Goal: Task Accomplishment & Management: Manage account settings

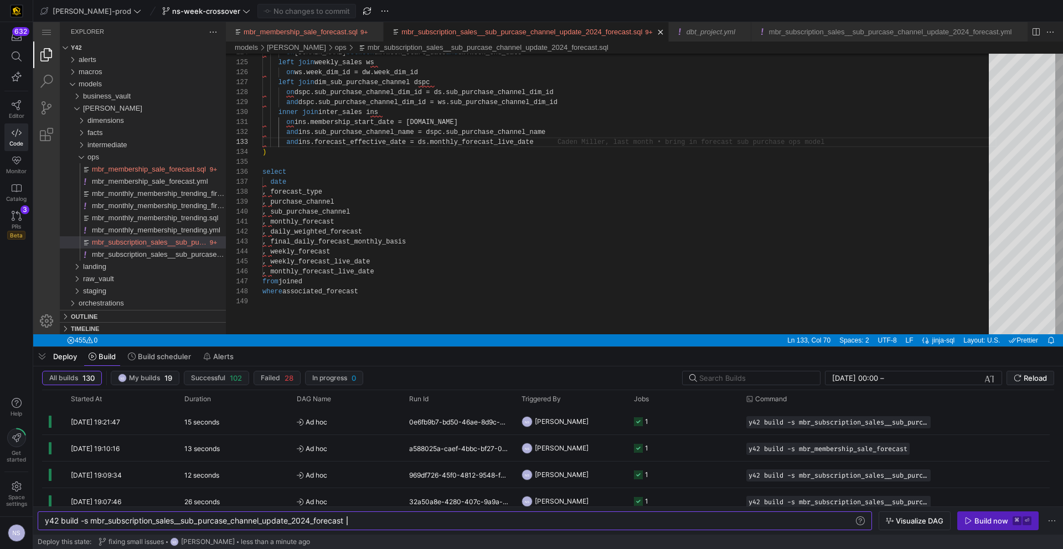
scroll to position [0, 302]
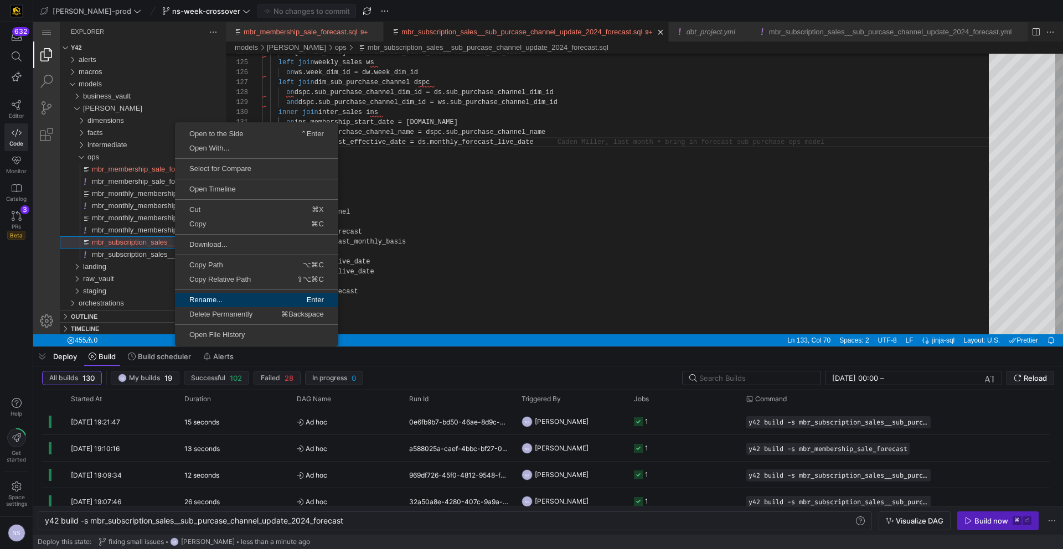
click at [219, 303] on span "Rename..." at bounding box center [215, 299] width 80 height 7
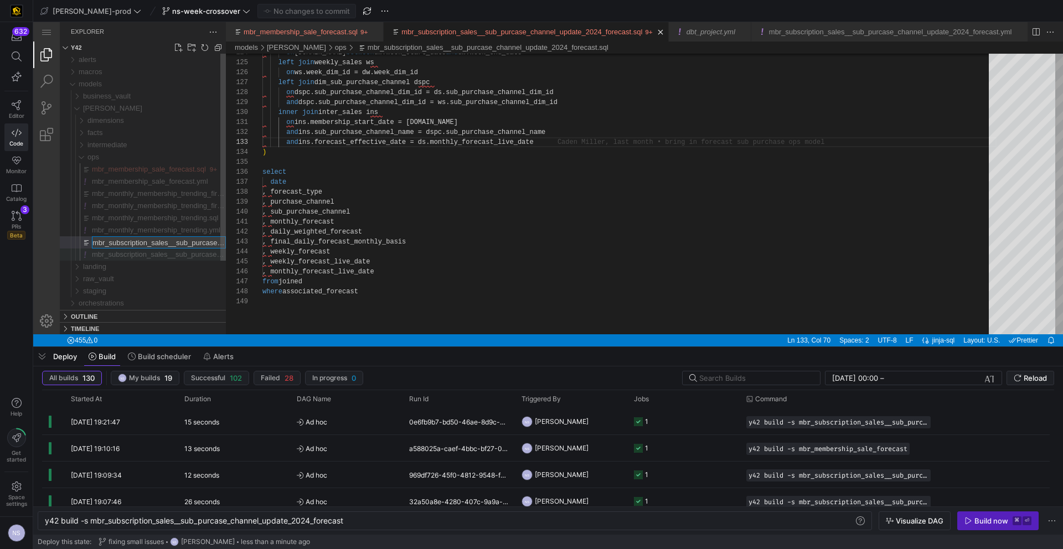
scroll to position [0, 121]
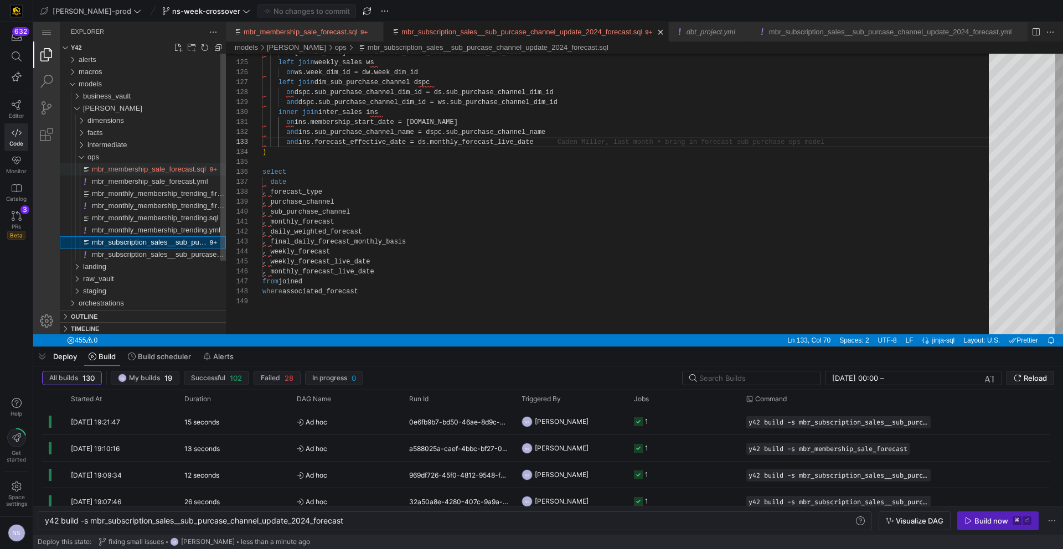
click at [173, 167] on span "mbr_membership_sale_forecast.sql" at bounding box center [149, 169] width 114 height 8
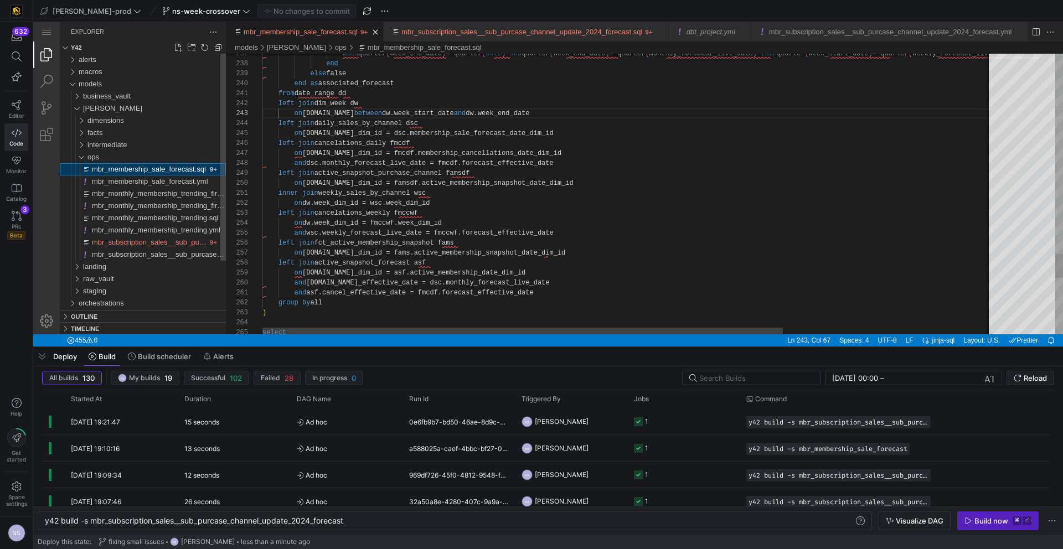
scroll to position [100, 264]
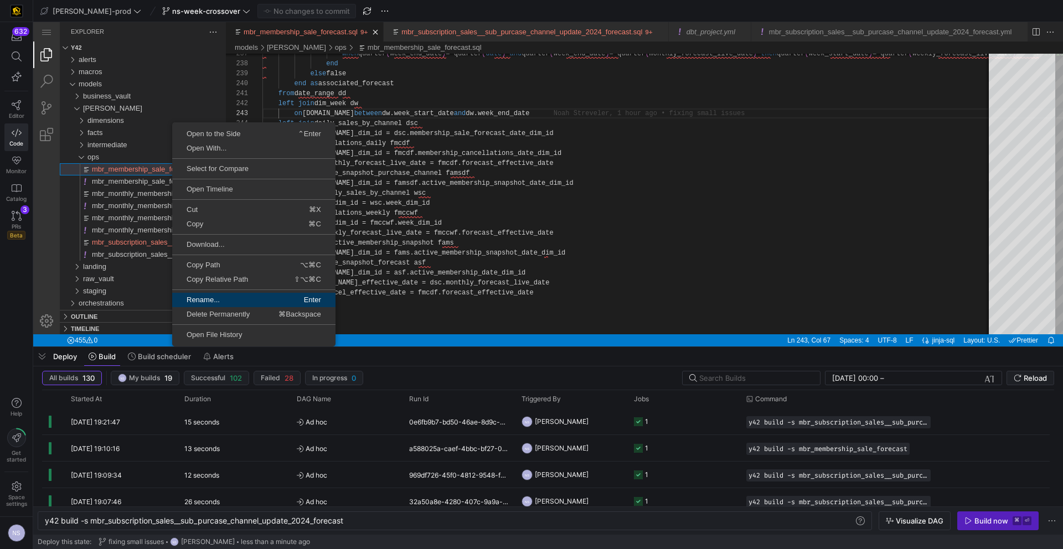
click at [213, 301] on span "Rename..." at bounding box center [212, 299] width 80 height 7
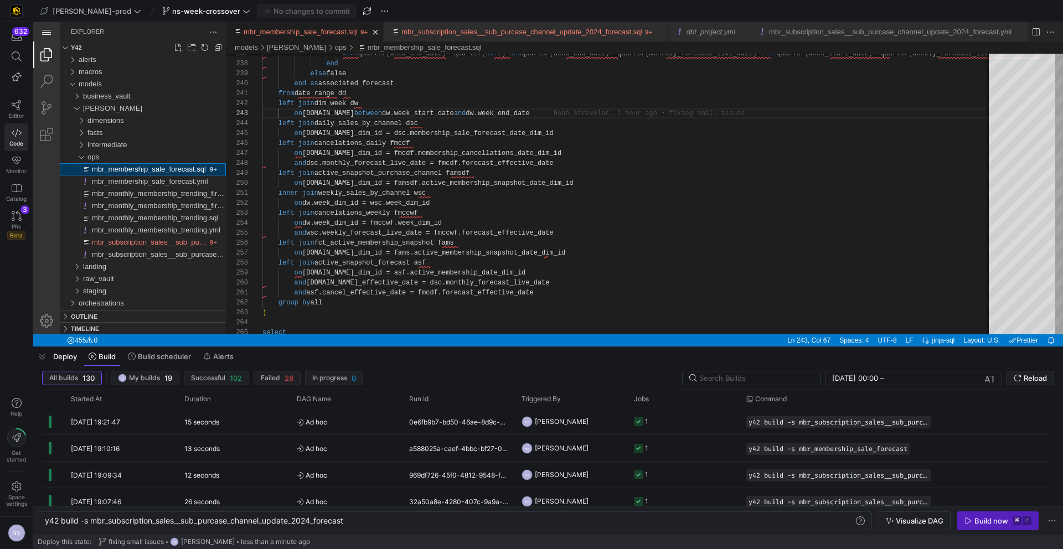
scroll to position [0, 302]
click at [94, 157] on span "ops" at bounding box center [93, 157] width 12 height 8
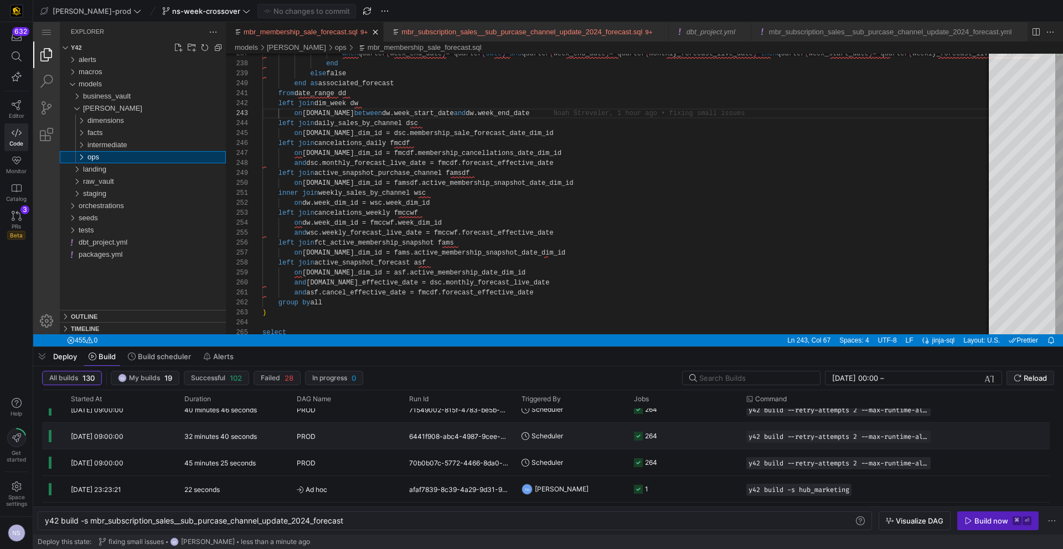
scroll to position [0, 0]
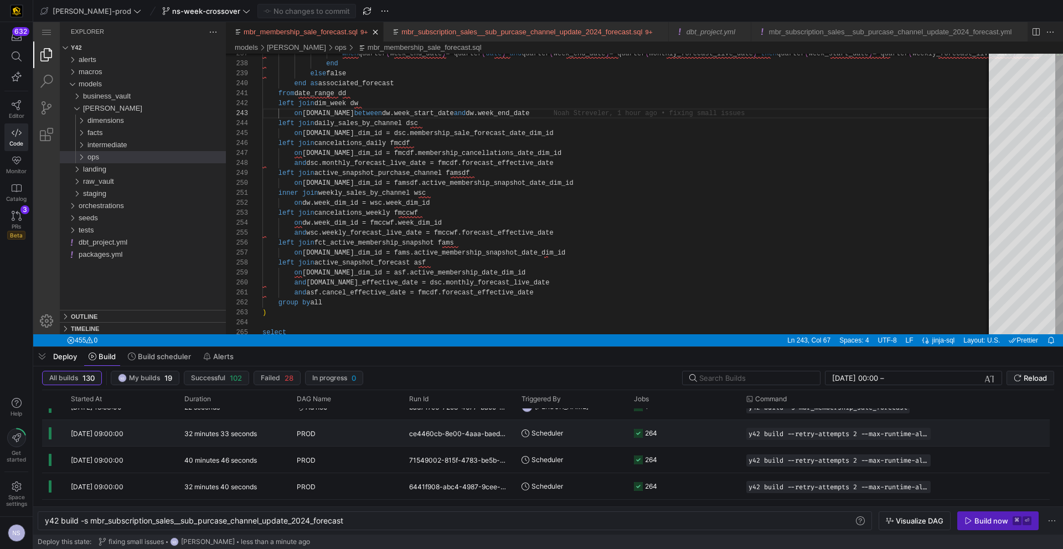
click at [675, 437] on y42-job-status-cell-renderer "264" at bounding box center [683, 433] width 99 height 25
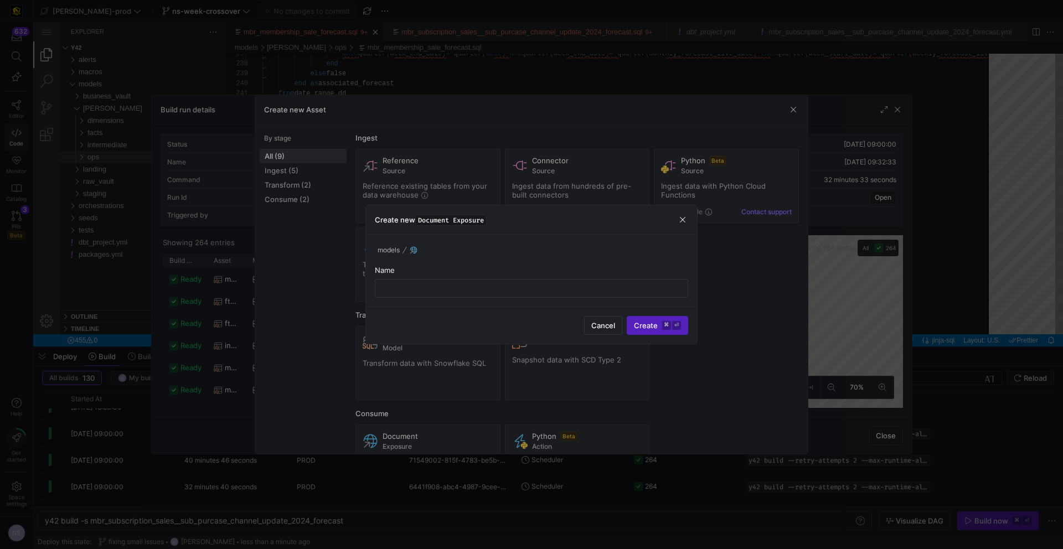
click at [775, 302] on div at bounding box center [531, 274] width 1063 height 549
click at [874, 303] on div at bounding box center [531, 274] width 1063 height 549
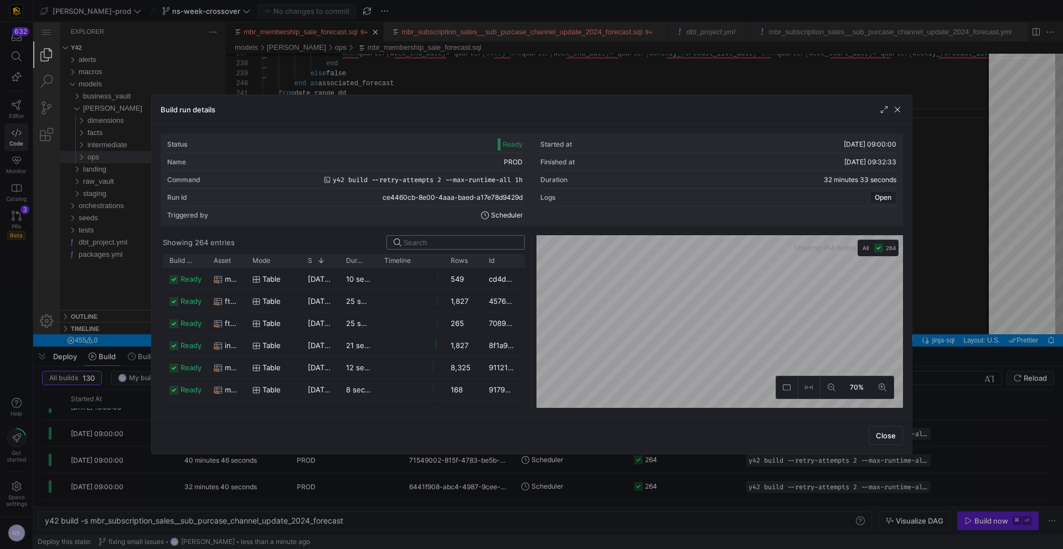
click at [436, 245] on input at bounding box center [461, 242] width 114 height 9
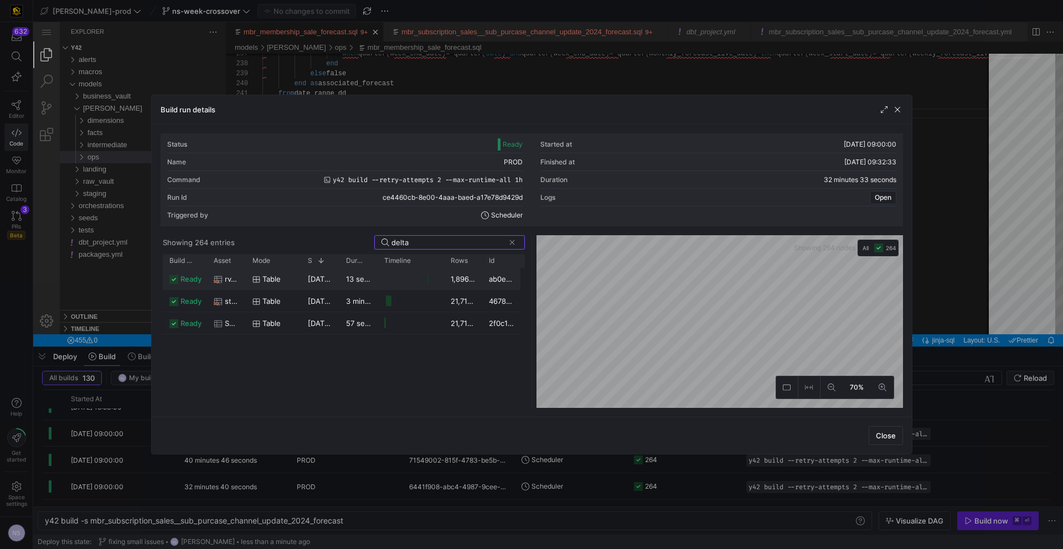
type input "delta"
click at [240, 280] on div "rv_membership_delta_campaign_member" at bounding box center [226, 279] width 39 height 22
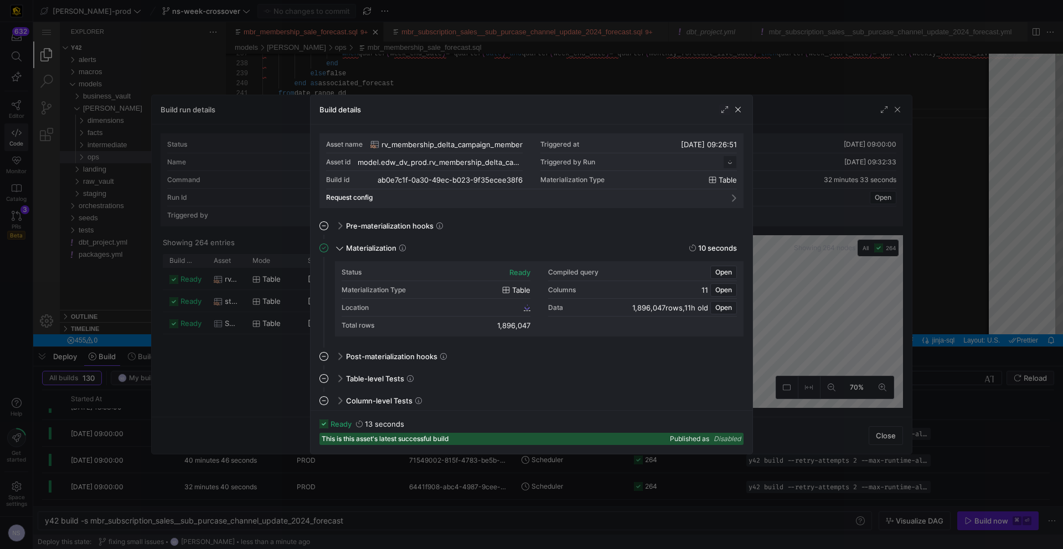
scroll to position [100, 0]
click at [520, 307] on span "ab0e7c1f_0a30_49ec_b023_9f35ecee38f6" at bounding box center [456, 307] width 132 height 8
click at [718, 272] on span "Open" at bounding box center [723, 272] width 17 height 8
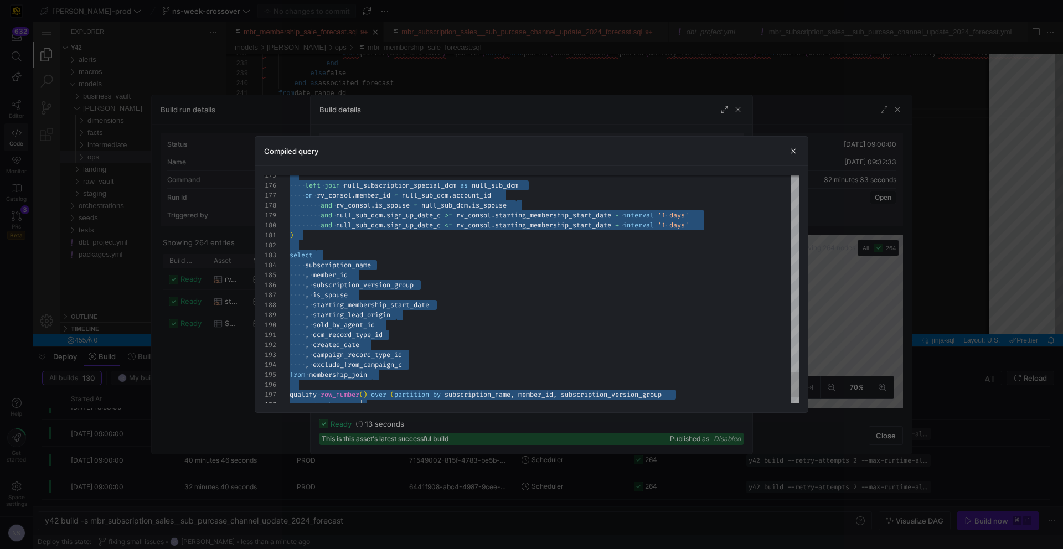
type textarea "CREATE TABLE "ab0e7c1f_0a30_49ec_b023_9f35ecee38f6" AS with campaign as ( selec…"
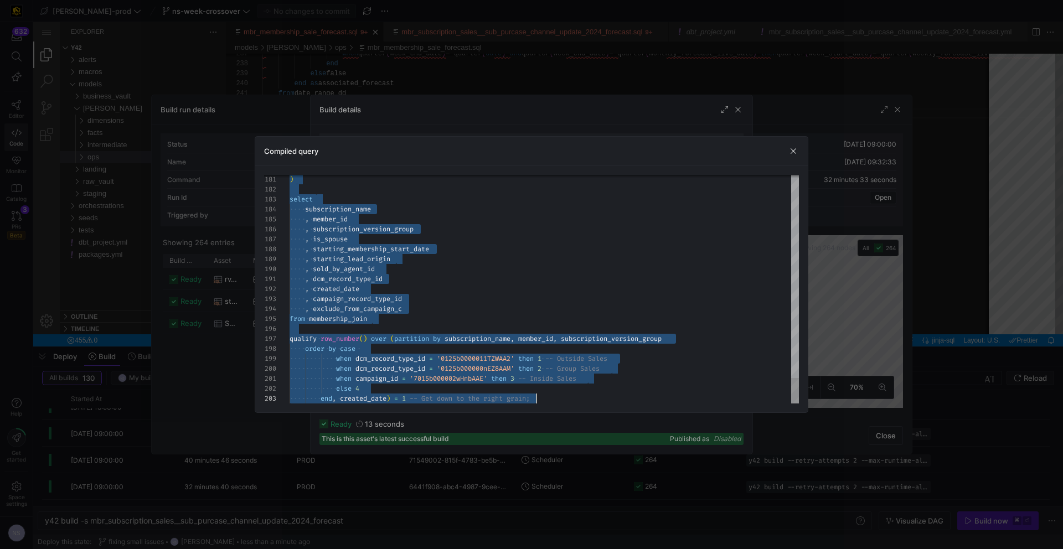
drag, startPoint x: 510, startPoint y: 189, endPoint x: 566, endPoint y: 456, distance: 272.7
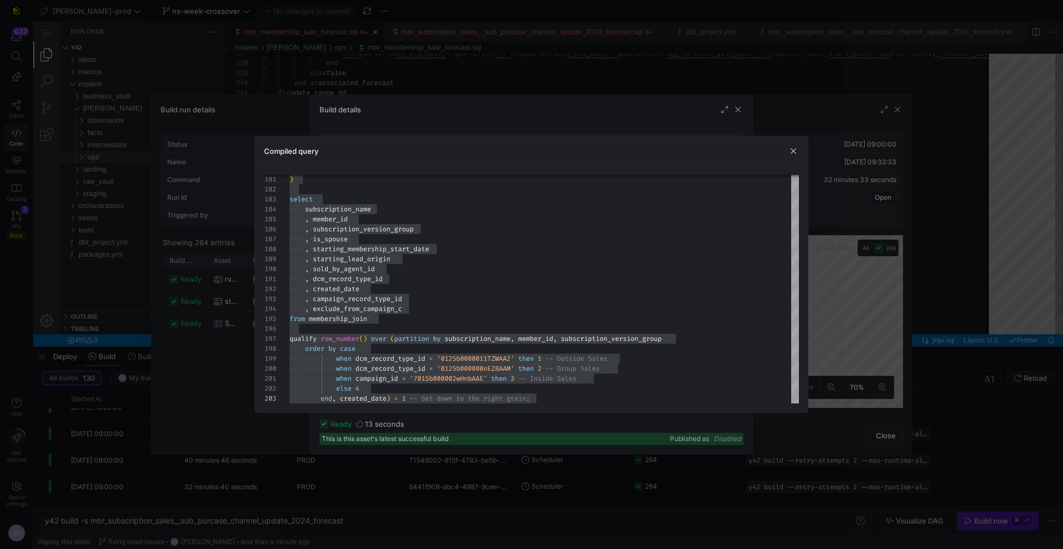
click at [694, 69] on div at bounding box center [531, 274] width 1063 height 549
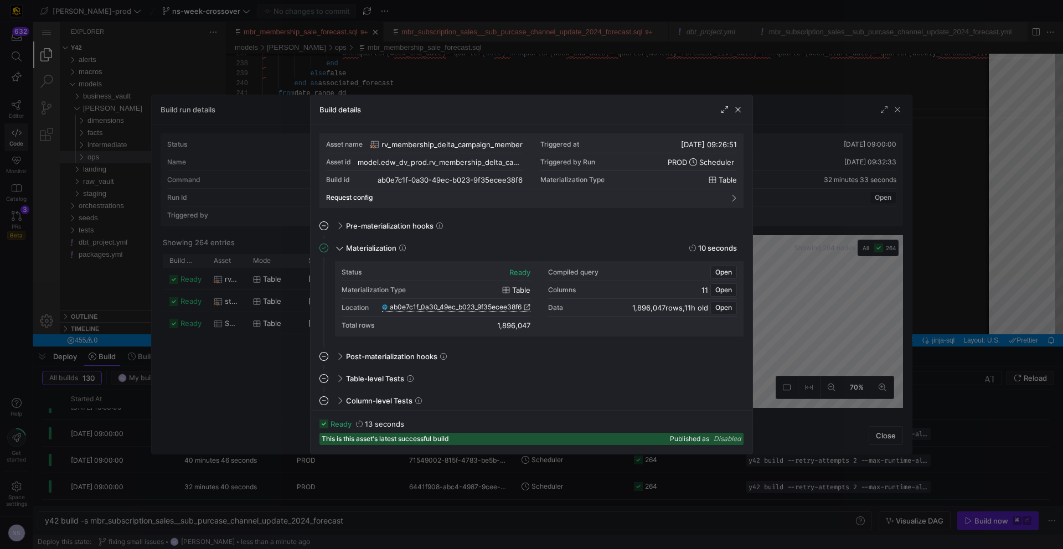
click at [720, 68] on div at bounding box center [531, 274] width 1063 height 549
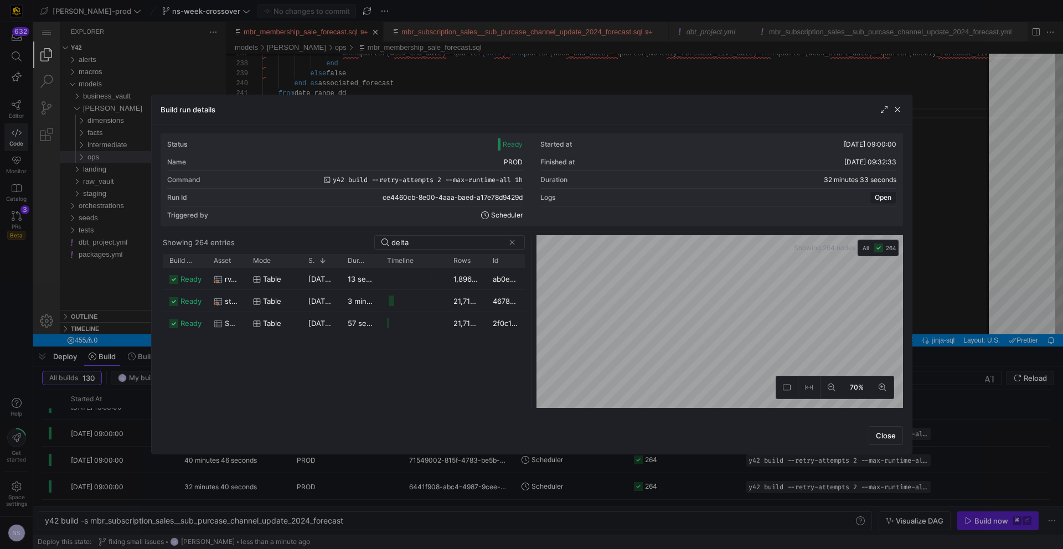
drag, startPoint x: 635, startPoint y: 60, endPoint x: 370, endPoint y: 93, distance: 267.2
click at [635, 60] on div at bounding box center [531, 274] width 1063 height 549
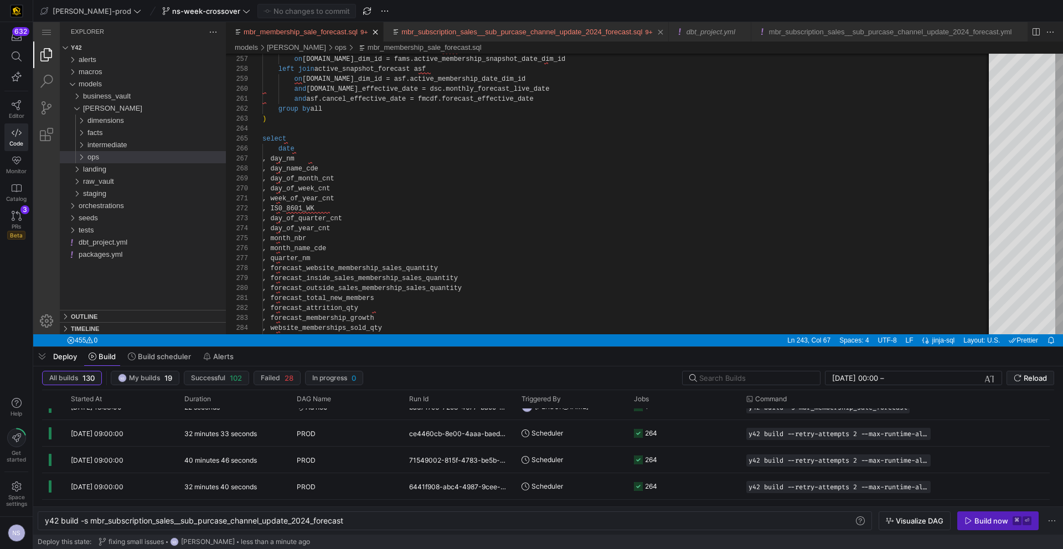
scroll to position [100, 264]
click at [179, 9] on span "ns-week-crossover" at bounding box center [206, 11] width 68 height 9
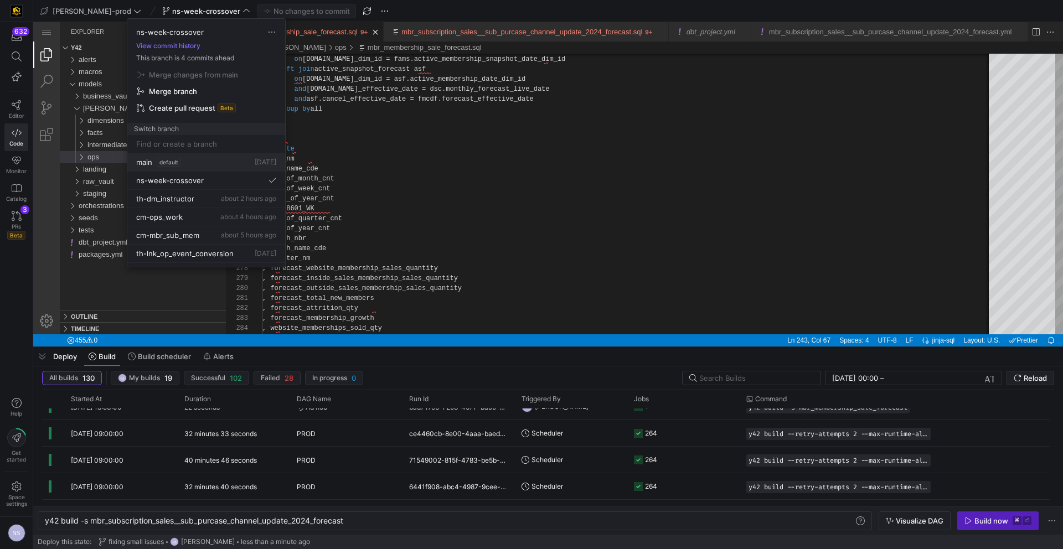
click at [178, 164] on span "default" at bounding box center [169, 162] width 24 height 9
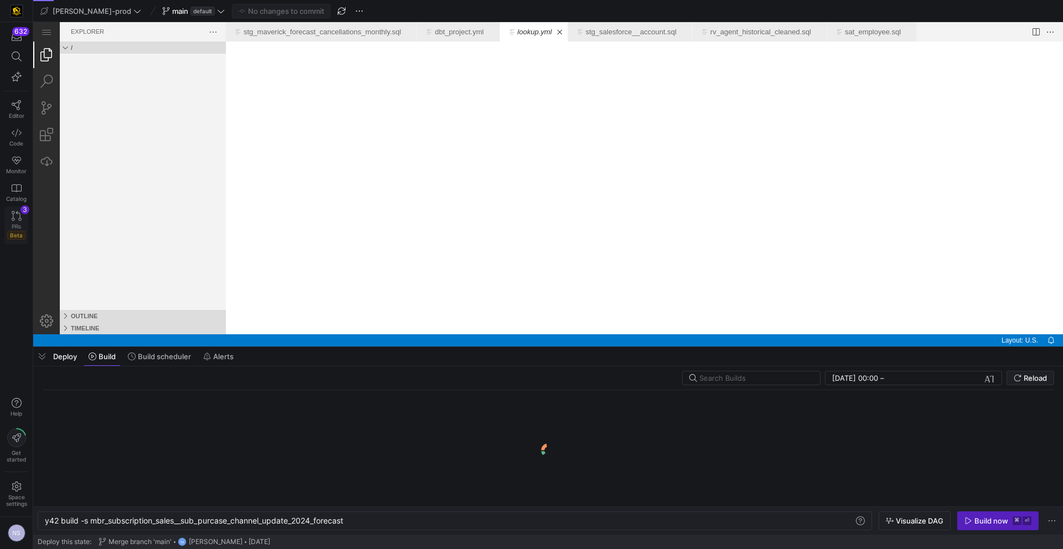
click at [13, 221] on link "PRs Beta 3" at bounding box center [16, 225] width 24 height 38
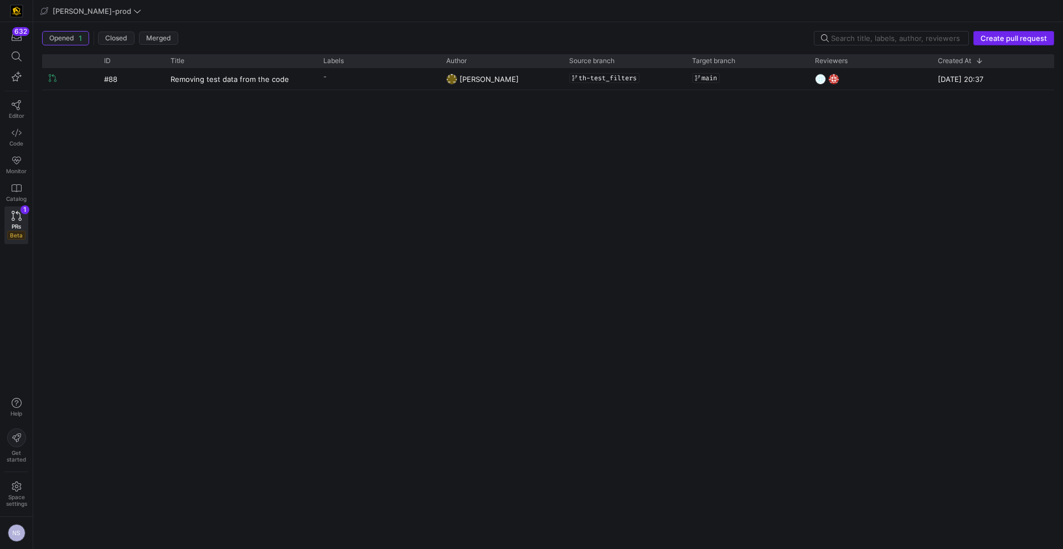
click at [1012, 37] on span "Create pull request" at bounding box center [1013, 38] width 66 height 9
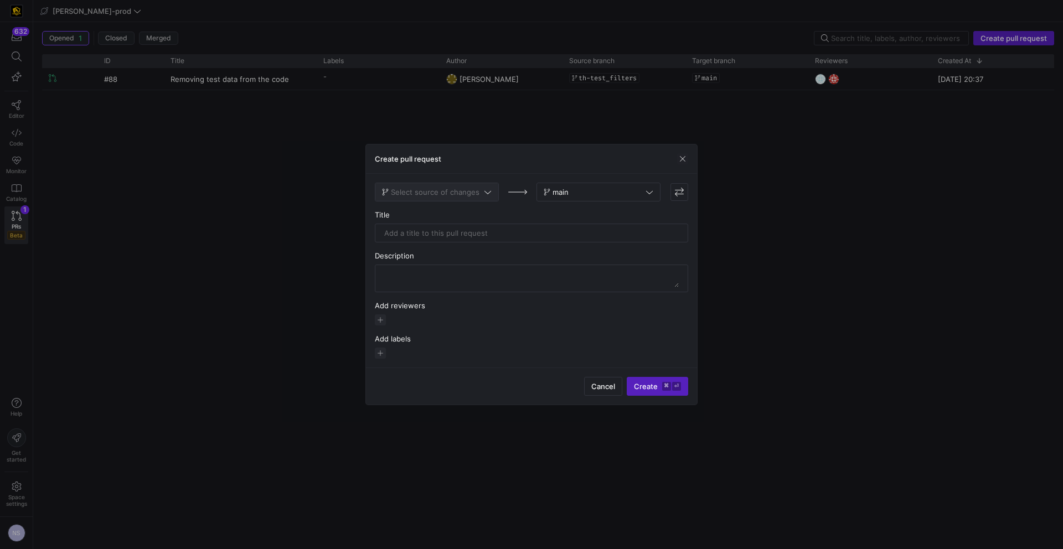
click at [464, 196] on span "Select source of changes" at bounding box center [435, 192] width 89 height 9
type input "ns-"
click at [455, 223] on button "ns-week-crossover" at bounding box center [437, 229] width 124 height 18
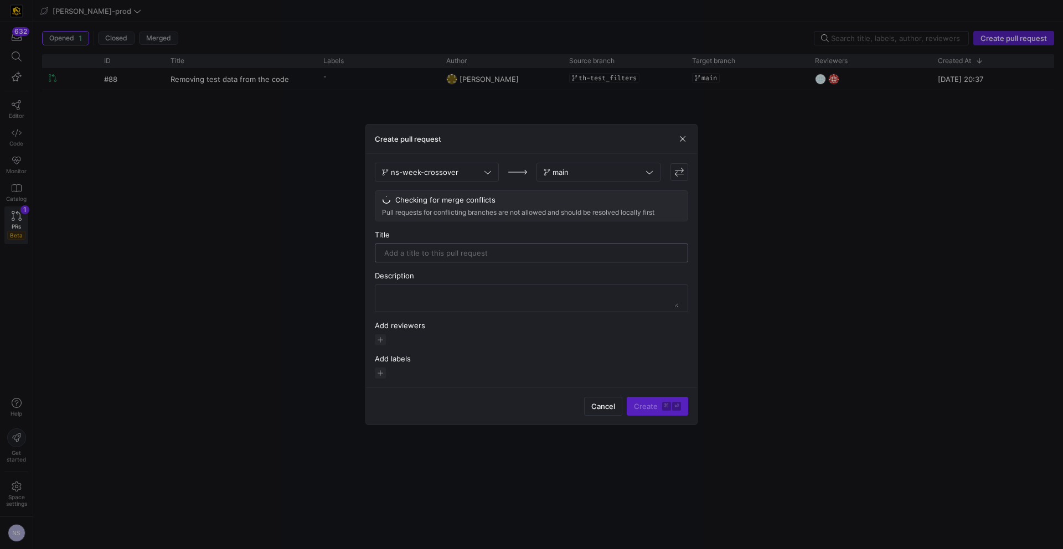
click at [487, 246] on div at bounding box center [531, 253] width 294 height 18
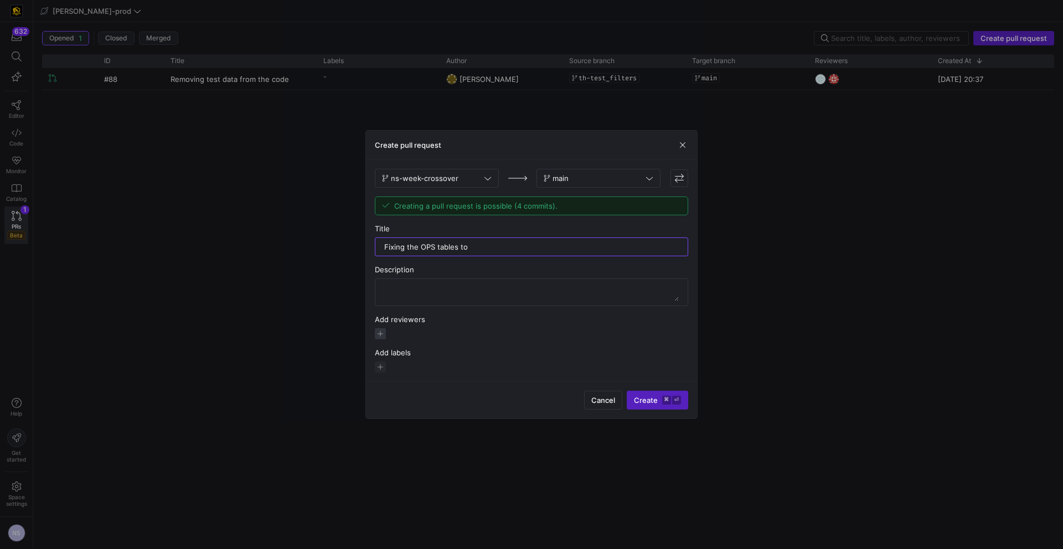
click at [383, 333] on span "button" at bounding box center [380, 333] width 11 height 11
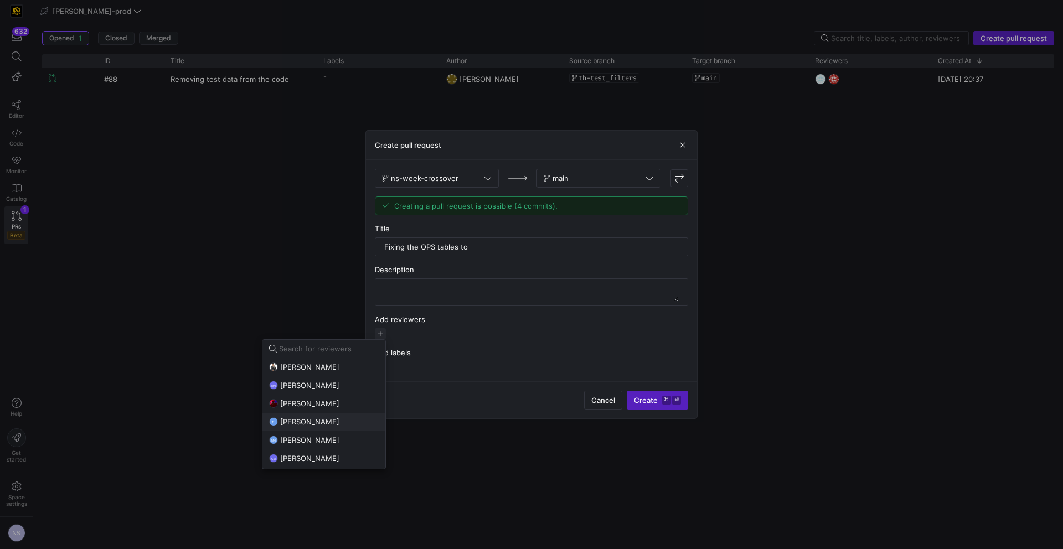
click at [313, 422] on span "[PERSON_NAME]" at bounding box center [309, 421] width 59 height 9
click at [309, 457] on span "[PERSON_NAME]" at bounding box center [309, 458] width 59 height 9
click at [548, 240] on div at bounding box center [531, 274] width 1063 height 549
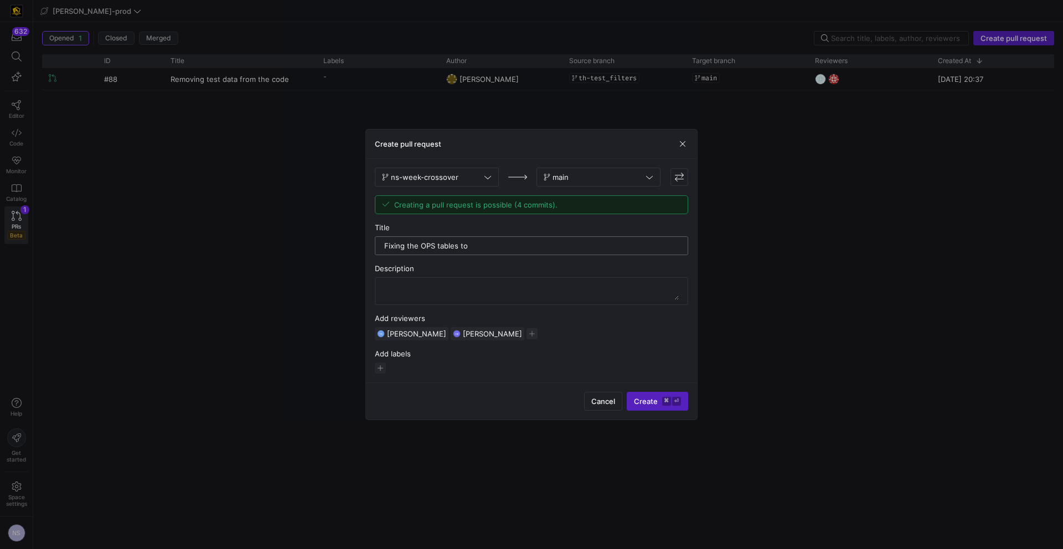
click at [522, 245] on input "Fixing the OPS tables to" at bounding box center [531, 245] width 294 height 9
type input "Fixing the OPS tables to pull old forecast when crossing quarters"
click at [663, 399] on kbd "⌘" at bounding box center [666, 401] width 9 height 9
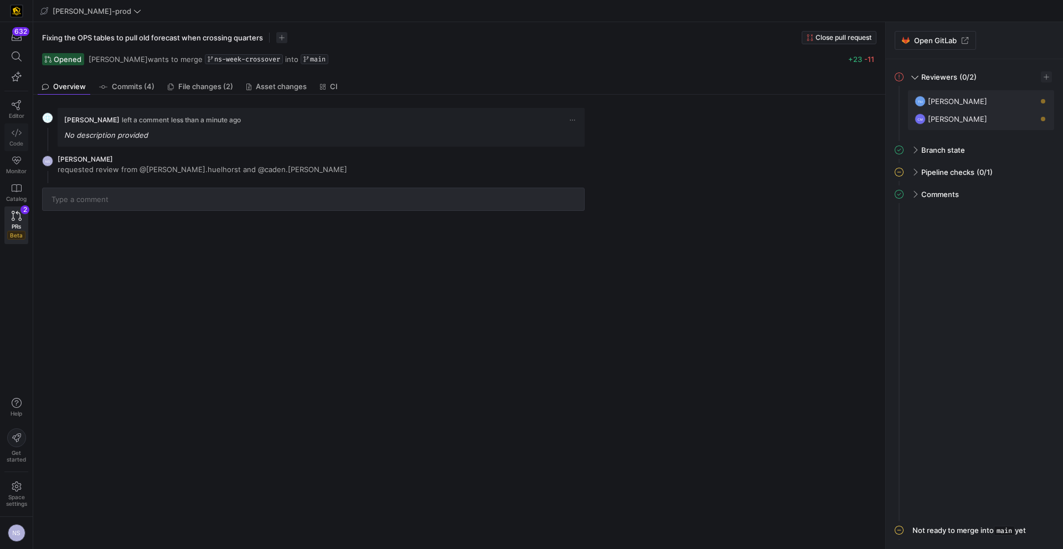
click at [18, 132] on icon at bounding box center [17, 133] width 10 height 10
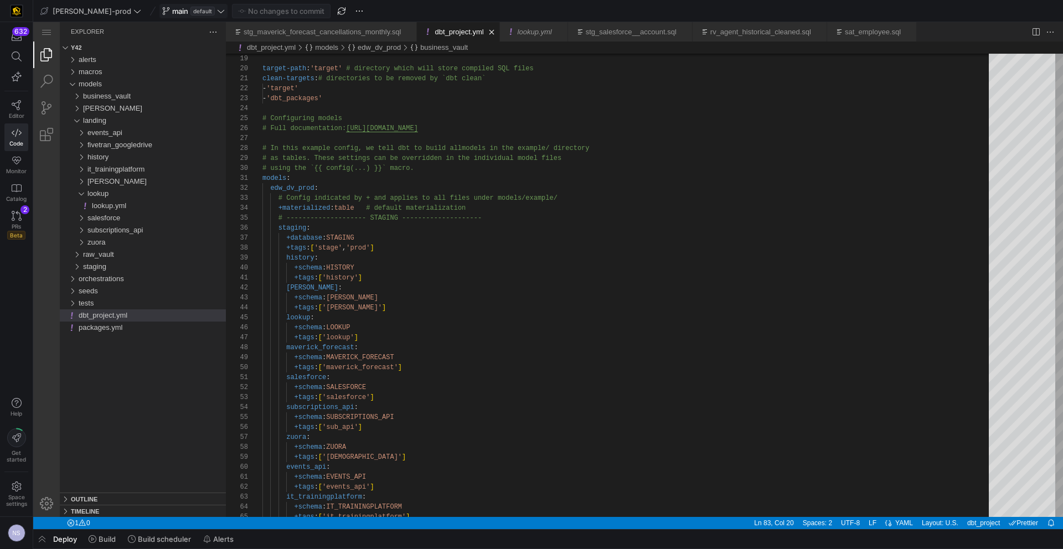
click at [190, 13] on span "default" at bounding box center [202, 11] width 24 height 9
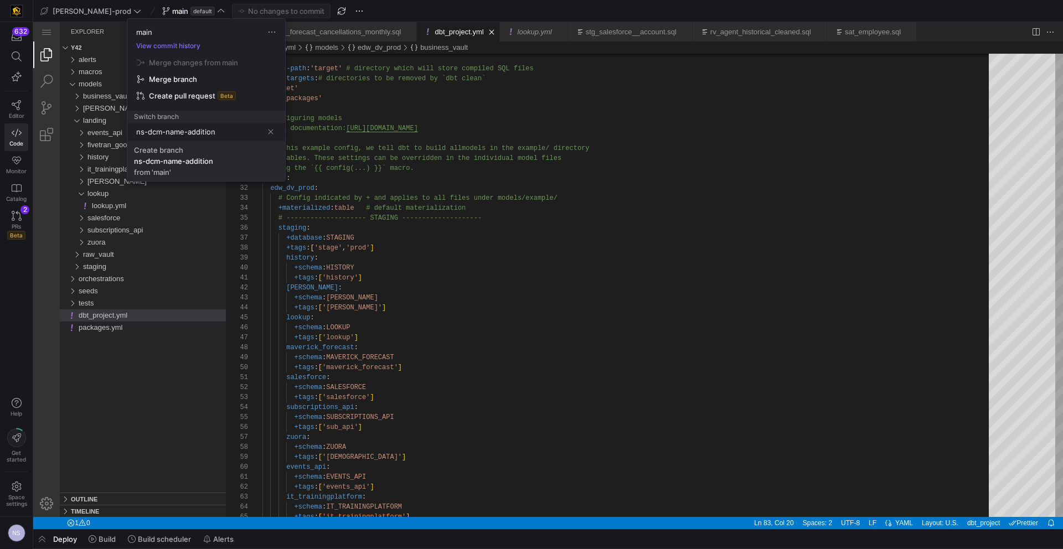
type input "ns-dcm-name-addition"
click at [221, 155] on span "Create branch ns-dcm-name-addition from 'main'" at bounding box center [206, 161] width 144 height 31
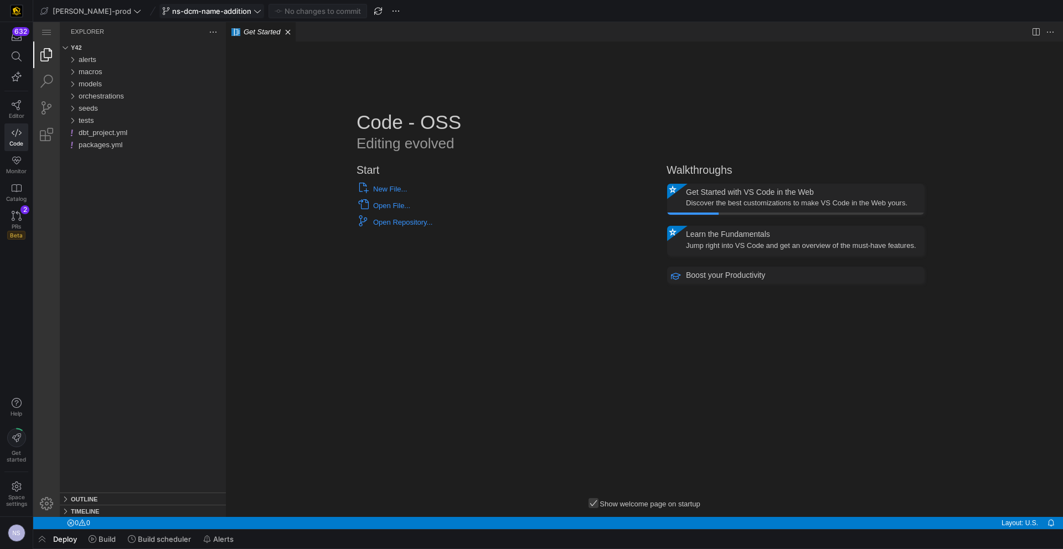
click at [190, 14] on span "ns-dcm-name-addition" at bounding box center [211, 11] width 79 height 9
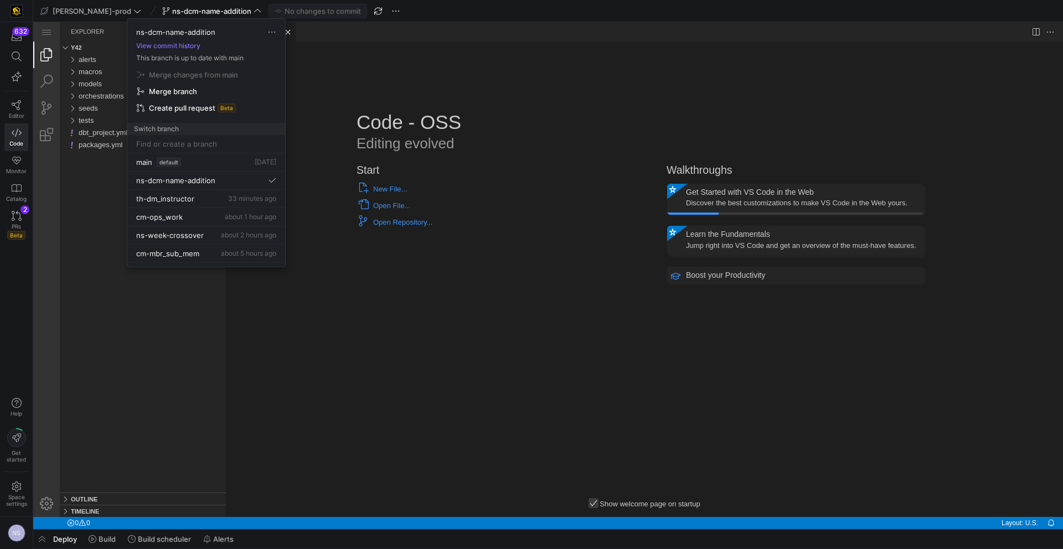
click at [173, 11] on div at bounding box center [531, 274] width 1063 height 549
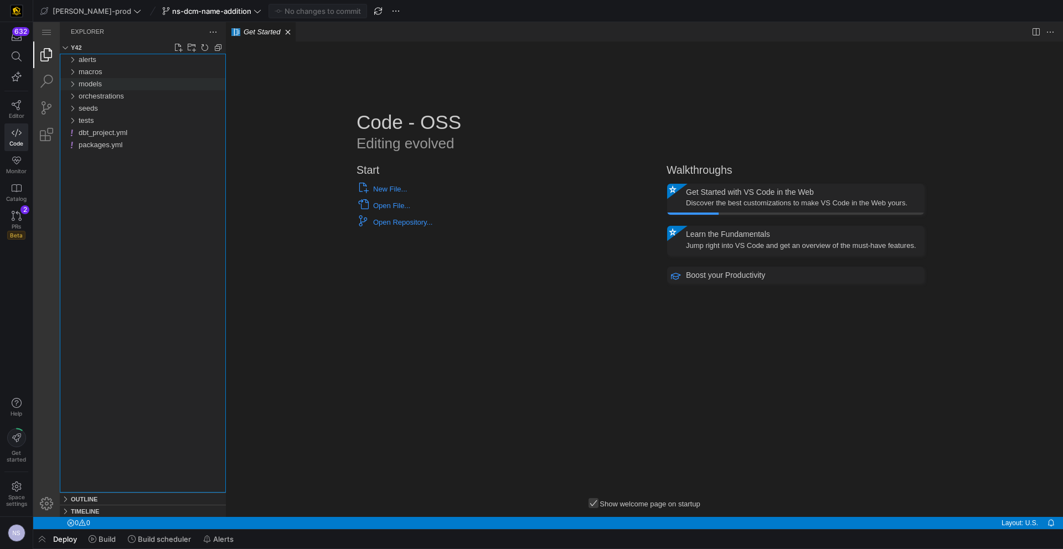
click at [111, 87] on div "models" at bounding box center [152, 84] width 147 height 12
click at [123, 135] on div "raw_vault" at bounding box center [154, 133] width 143 height 12
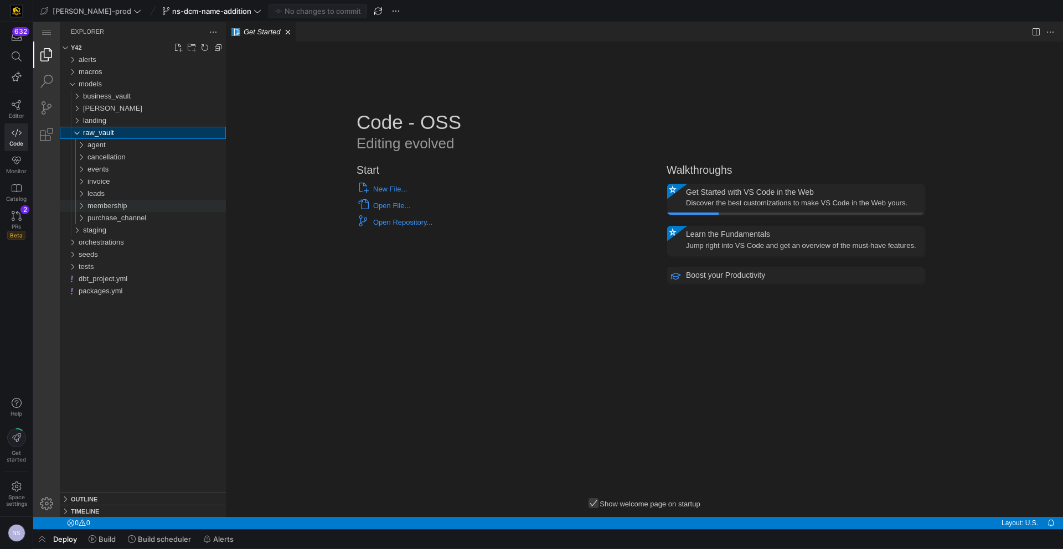
click at [141, 207] on div "membership" at bounding box center [156, 206] width 138 height 12
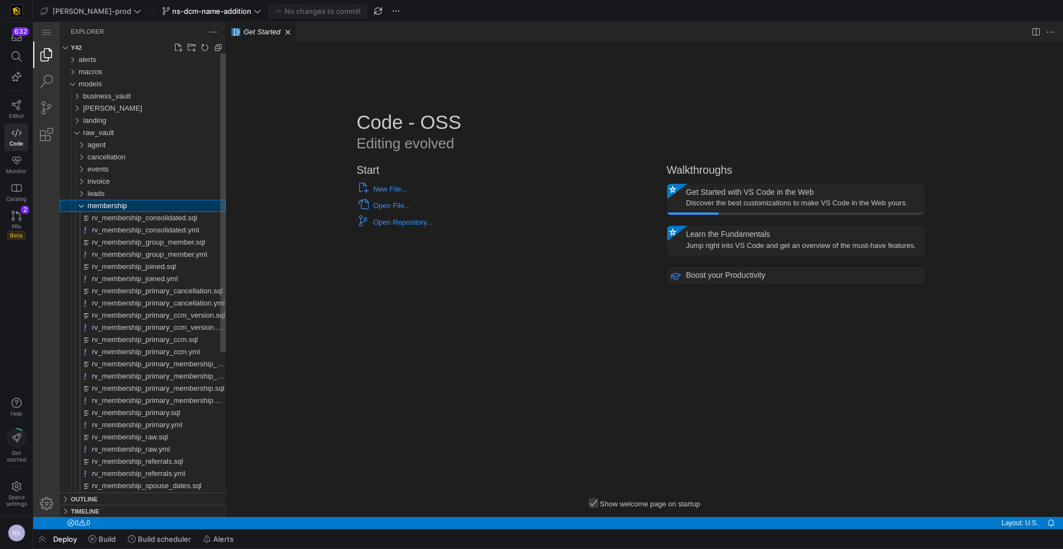
click at [141, 207] on div "membership" at bounding box center [156, 206] width 138 height 12
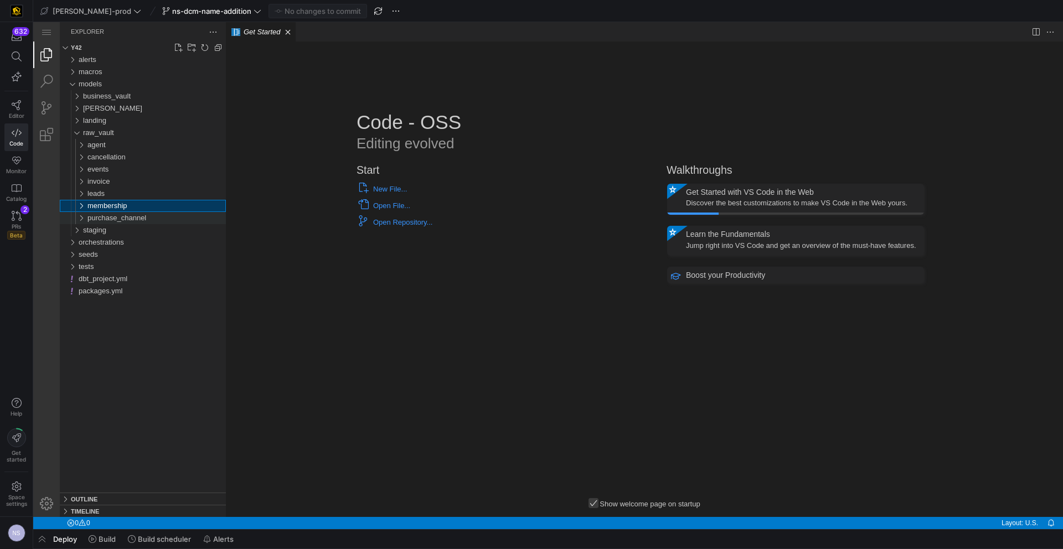
click at [138, 217] on span "purchase_channel" at bounding box center [116, 218] width 59 height 8
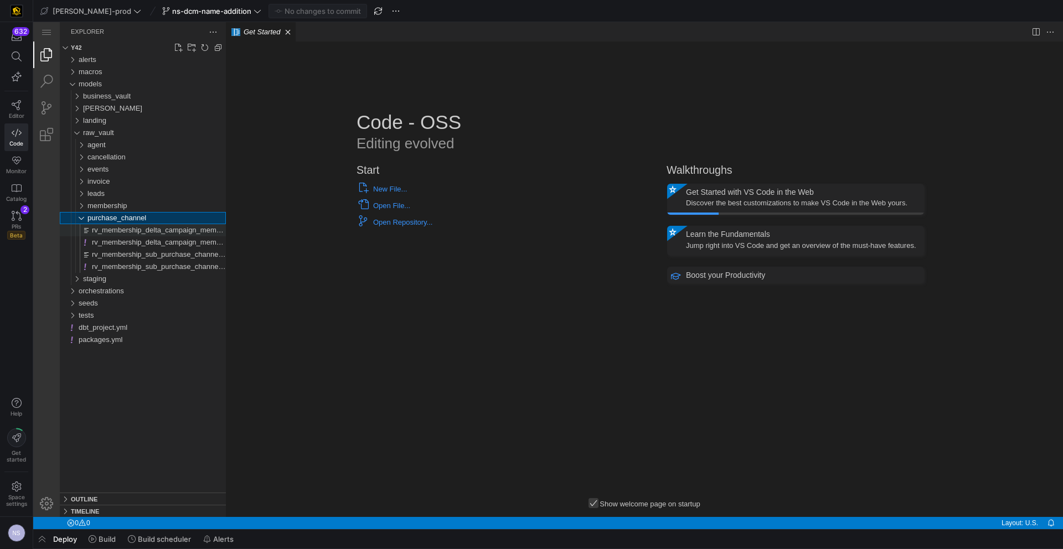
click at [140, 234] on span "rv_membership_delta_campaign_member.sql" at bounding box center [165, 230] width 146 height 8
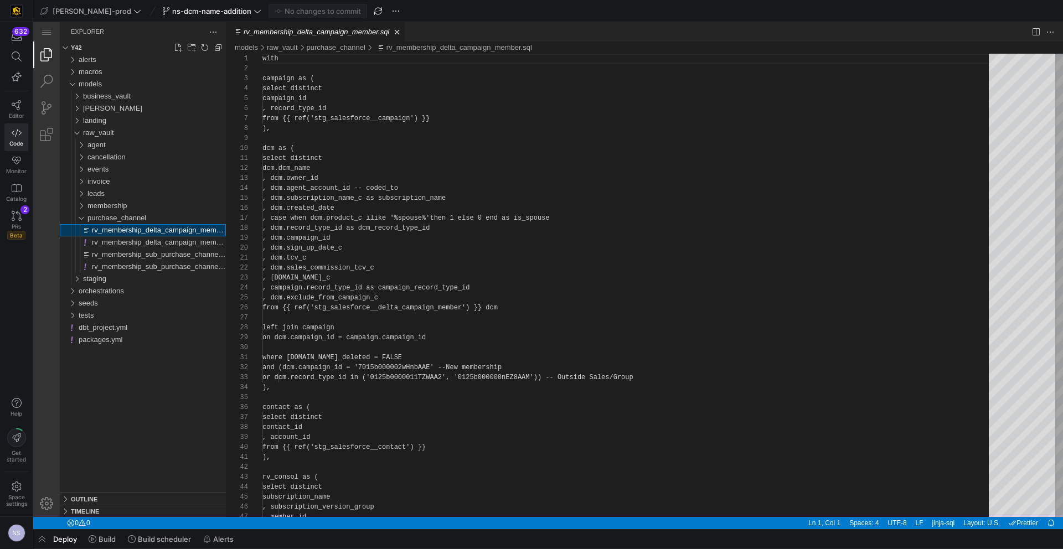
scroll to position [100, 0]
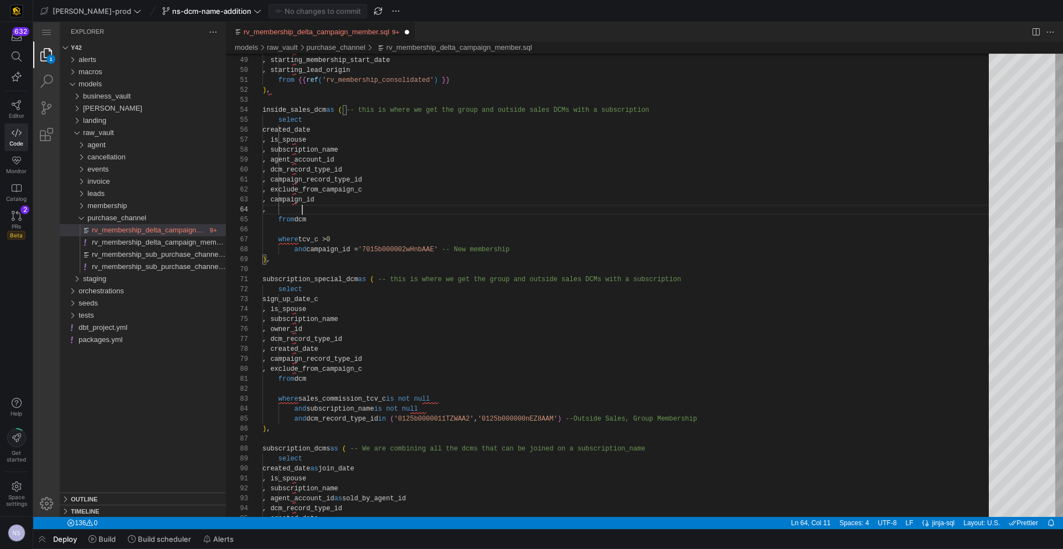
paste textarea "dcm_name"
drag, startPoint x: 351, startPoint y: 207, endPoint x: 293, endPoint y: 208, distance: 57.6
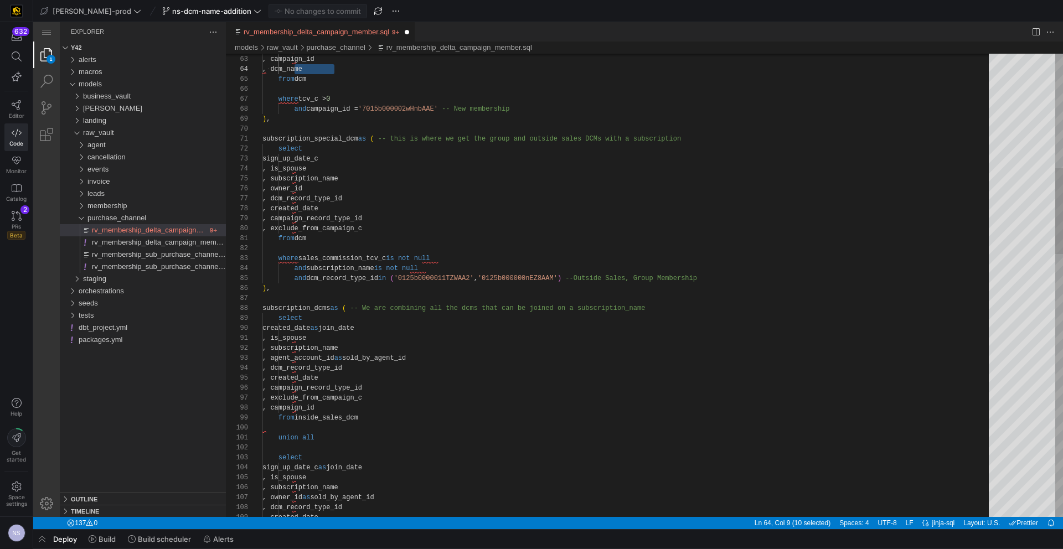
scroll to position [90, 132]
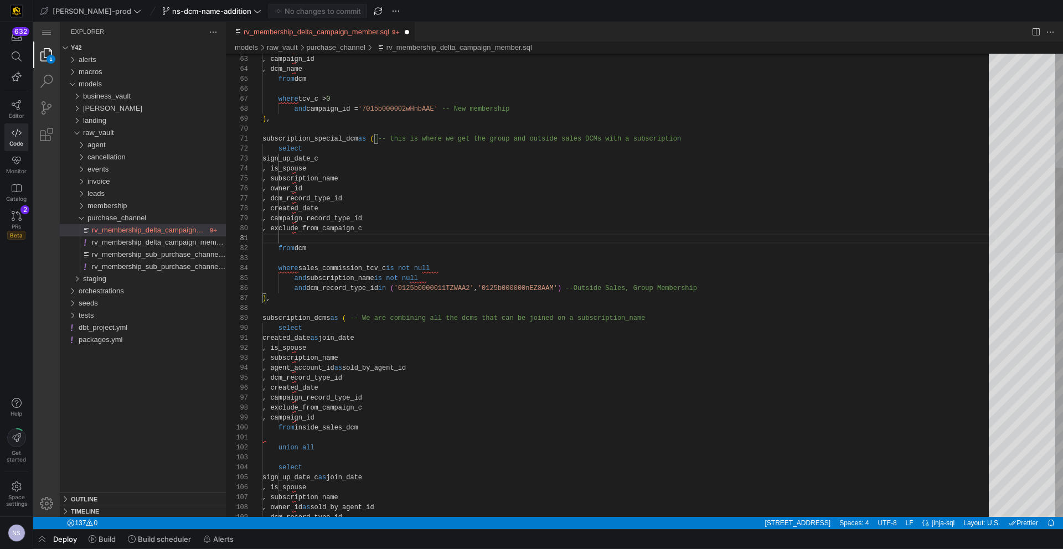
paste textarea ", dcm_name"
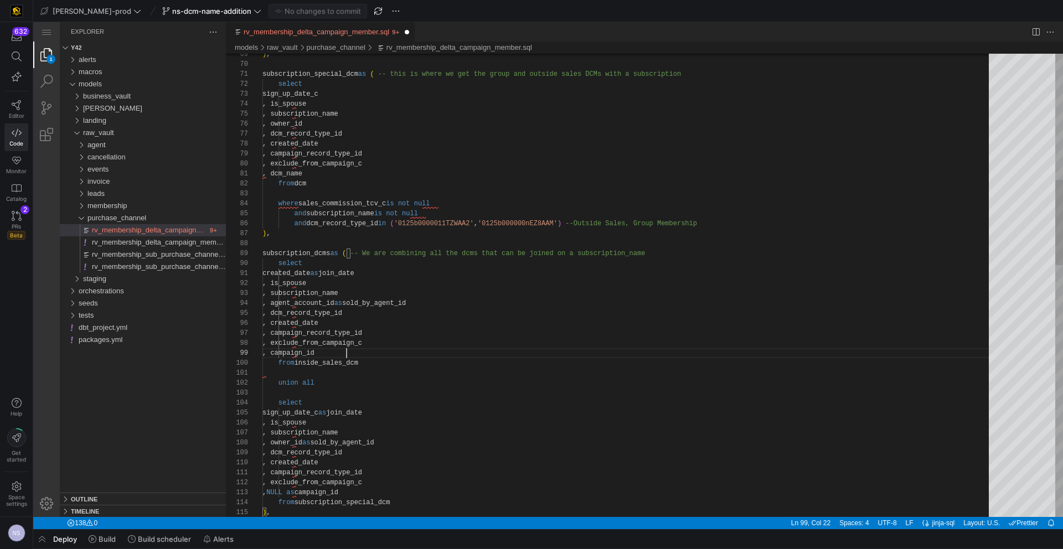
scroll to position [80, 84]
paste textarea ", dcm_name"
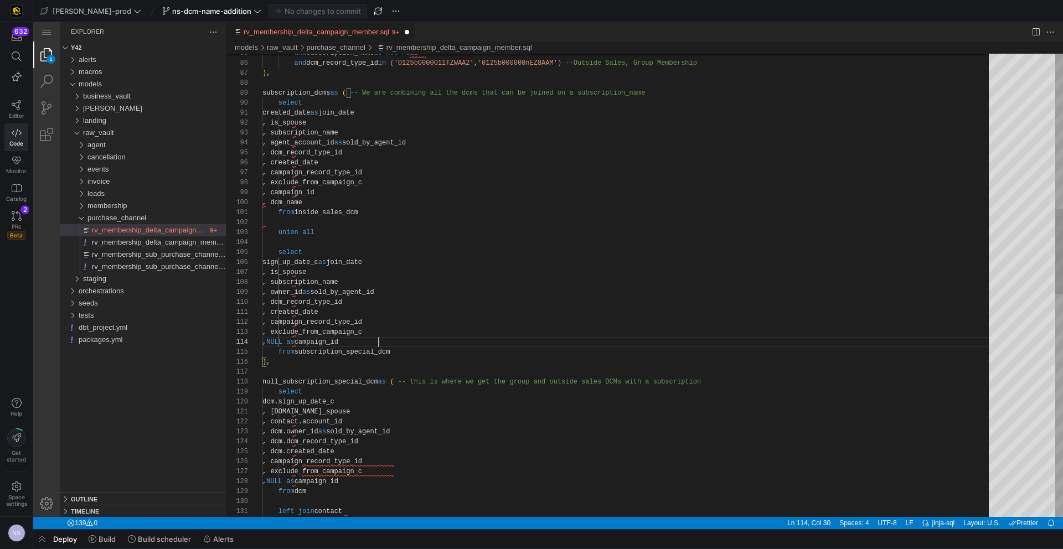
click at [391, 341] on div "and subscription_name is not null and dcm_record_type_id in ( '0125b0000011TZWA…" at bounding box center [629, 469] width 734 height 2516
paste textarea ", dcm_name"
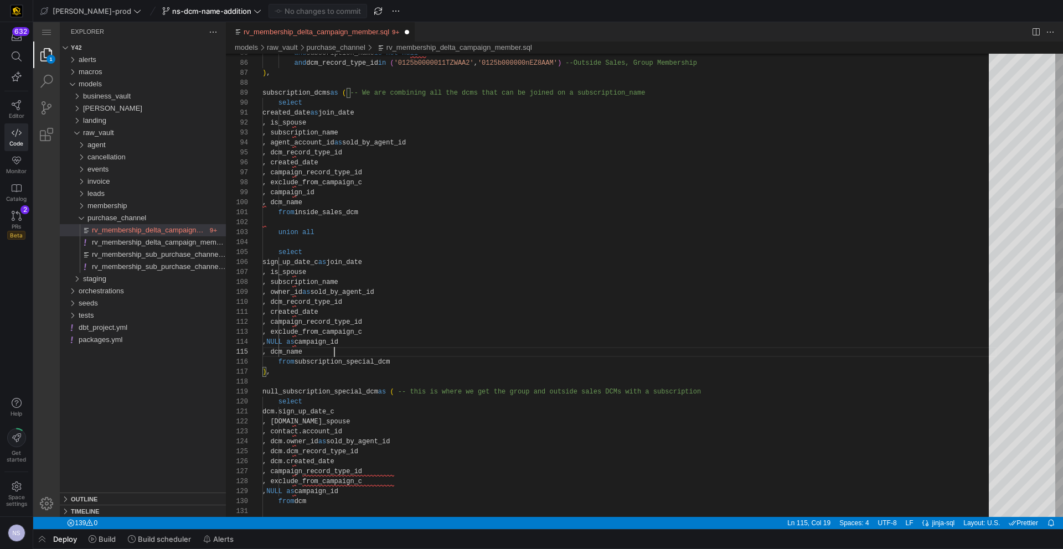
scroll to position [40, 72]
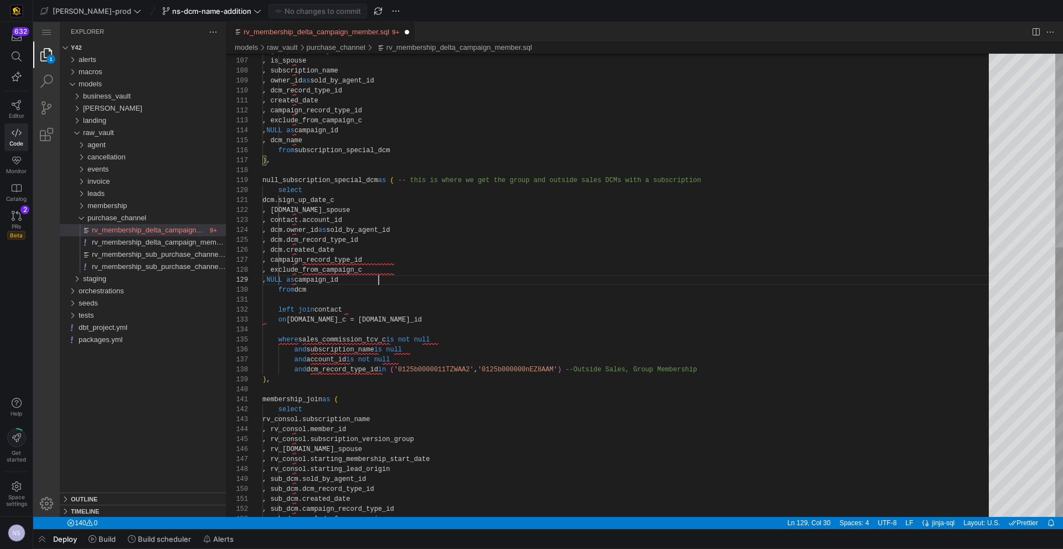
click at [389, 280] on div "sign_up_date_c as join_date , is_spouse , subscription_name , owner_id as sold_…" at bounding box center [629, 263] width 734 height 2526
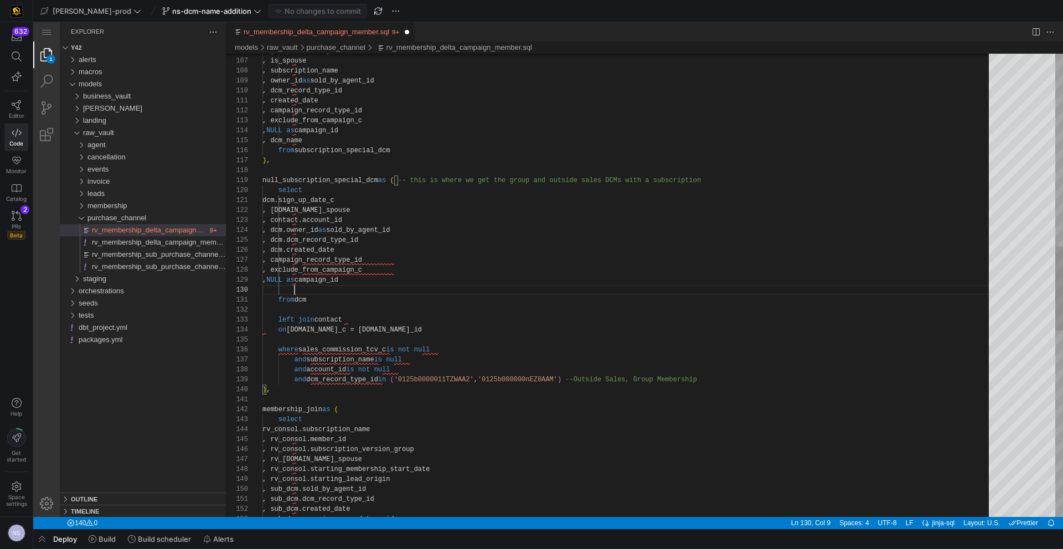
paste textarea ", dcm_name"
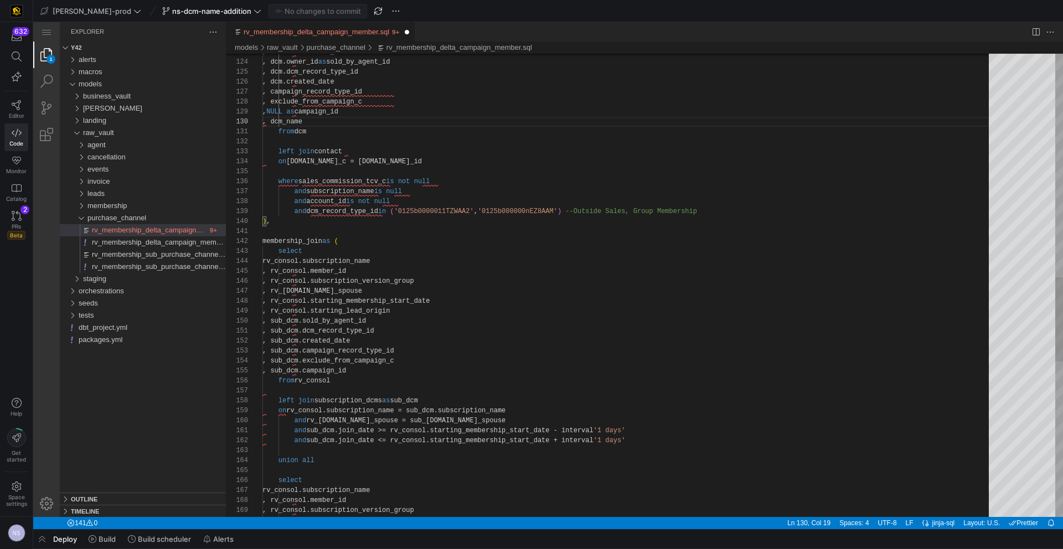
click at [387, 372] on div ", contact.account_id , dcm.owner_id as sold_by_agent_id , dcm.dcm_record_type_i…" at bounding box center [629, 99] width 734 height 2536
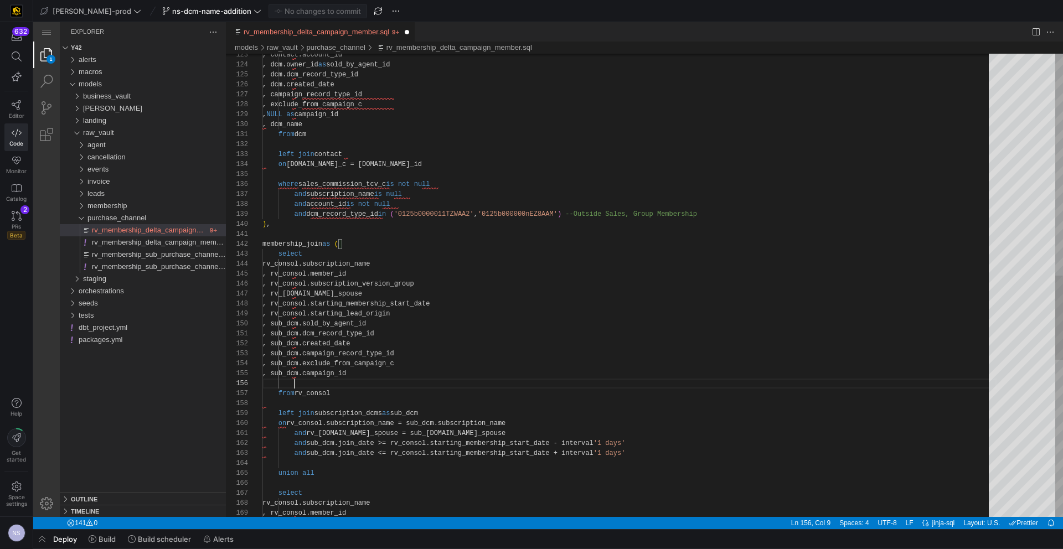
paste textarea ", dcm_name"
drag, startPoint x: 335, startPoint y: 373, endPoint x: 302, endPoint y: 376, distance: 33.4
click at [302, 383] on div ", contact.account_id , dcm.owner_id as sold_by_agent_id , dcm.dcm_record_type_i…" at bounding box center [629, 107] width 734 height 2546
paste textarea "sub_dcm."
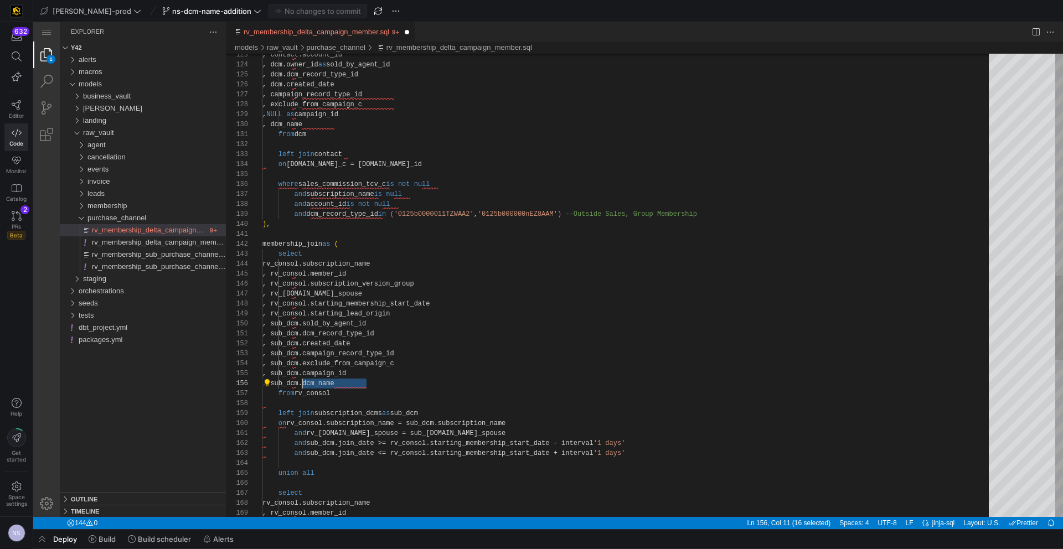
scroll to position [50, 32]
drag, startPoint x: 379, startPoint y: 386, endPoint x: 294, endPoint y: 383, distance: 84.8
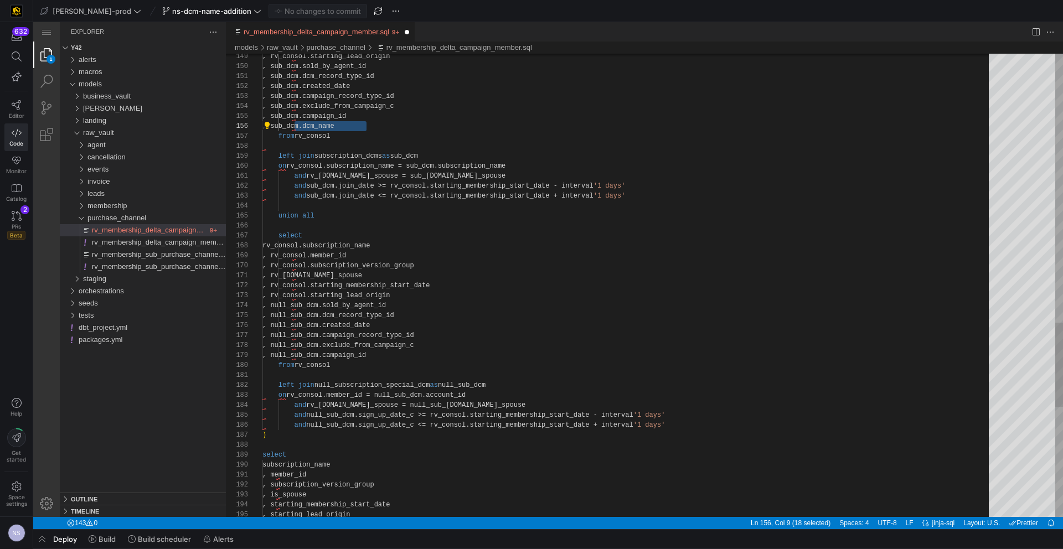
paste textarea ", sub_dcm.dcm_name"
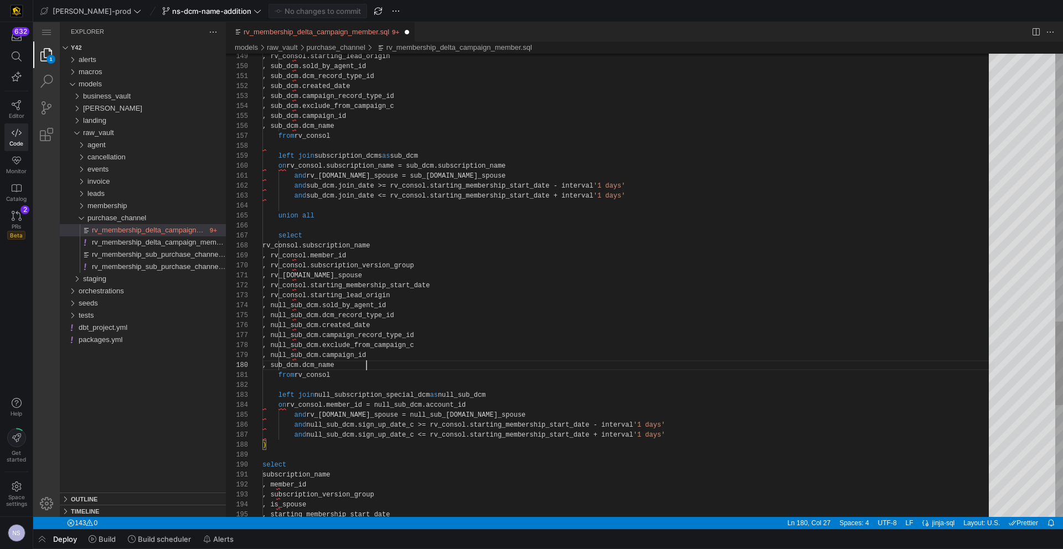
scroll to position [90, 104]
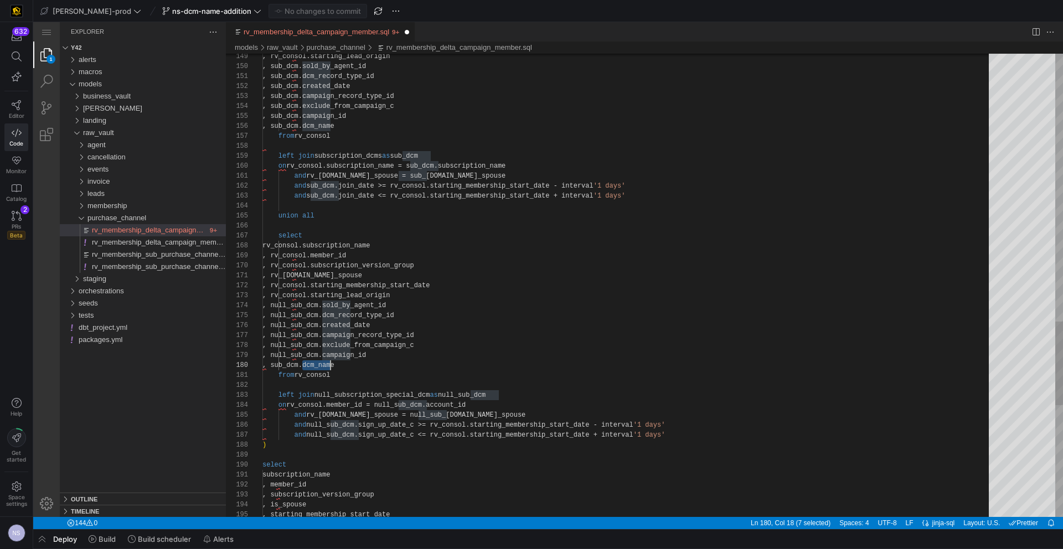
paste textarea "null_"
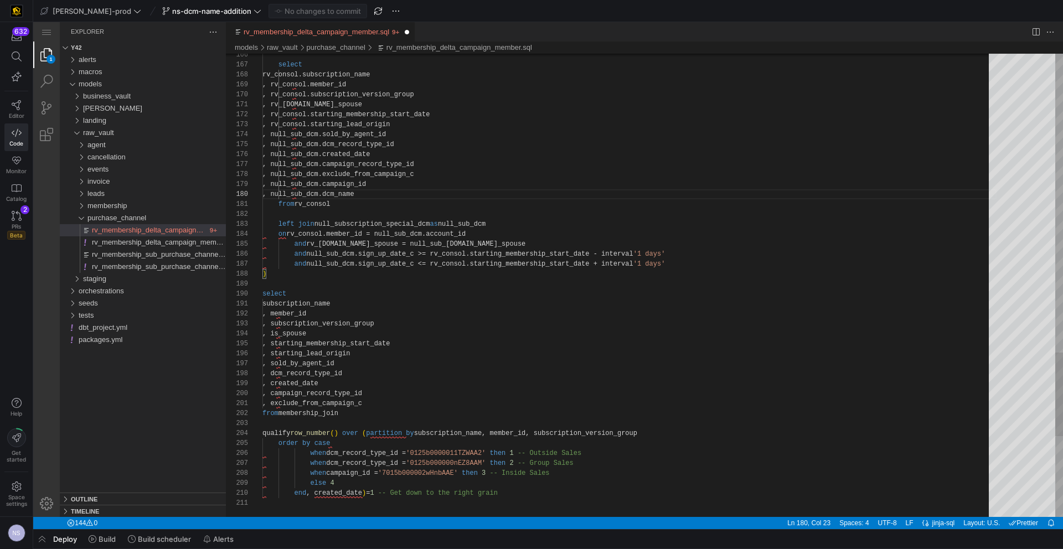
scroll to position [0, 116]
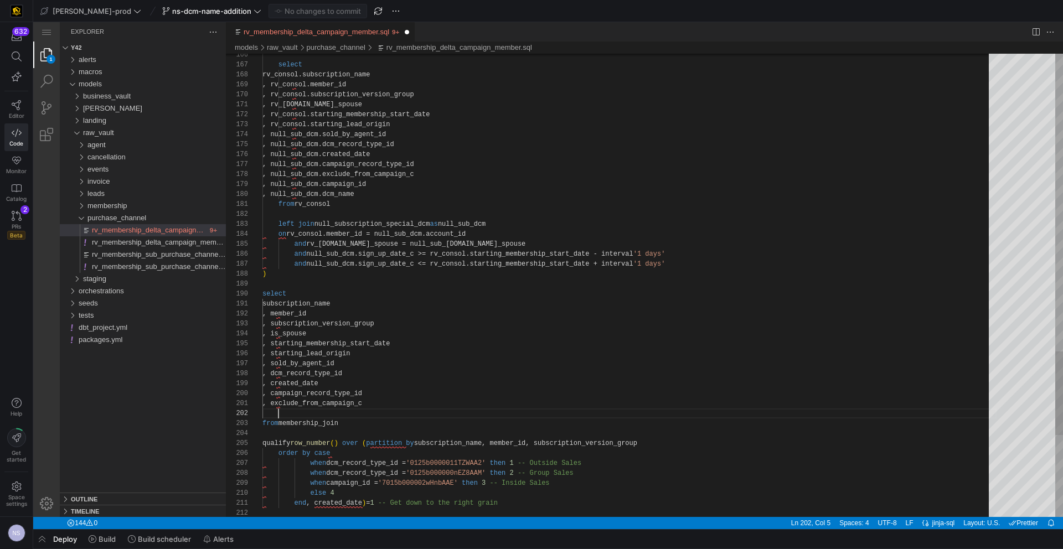
paste textarea "null_sub_dcm"
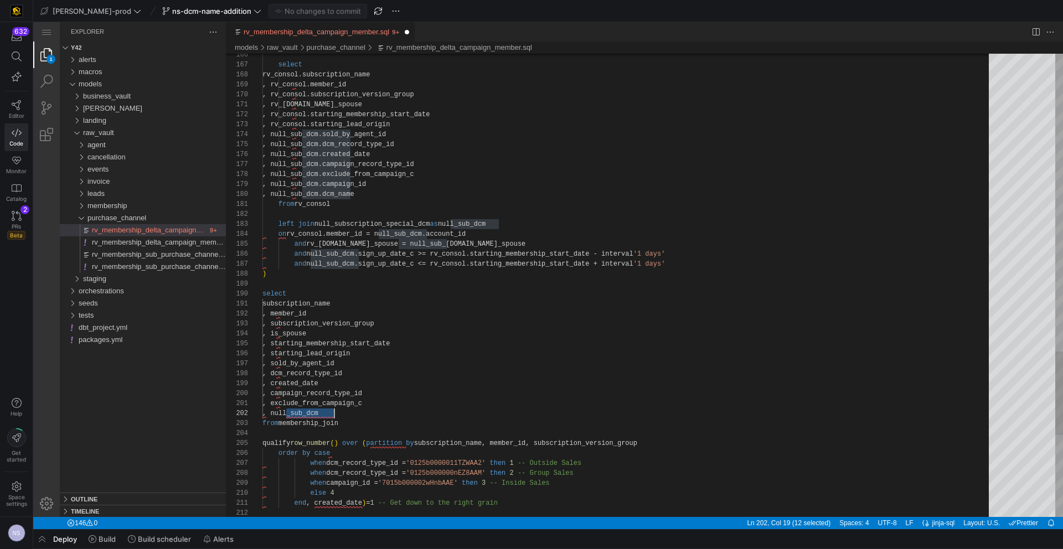
paste textarea "dcm_name"
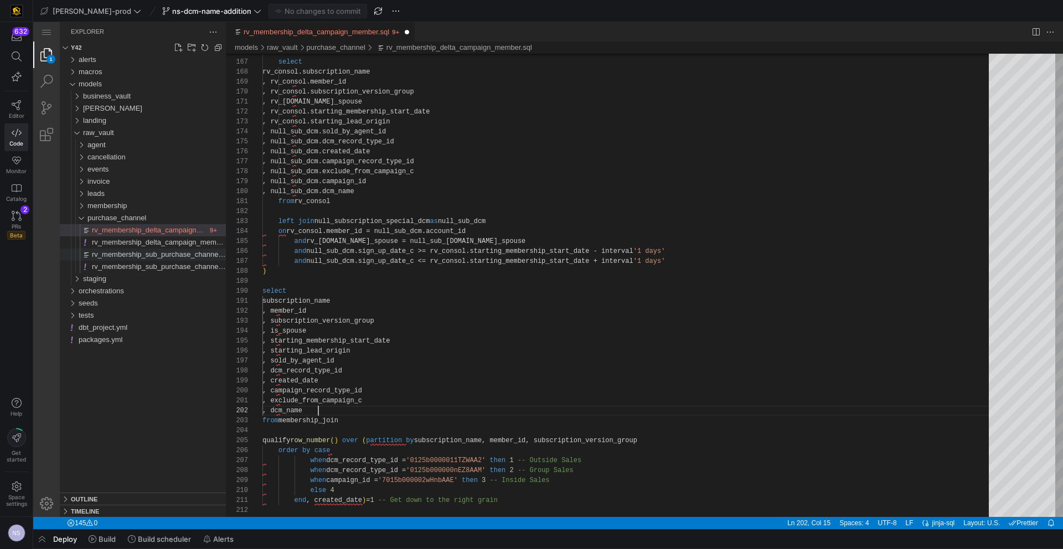
type textarea ", exclude_from_campaign_c , dcm_name from membership_join qualify row_number() …"
click at [168, 254] on span "rv_membership_sub_purchase_channel.sql" at bounding box center [161, 254] width 139 height 8
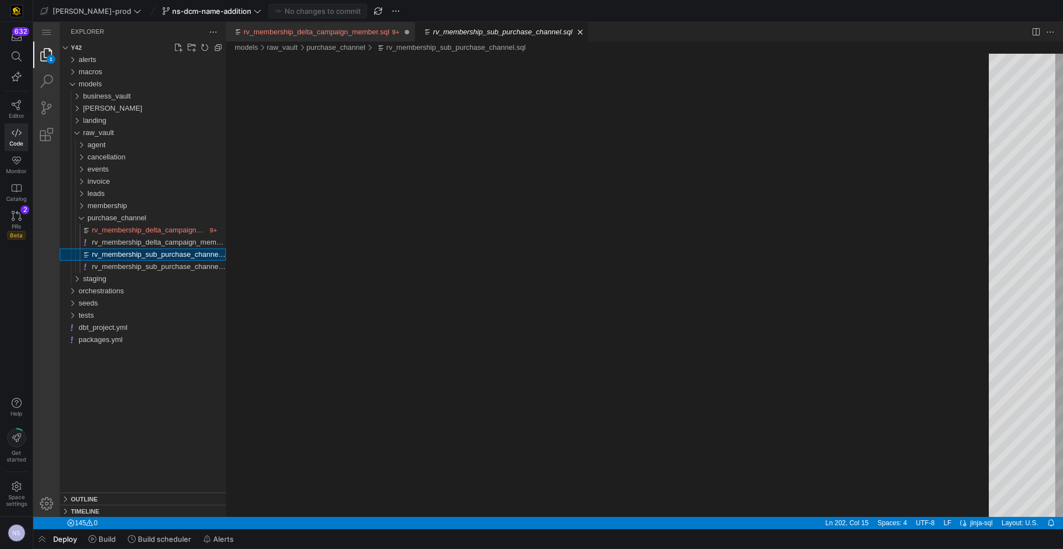
scroll to position [100, 0]
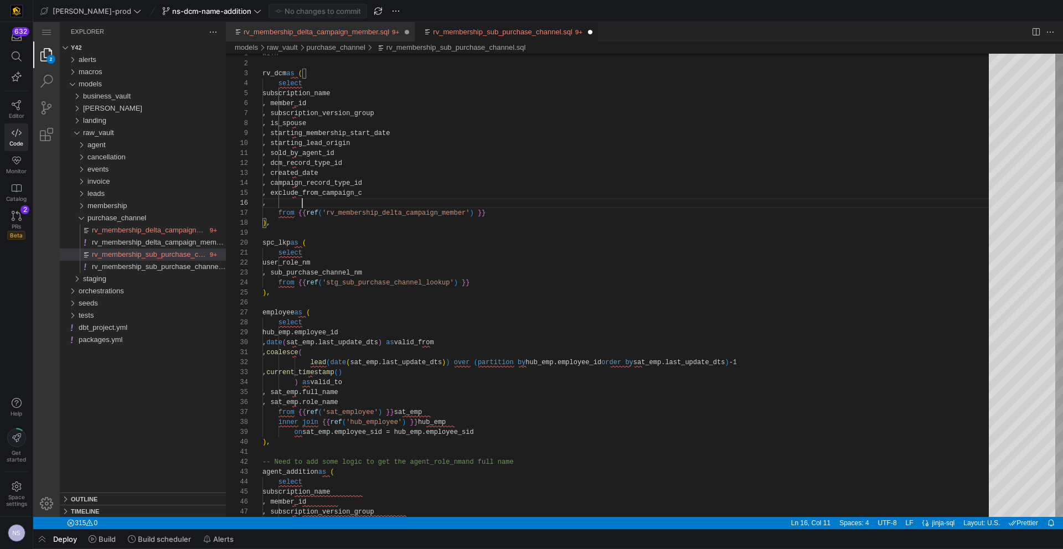
scroll to position [50, 40]
paste textarea "dcm_name"
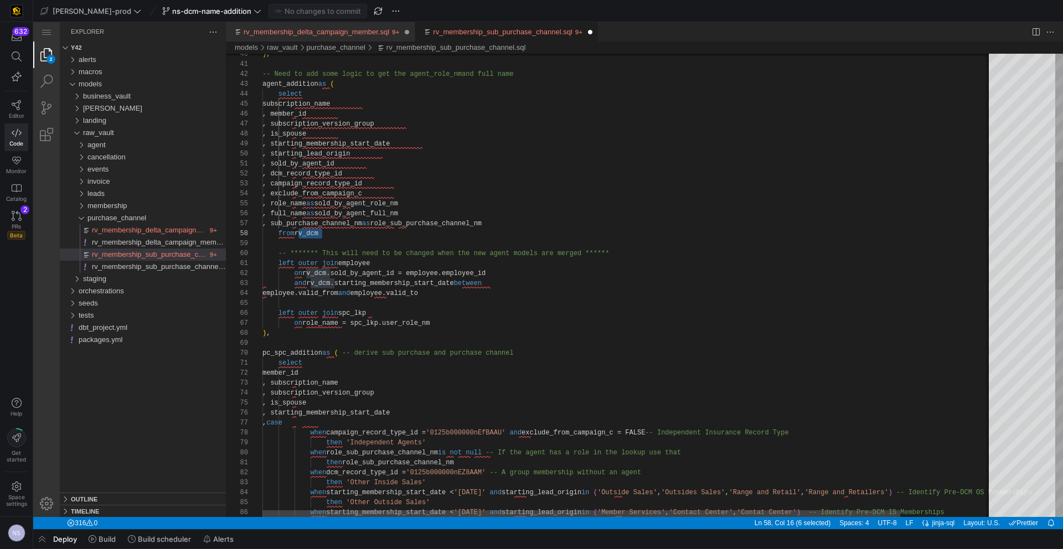
click at [415, 194] on div ") , -- Need to add some logic to get the agent_role_nm and full name agent_addi…" at bounding box center [679, 500] width 835 height 1679
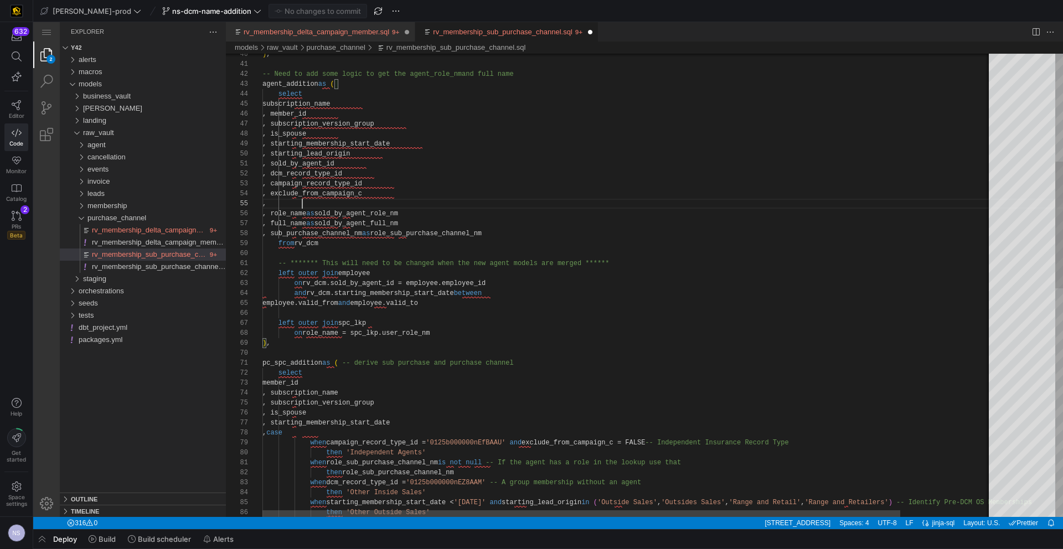
paste textarea "dcm_name"
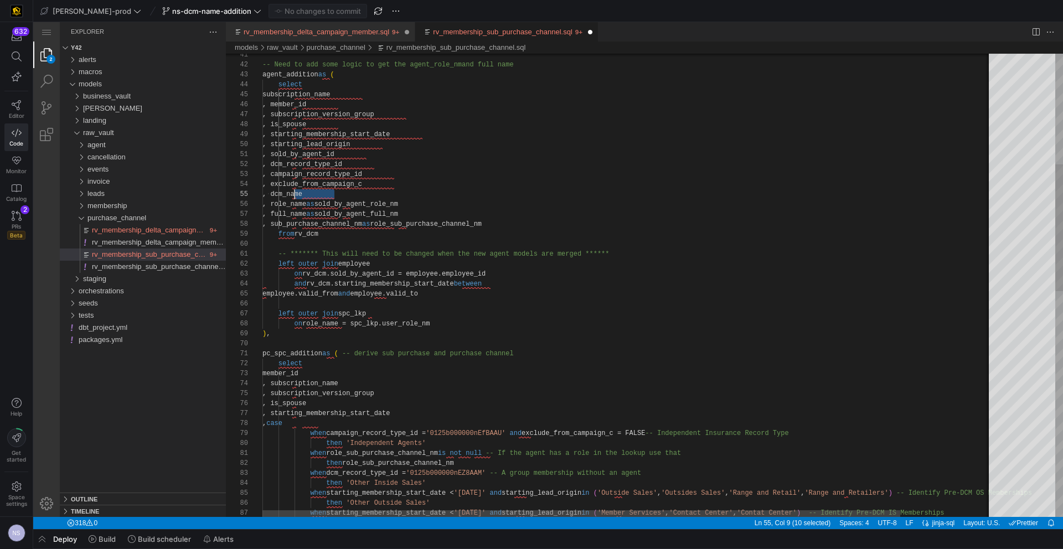
scroll to position [40, 32]
drag, startPoint x: 340, startPoint y: 194, endPoint x: 293, endPoint y: 195, distance: 46.5
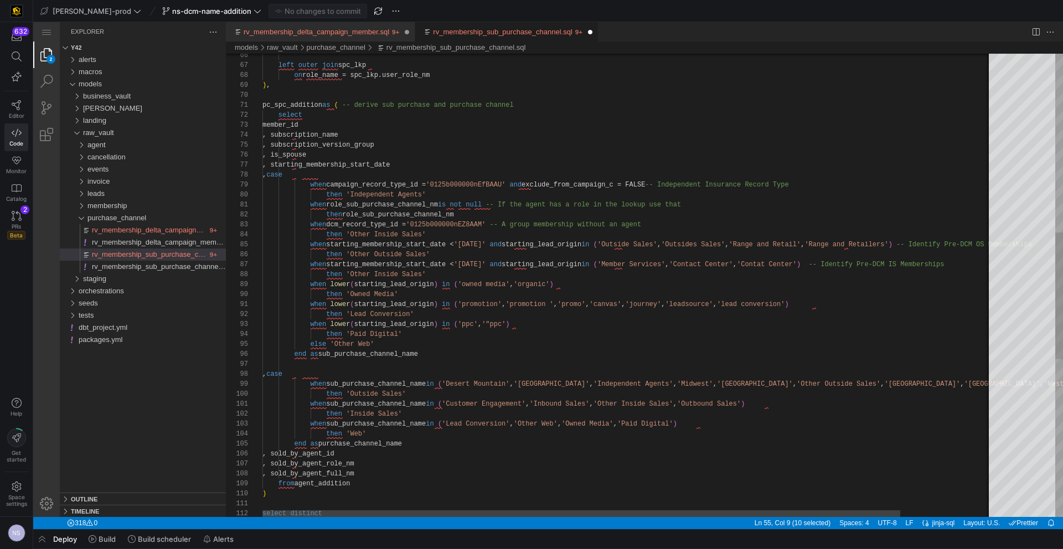
scroll to position [60, 160]
click at [449, 164] on div ", subscription_version_group , is_spouse , starting_membership_start_date , cas…" at bounding box center [679, 247] width 835 height 1689
paste textarea ", dcm_name"
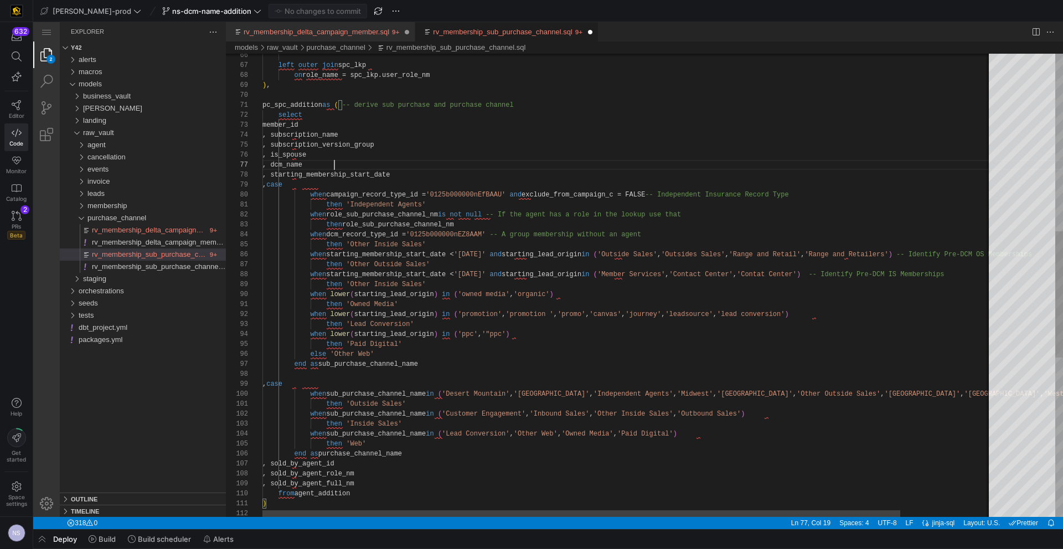
scroll to position [60, 72]
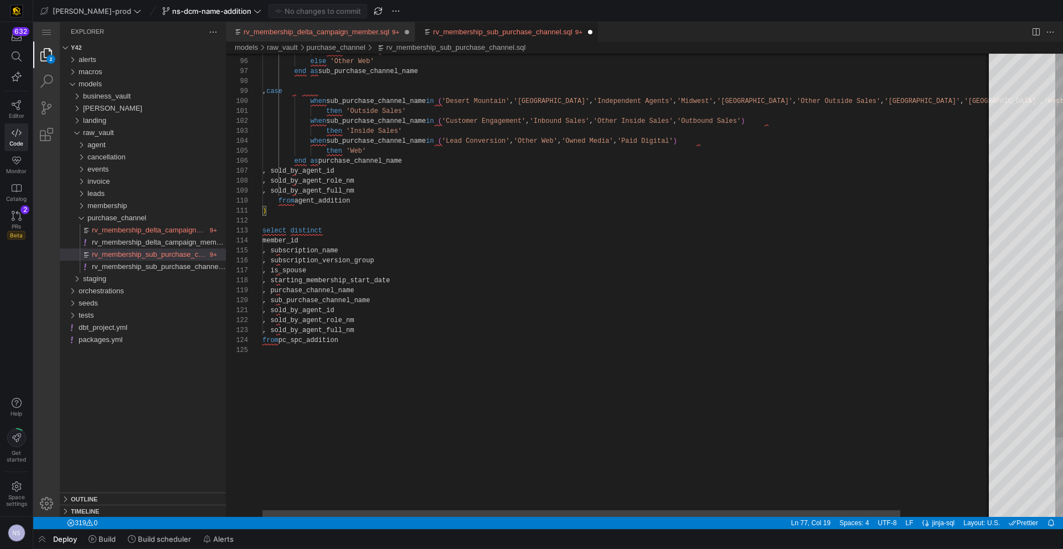
paste textarea ", dcm_name"
type textarea ") select distinct member_id , subscription_name , subscription_version_group , …"
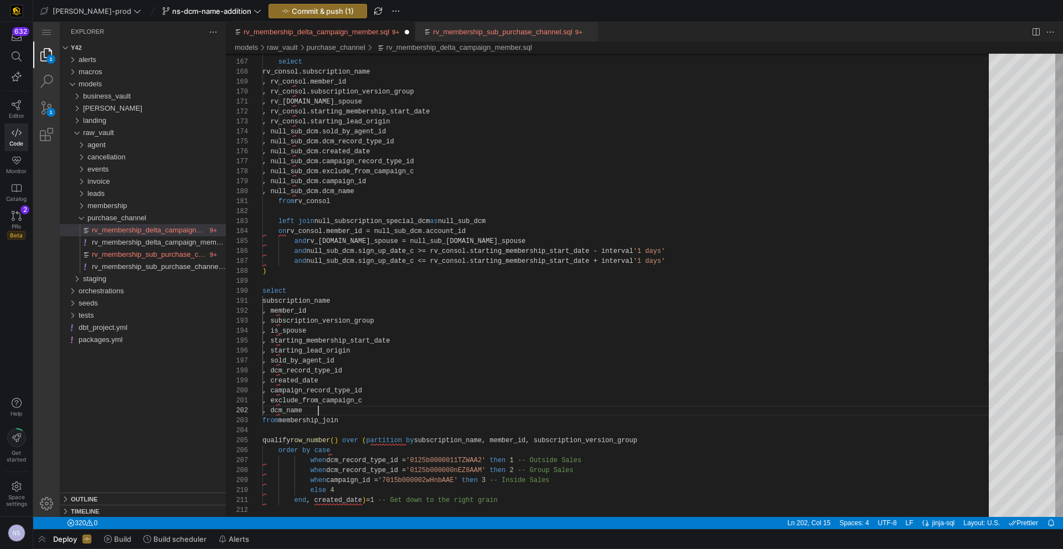
click at [352, 28] on link "rv_membership_delta_campaign_member.sql" at bounding box center [317, 32] width 146 height 8
click at [301, 8] on span "Commit & push (2)" at bounding box center [322, 11] width 63 height 9
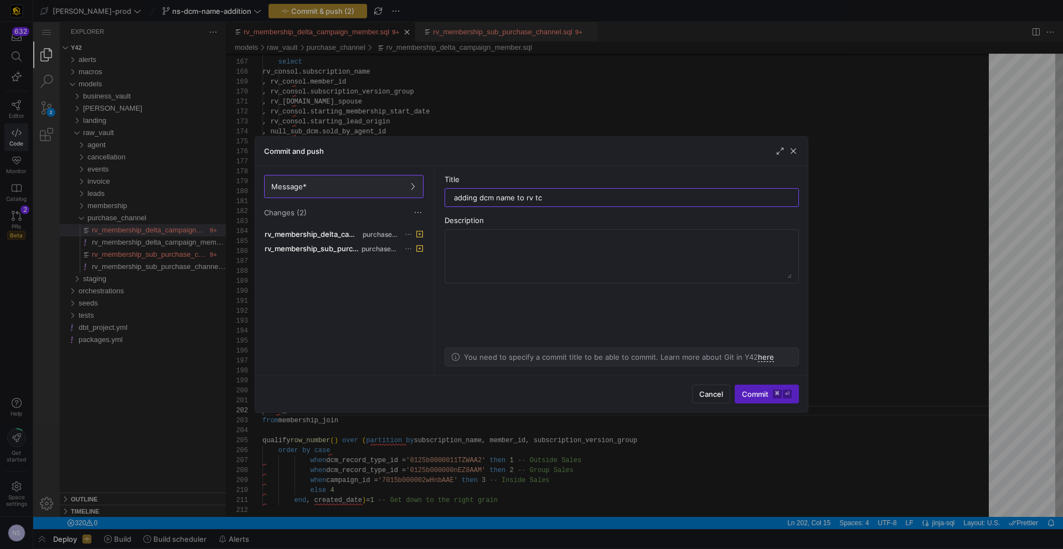
type input "adding dcm name to rv tcv"
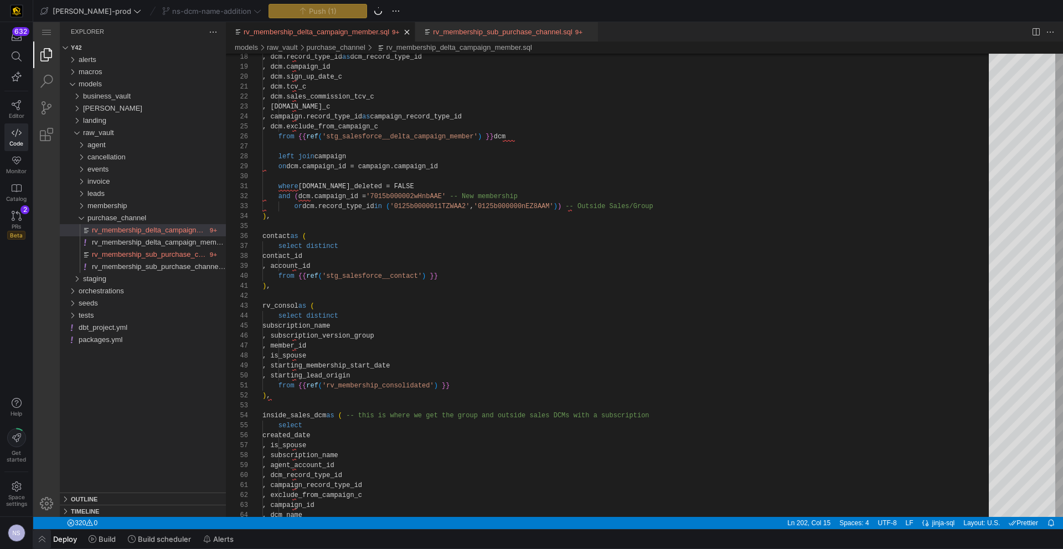
click at [34, 546] on span "button" at bounding box center [42, 539] width 18 height 19
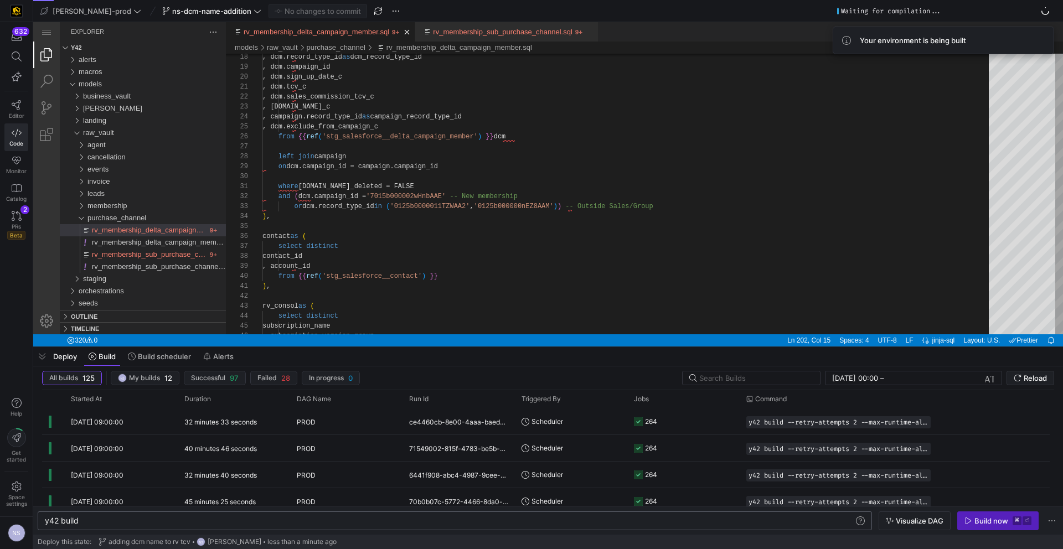
click at [152, 524] on div "y42 build" at bounding box center [449, 520] width 809 height 9
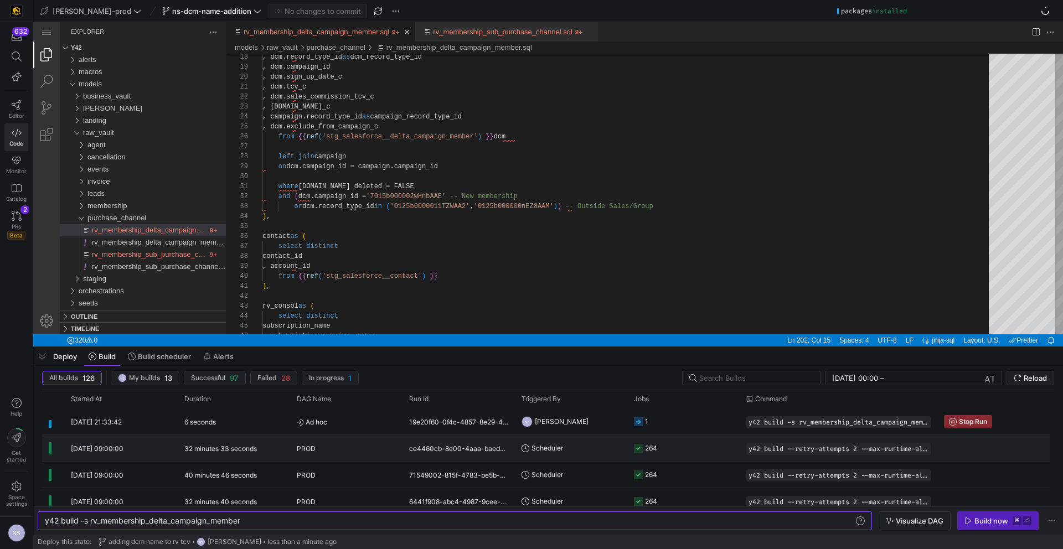
type textarea "y42 build -s rv_membership_delta_campaign_member"
click at [542, 457] on span "Scheduler" at bounding box center [547, 448] width 32 height 26
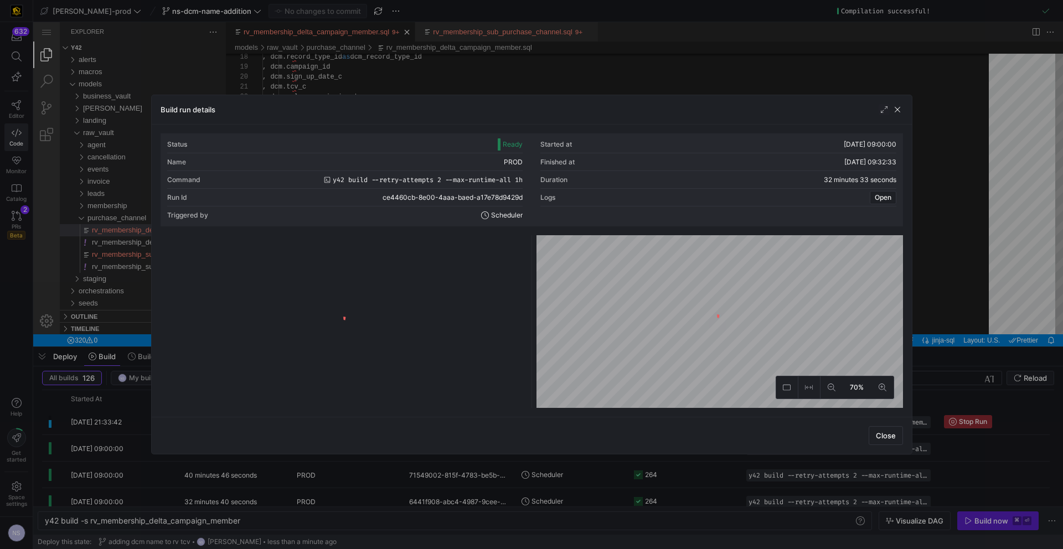
click at [414, 245] on y42-logo-loader at bounding box center [344, 324] width 362 height 168
click at [407, 249] on y42-logo-loader at bounding box center [344, 324] width 362 height 168
click at [446, 245] on y42-list-view "Showing 264 entries" at bounding box center [344, 321] width 366 height 173
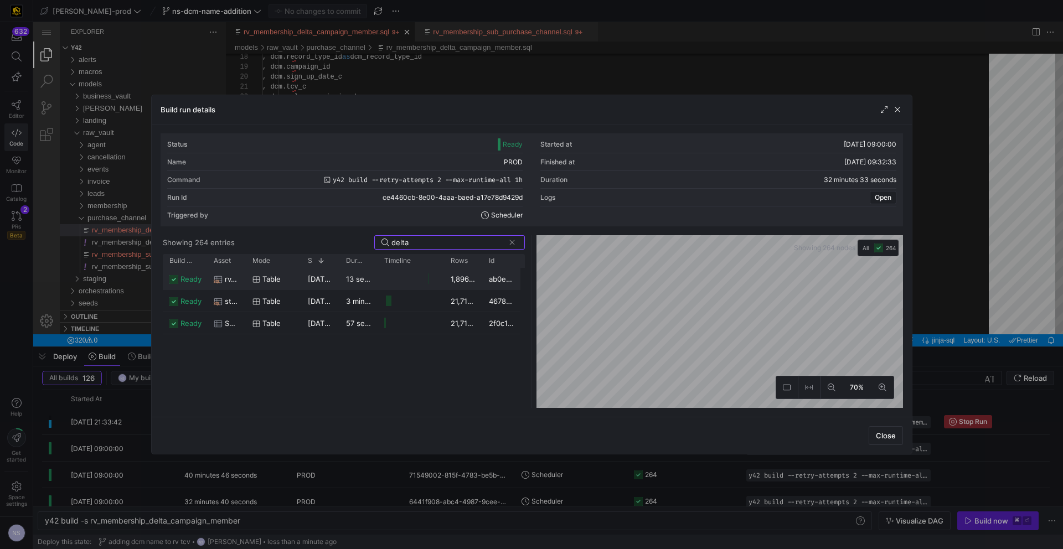
type input "delta"
click at [270, 273] on span "table" at bounding box center [271, 279] width 18 height 22
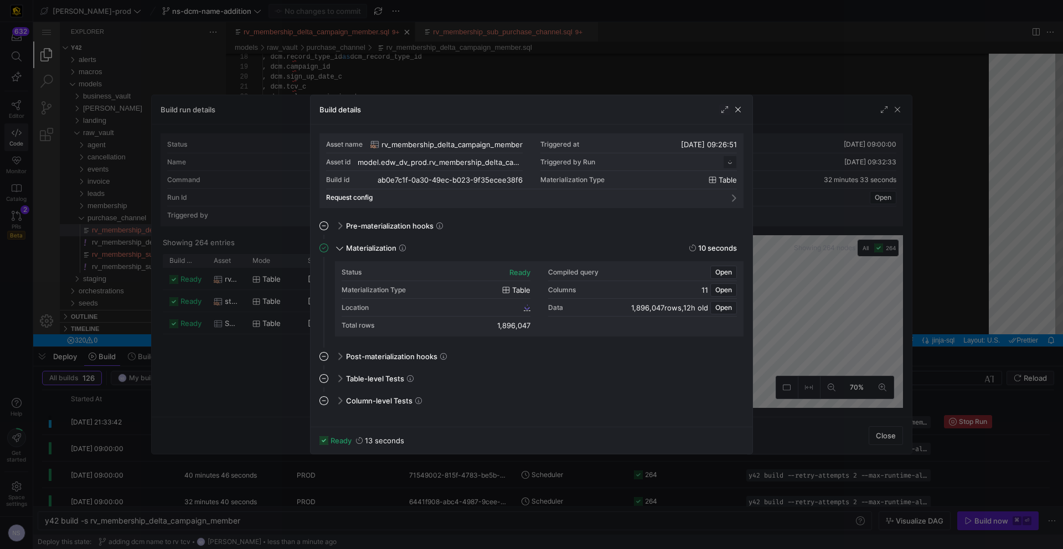
scroll to position [100, 0]
drag, startPoint x: 913, startPoint y: 510, endPoint x: 921, endPoint y: 504, distance: 10.6
click at [913, 510] on div at bounding box center [531, 274] width 1063 height 549
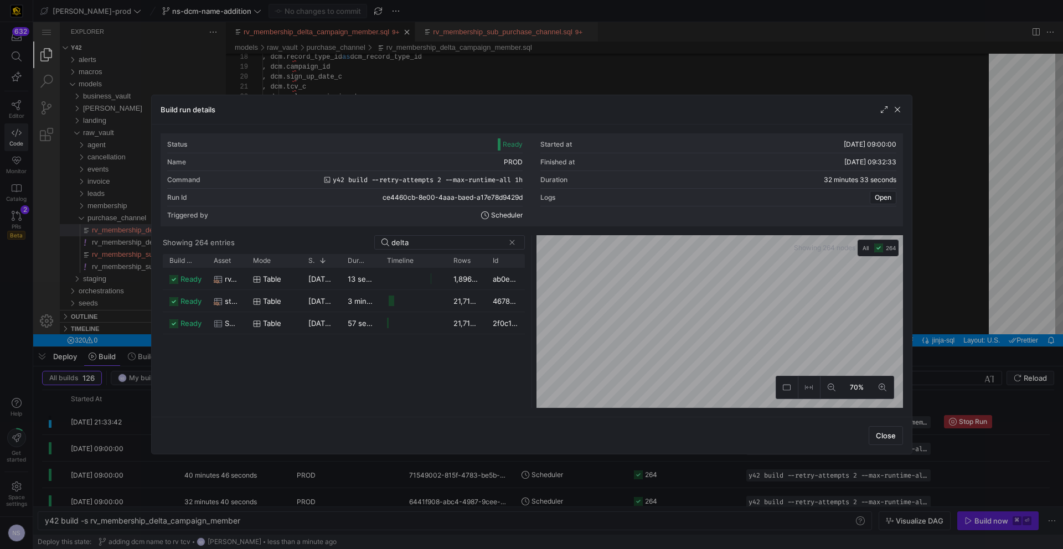
click at [988, 464] on div at bounding box center [531, 274] width 1063 height 549
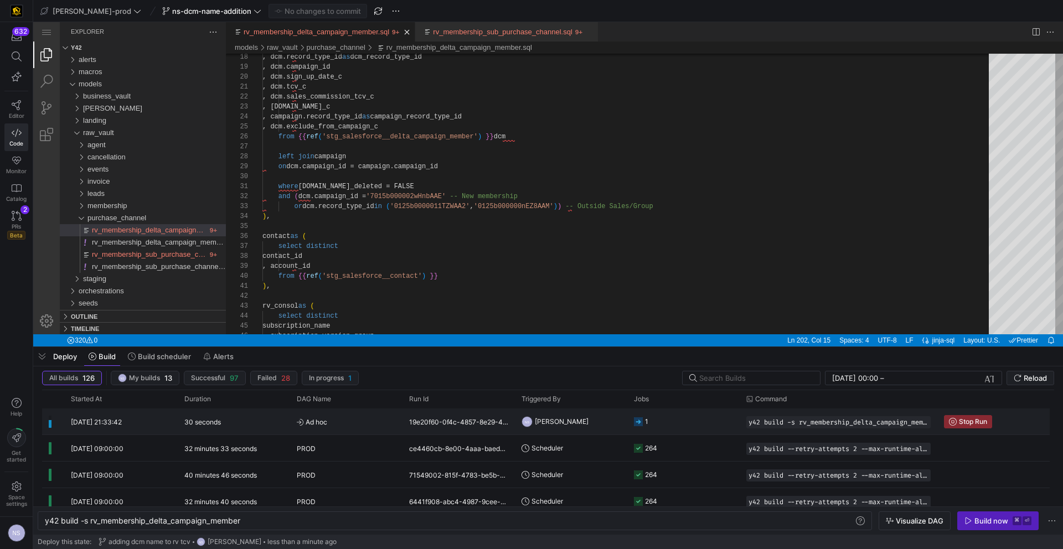
click at [659, 426] on y42-job-status-cell-renderer "1" at bounding box center [683, 421] width 99 height 25
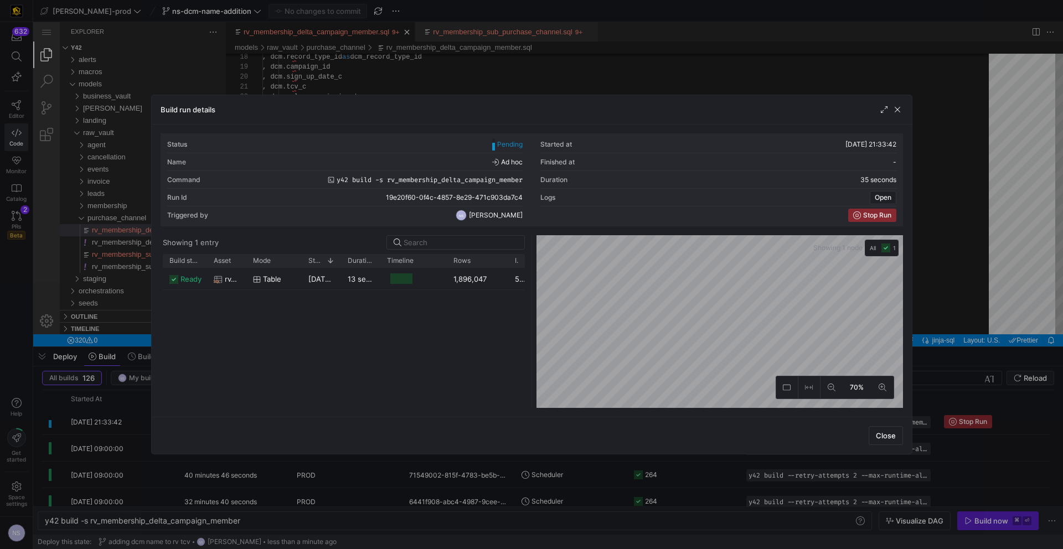
drag, startPoint x: 485, startPoint y: 265, endPoint x: 507, endPoint y: 265, distance: 22.1
click at [507, 265] on div at bounding box center [508, 260] width 4 height 13
click at [556, 468] on div at bounding box center [531, 274] width 1063 height 549
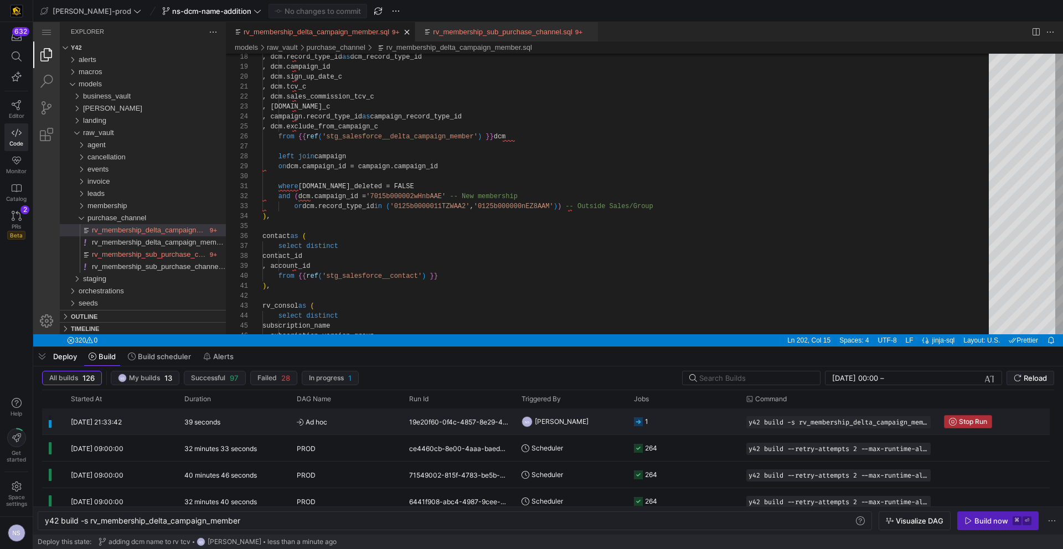
click at [970, 421] on span "Stop Run" at bounding box center [973, 422] width 28 height 8
click at [261, 519] on div "y42 build -s rv_membership_delta_campaign_member" at bounding box center [449, 520] width 809 height 9
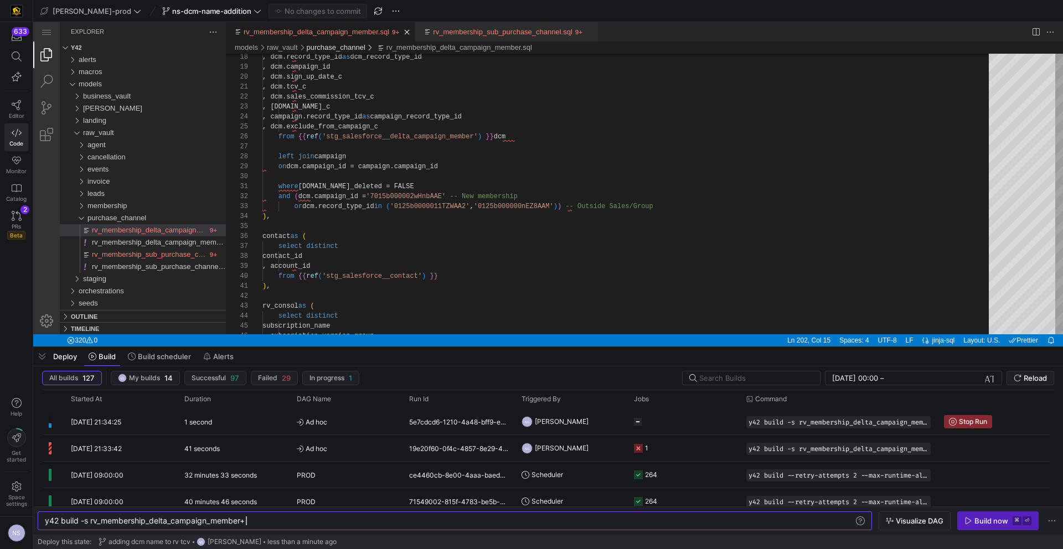
type textarea "y42 build -s rv_membership_delta_campaign_member+"
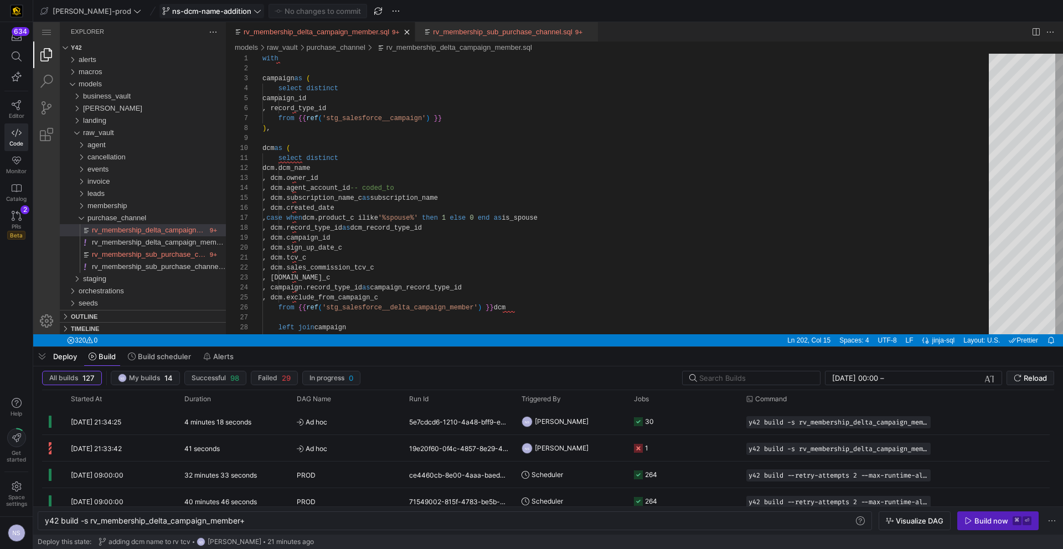
click at [197, 12] on span "ns-dcm-name-addition" at bounding box center [211, 11] width 79 height 9
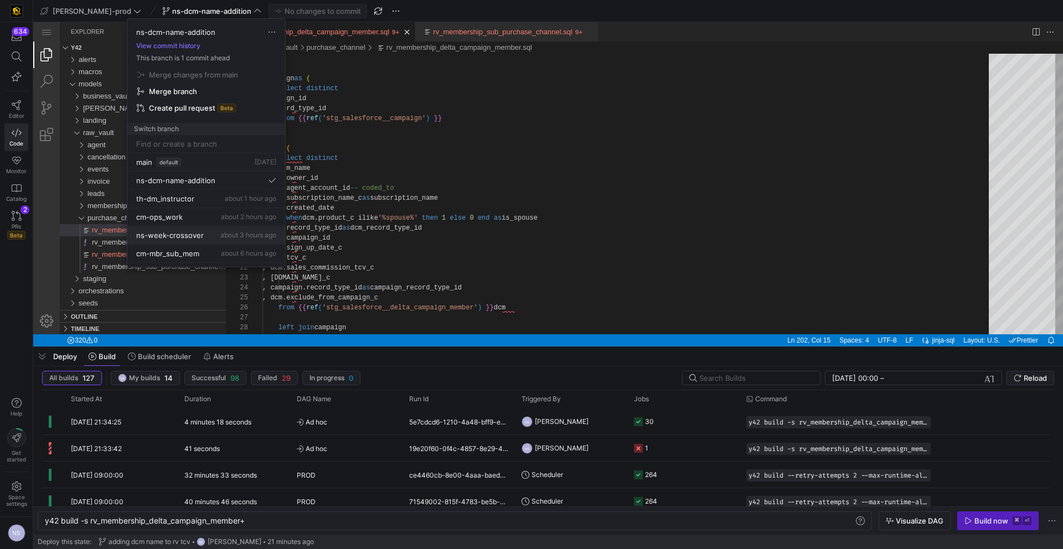
click at [220, 231] on span "about 3 hours ago" at bounding box center [248, 235] width 56 height 8
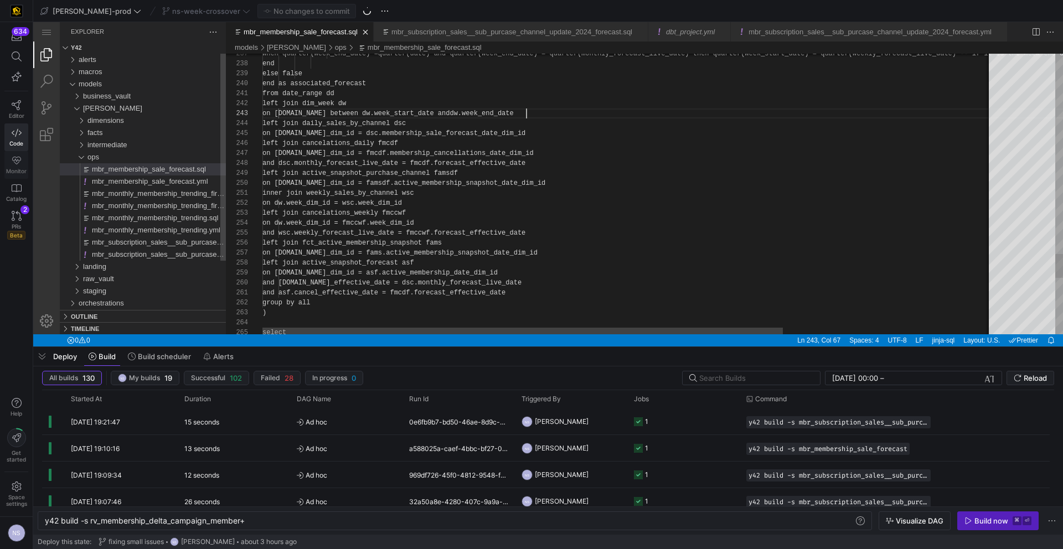
scroll to position [20, 264]
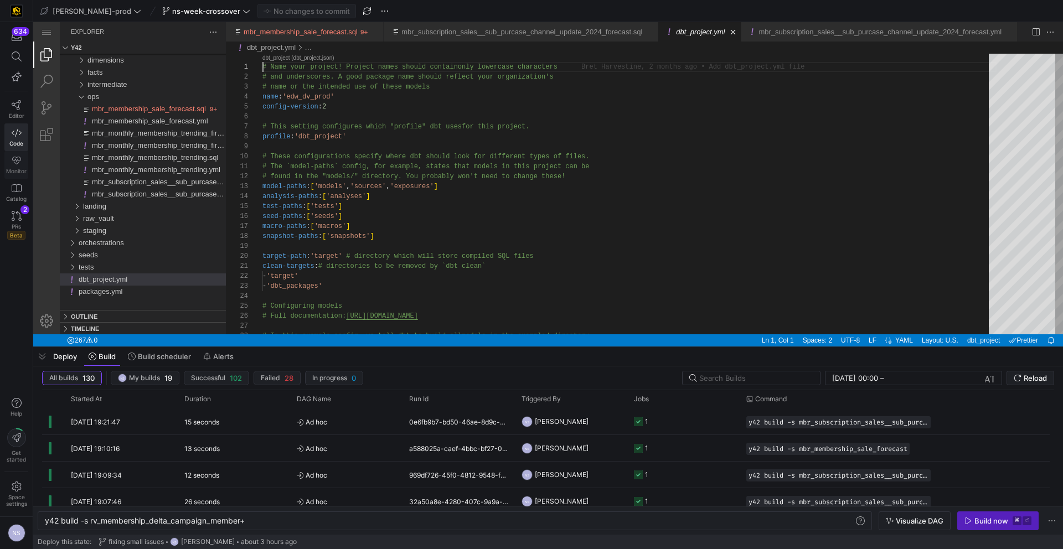
click at [23, 162] on link "Monitor" at bounding box center [16, 165] width 24 height 28
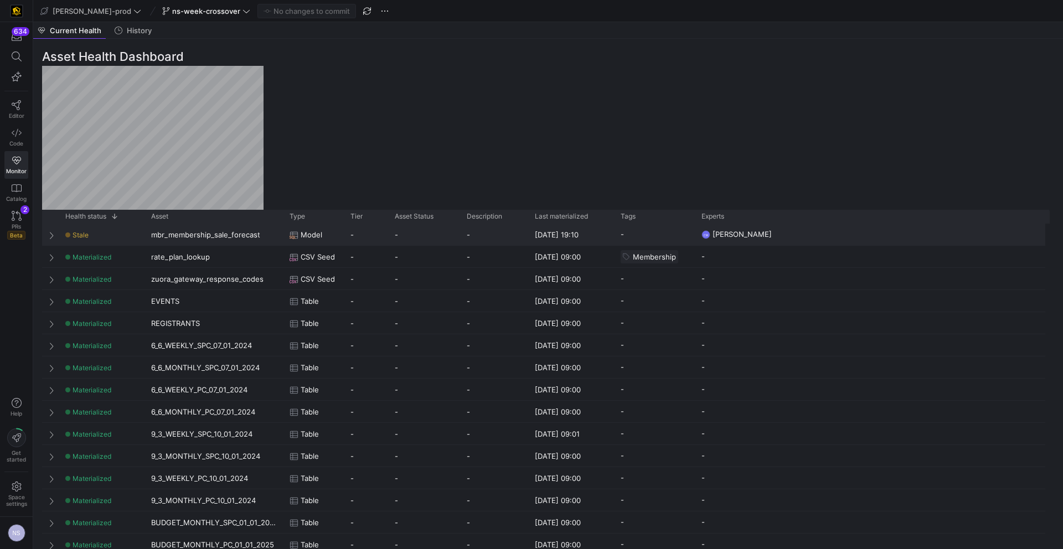
click at [215, 229] on div "mbr_membership_sale_forecast" at bounding box center [213, 235] width 138 height 22
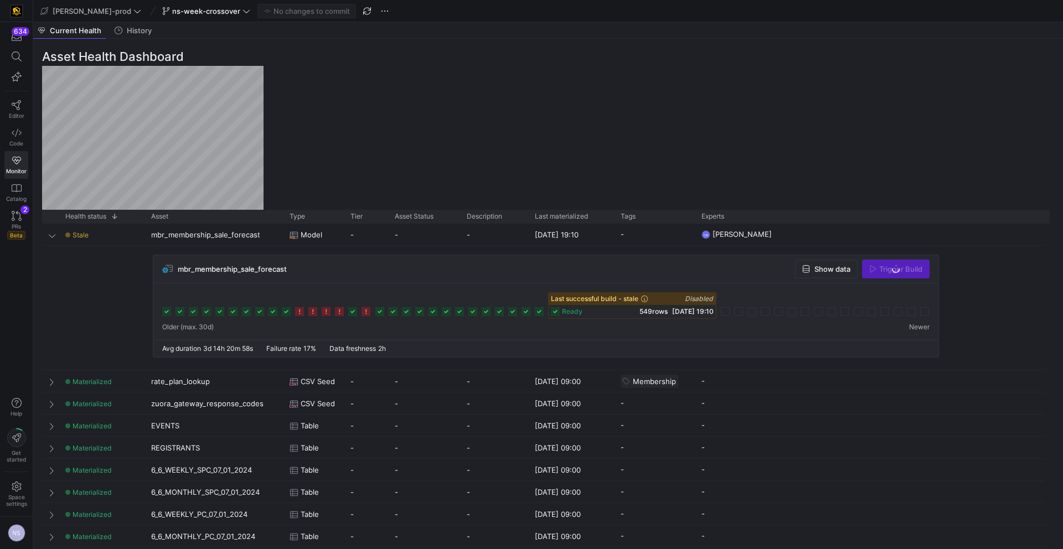
click at [892, 267] on div "Trigger Build" at bounding box center [896, 269] width 68 height 19
click at [892, 267] on span "Trigger Build" at bounding box center [900, 269] width 43 height 9
click at [22, 137] on link "Code" at bounding box center [16, 137] width 24 height 28
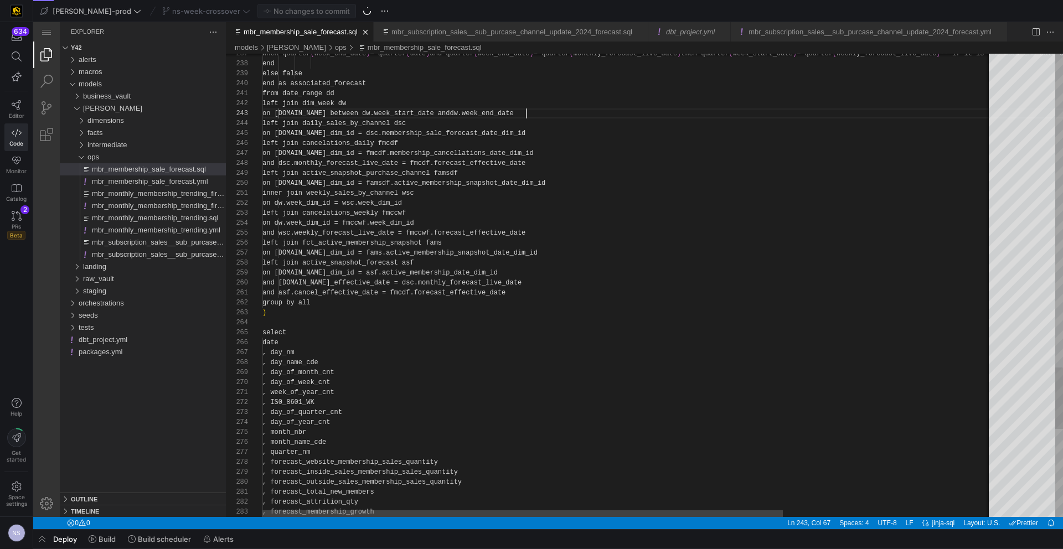
scroll to position [20, 264]
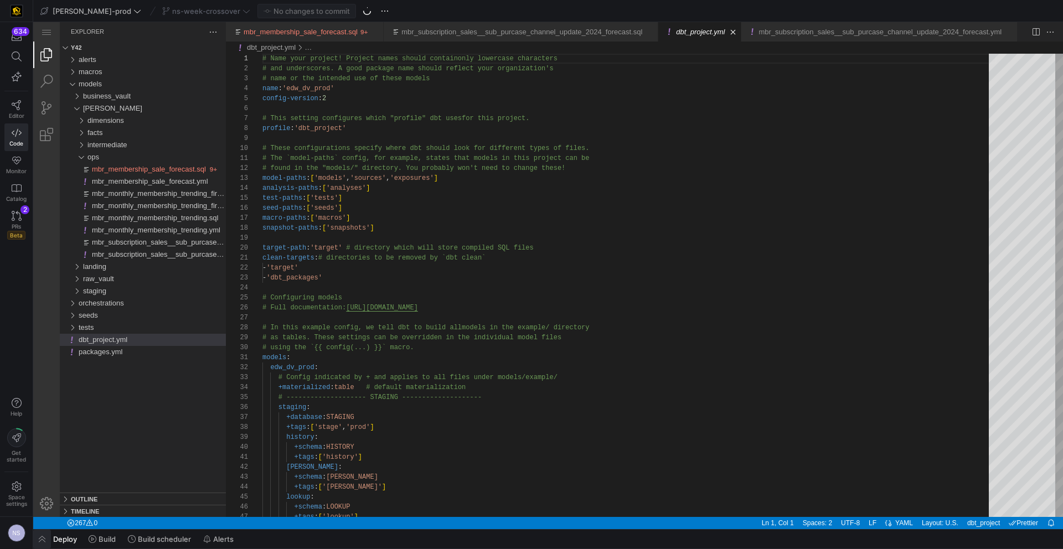
click at [45, 538] on span "button" at bounding box center [42, 539] width 18 height 19
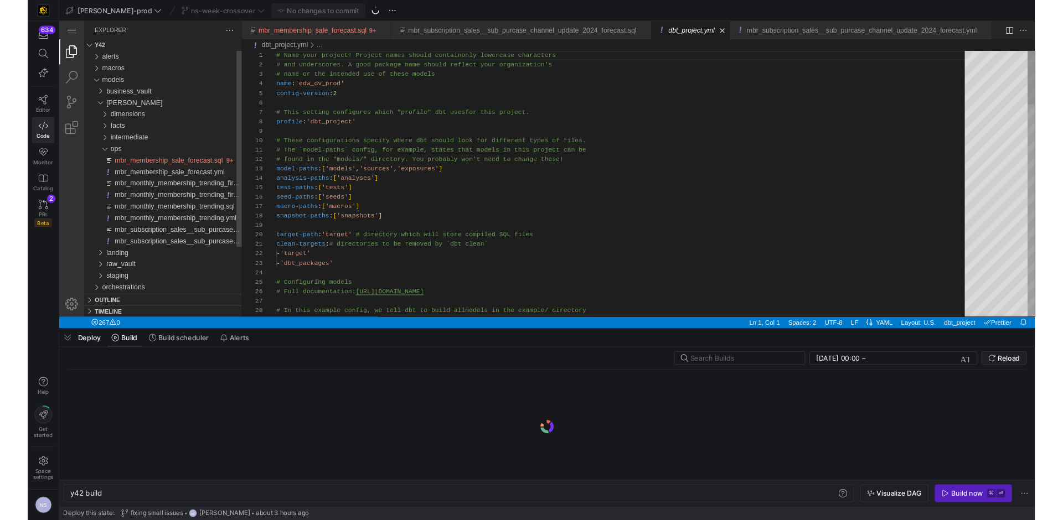
scroll to position [0, 33]
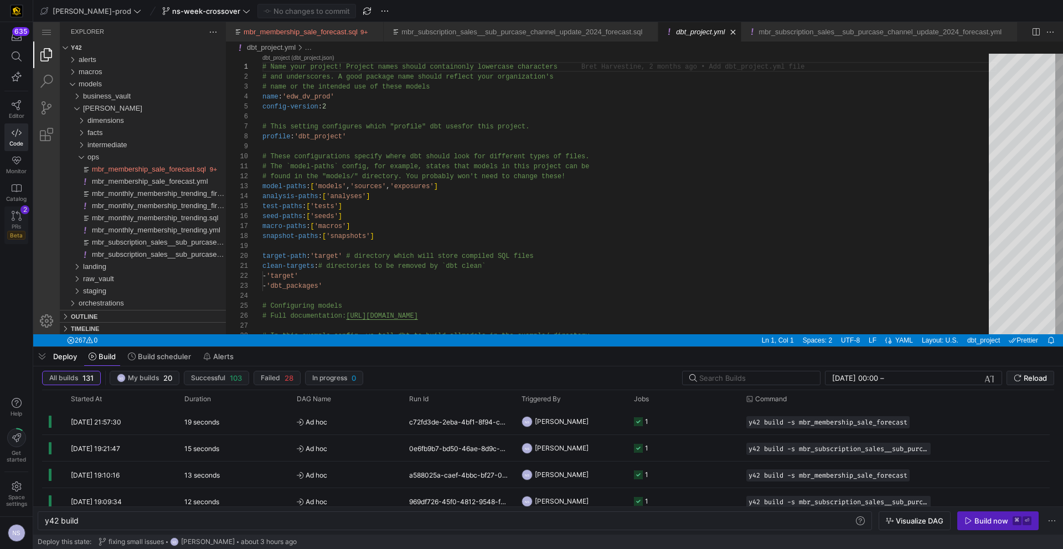
click at [19, 220] on icon at bounding box center [17, 216] width 10 height 10
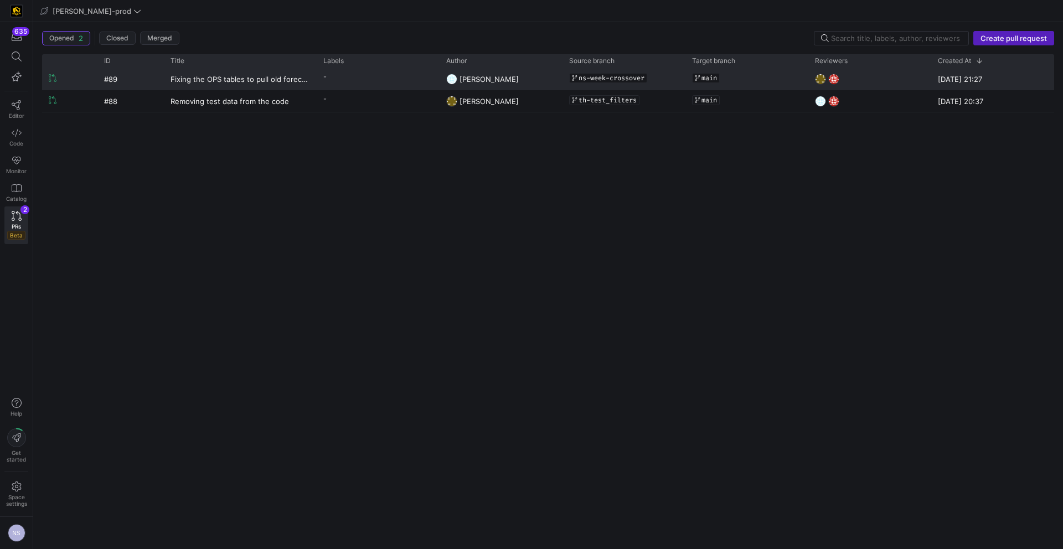
click at [488, 84] on y42-pull-request-user-label "[PERSON_NAME]" at bounding box center [488, 79] width 59 height 21
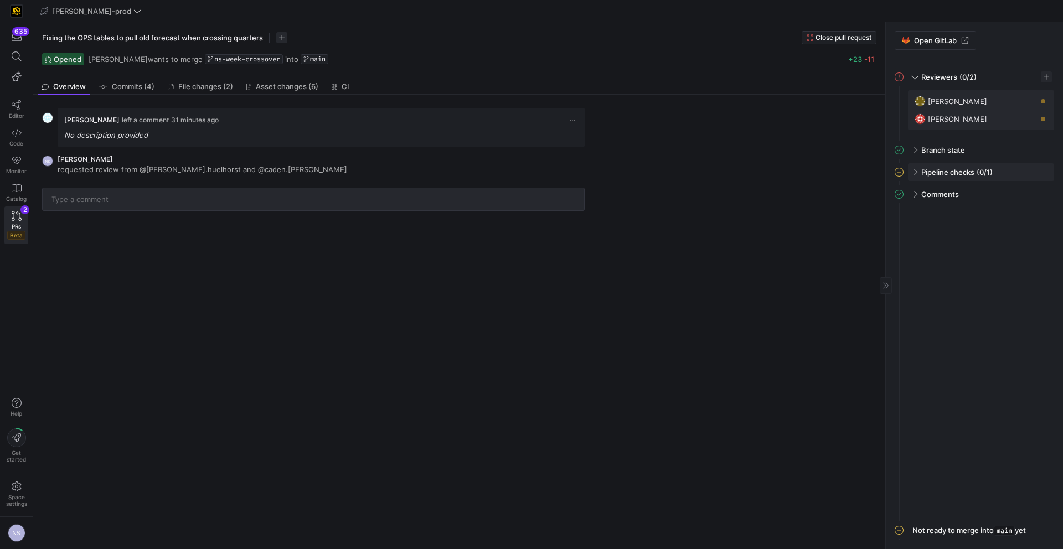
click at [965, 174] on span "Pipeline checks" at bounding box center [947, 172] width 53 height 9
click at [1040, 196] on span "button" at bounding box center [1039, 195] width 11 height 11
click at [1007, 207] on span "Open" at bounding box center [999, 210] width 77 height 9
click at [12, 229] on span "PRs" at bounding box center [16, 226] width 9 height 7
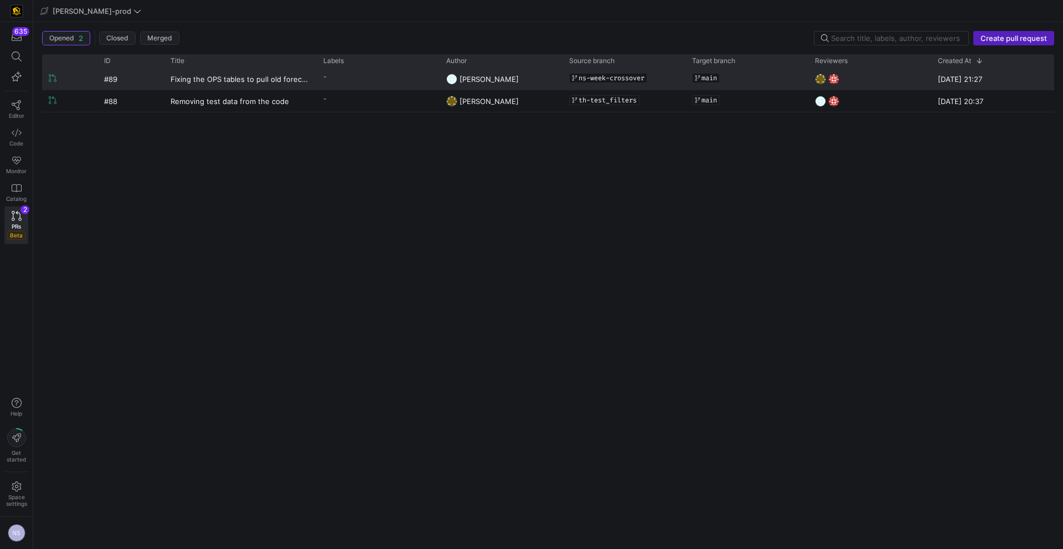
click at [404, 81] on y42-pull-request-list-view-label-cell-renderer "-" at bounding box center [378, 77] width 110 height 16
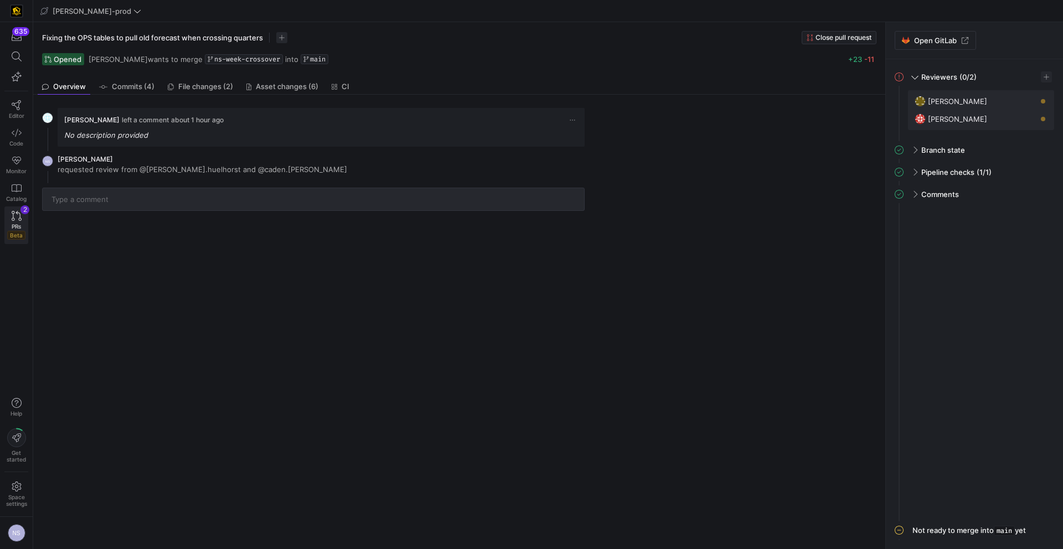
click at [23, 223] on div "PRs Beta" at bounding box center [16, 231] width 18 height 17
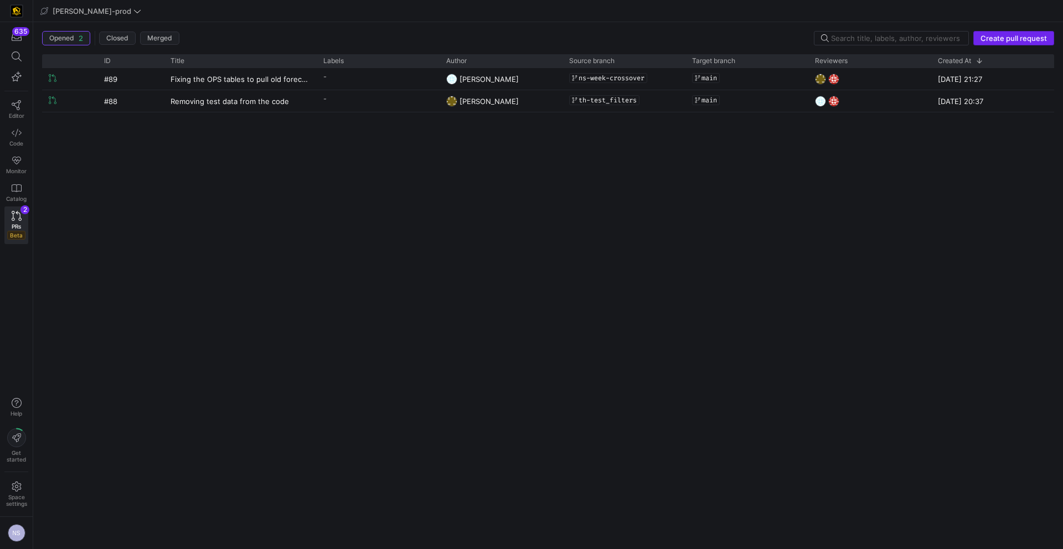
click at [1011, 34] on span "Create pull request" at bounding box center [1013, 38] width 66 height 9
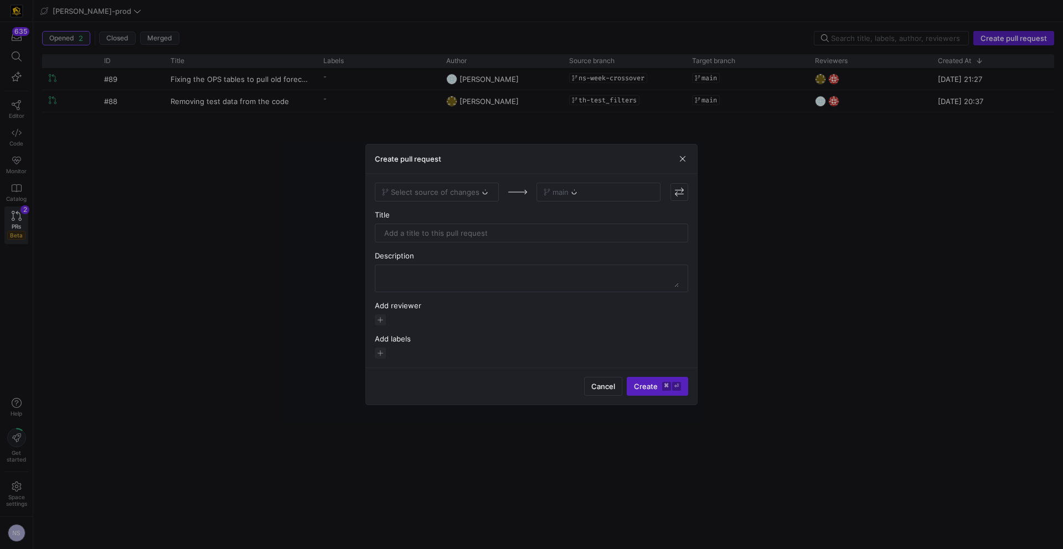
drag, startPoint x: 446, startPoint y: 204, endPoint x: 439, endPoint y: 204, distance: 7.2
click at [446, 204] on div "Select source of changes main Title Description Add reviewer Add labels" at bounding box center [531, 271] width 313 height 176
click at [439, 187] on div "Select source of changes" at bounding box center [437, 192] width 124 height 19
click at [467, 195] on div "Select source of changes" at bounding box center [437, 192] width 124 height 19
click at [459, 195] on span "Select source of changes" at bounding box center [435, 192] width 89 height 9
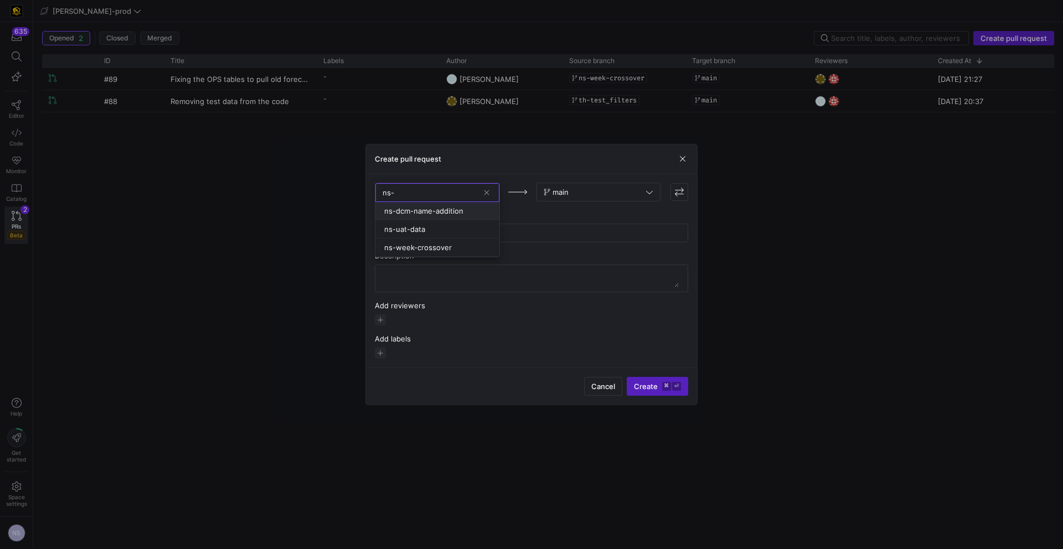
type input "ns-"
click at [437, 208] on span "ns-dcm-name-addition" at bounding box center [423, 210] width 79 height 9
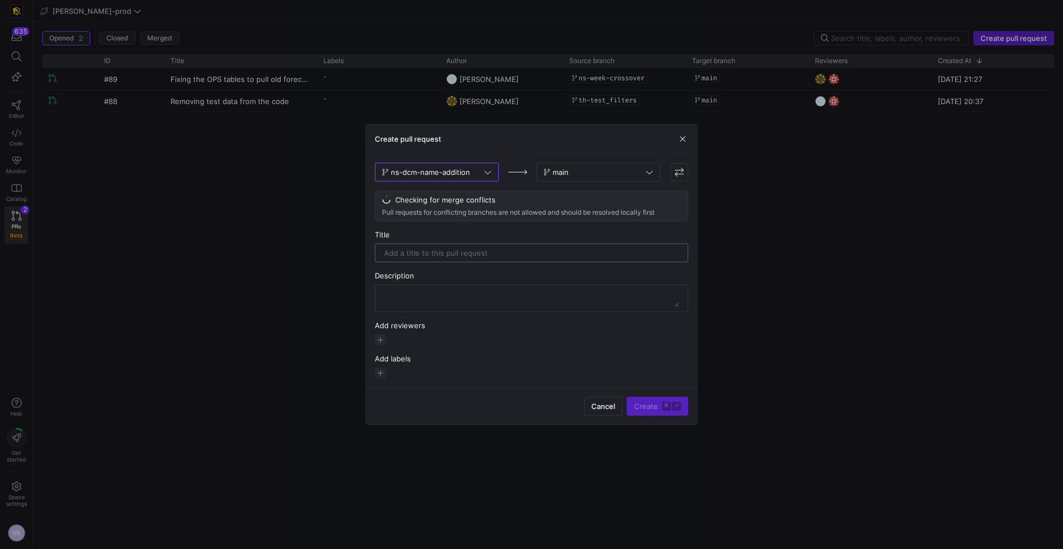
click at [441, 257] on div at bounding box center [531, 253] width 294 height 18
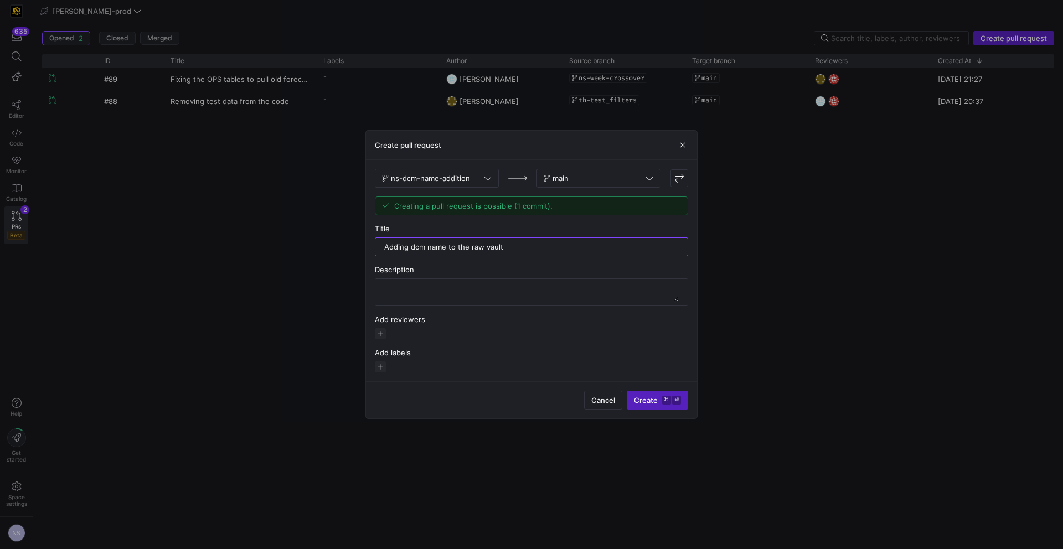
type input "Adding dcm name to the raw vault"
click at [373, 342] on div "ns-dcm-name-addition main Creating a pull request is possible (1 commit). Title…" at bounding box center [531, 270] width 331 height 221
click at [377, 337] on span "button" at bounding box center [380, 333] width 11 height 11
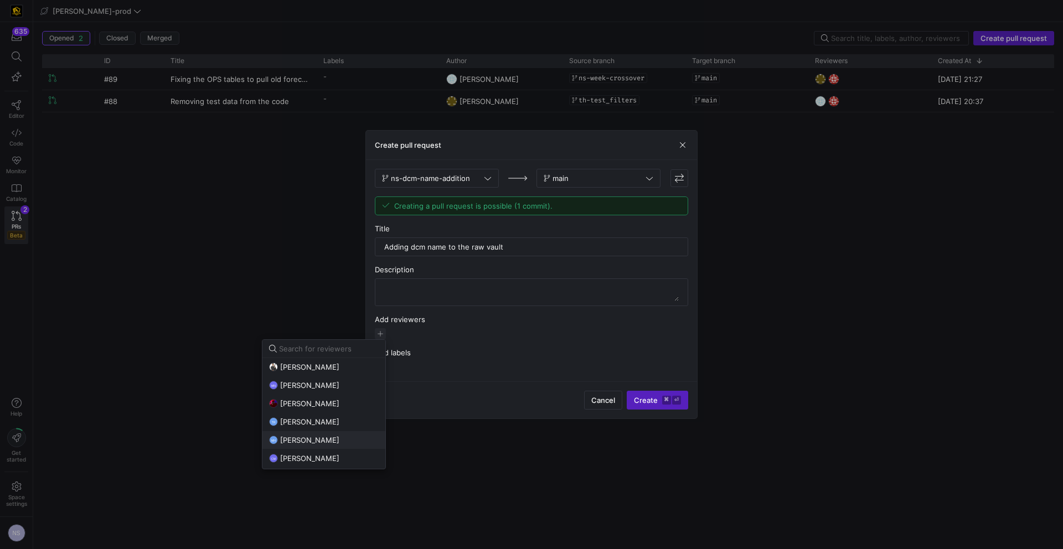
click at [319, 441] on span "mark hohensee" at bounding box center [309, 440] width 59 height 9
click at [313, 445] on button "MH mark hohensee" at bounding box center [323, 440] width 123 height 18
drag, startPoint x: 304, startPoint y: 454, endPoint x: 308, endPoint y: 430, distance: 24.6
click at [304, 454] on span "Caden Miller" at bounding box center [309, 458] width 59 height 9
click at [313, 419] on span "Tommy Huelhorst" at bounding box center [309, 421] width 59 height 9
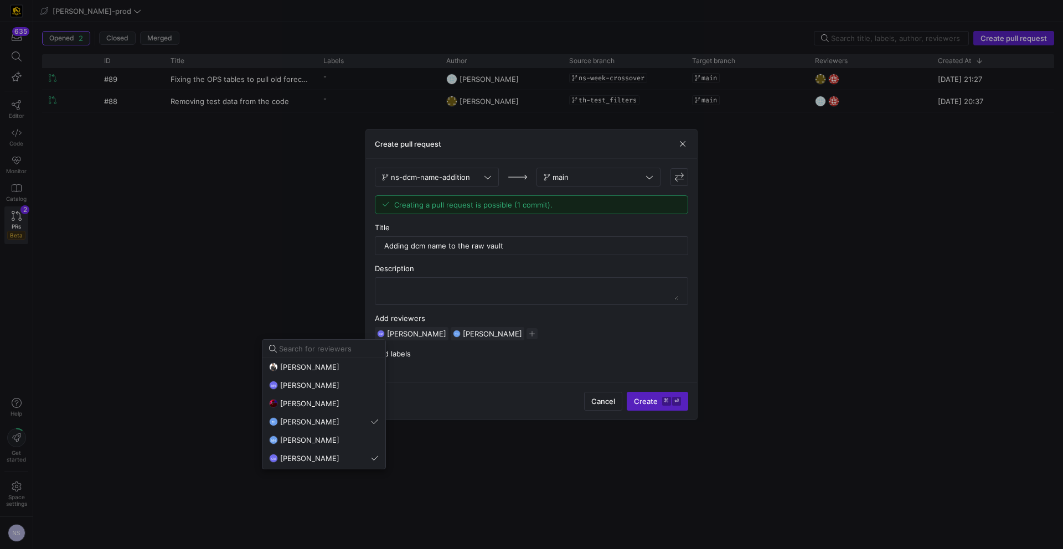
click at [703, 405] on div at bounding box center [531, 274] width 1063 height 549
click at [668, 400] on kbd "⌘" at bounding box center [666, 401] width 9 height 9
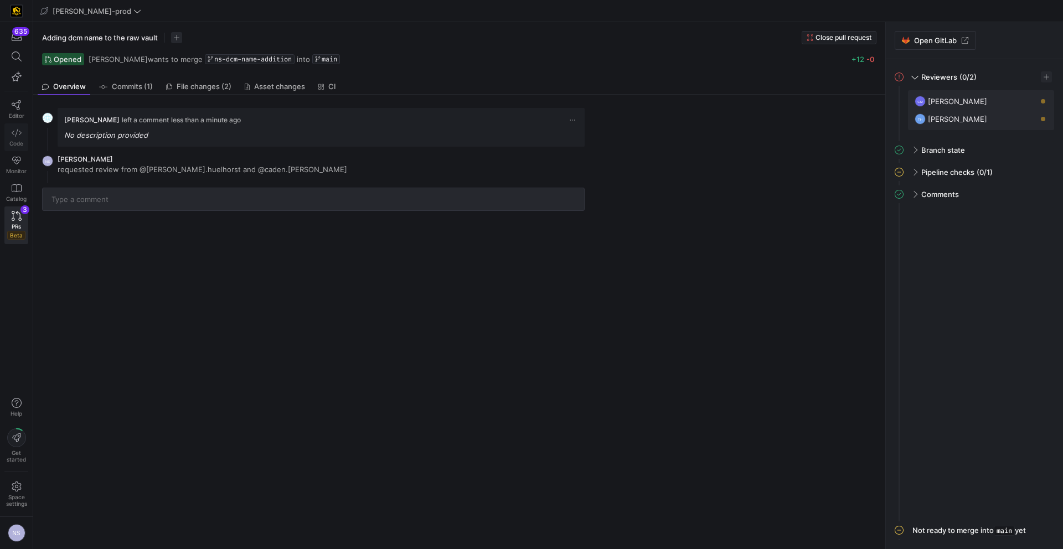
click at [12, 136] on icon at bounding box center [17, 133] width 10 height 10
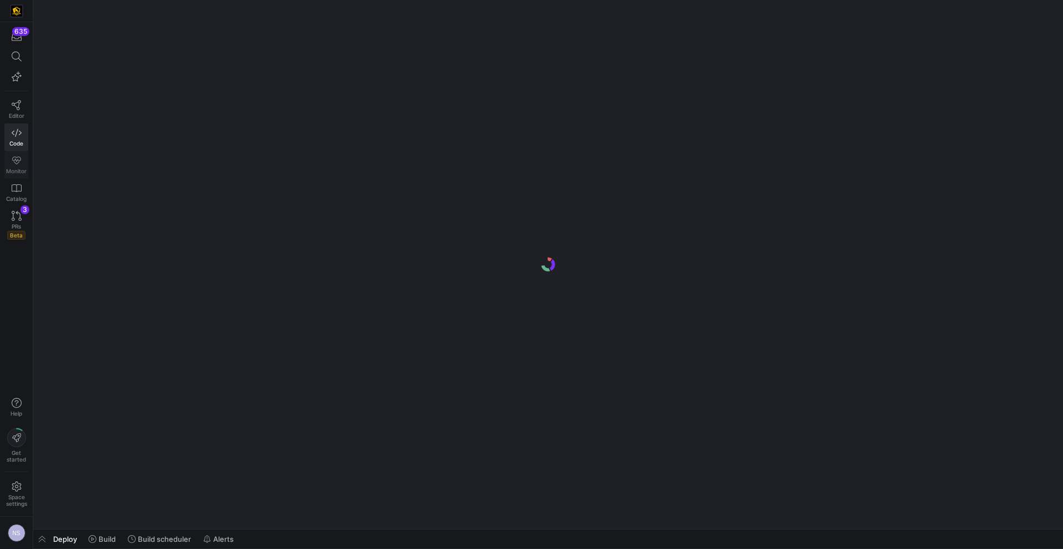
click at [19, 166] on link "Monitor" at bounding box center [16, 165] width 24 height 28
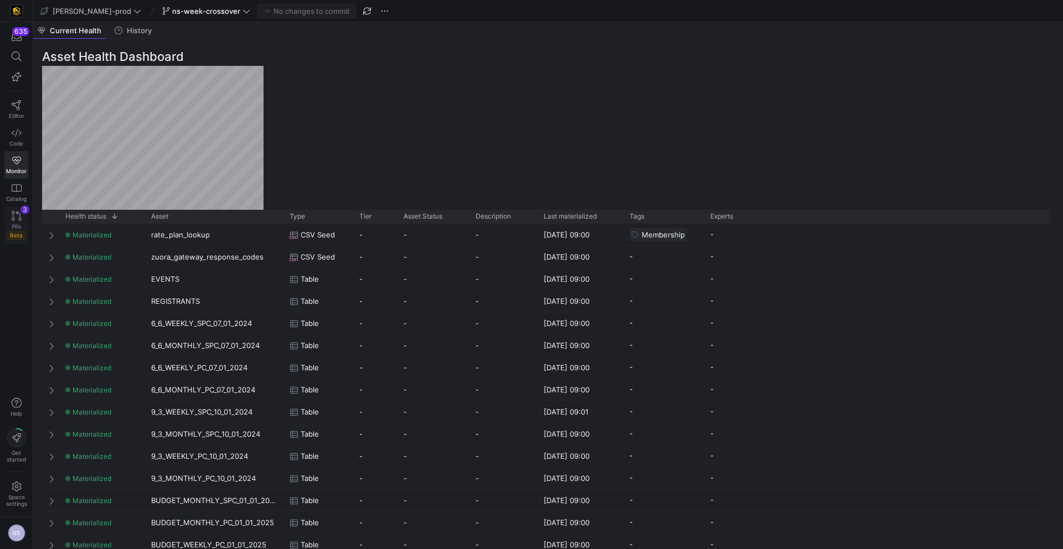
click at [15, 220] on icon at bounding box center [17, 216] width 10 height 10
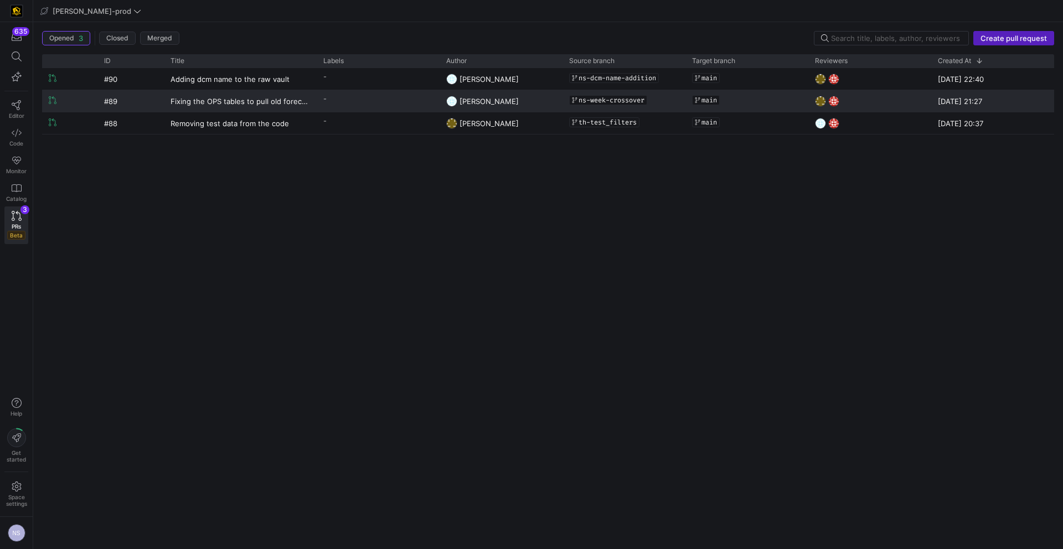
click at [421, 104] on y42-pull-request-list-view-label-cell-renderer "-" at bounding box center [378, 99] width 110 height 16
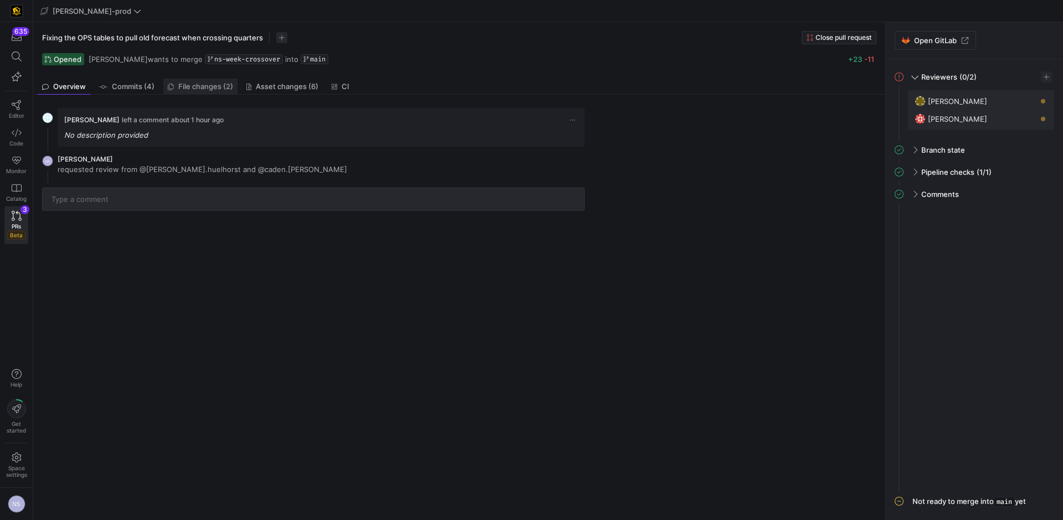
click at [184, 86] on span "File changes (2)" at bounding box center [205, 86] width 55 height 7
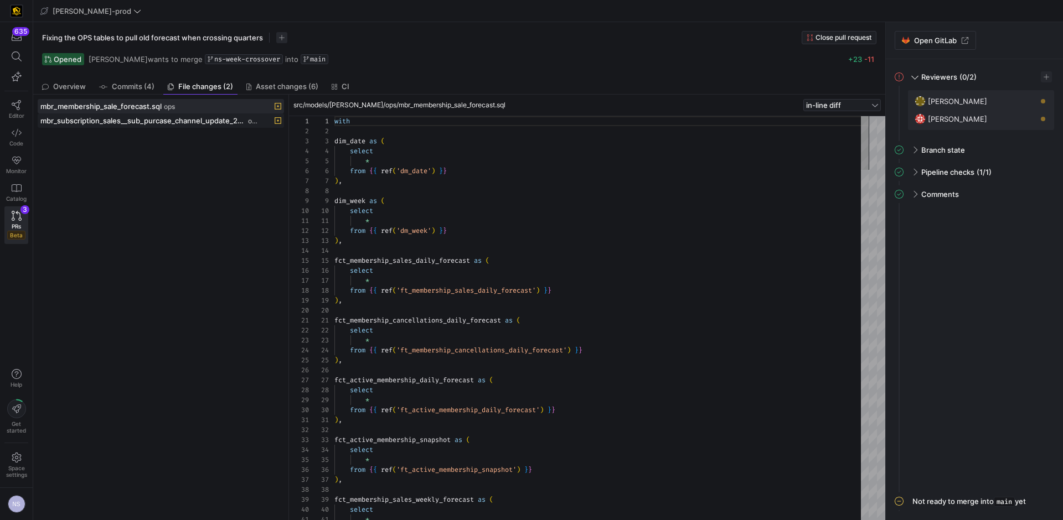
scroll to position [100, 0]
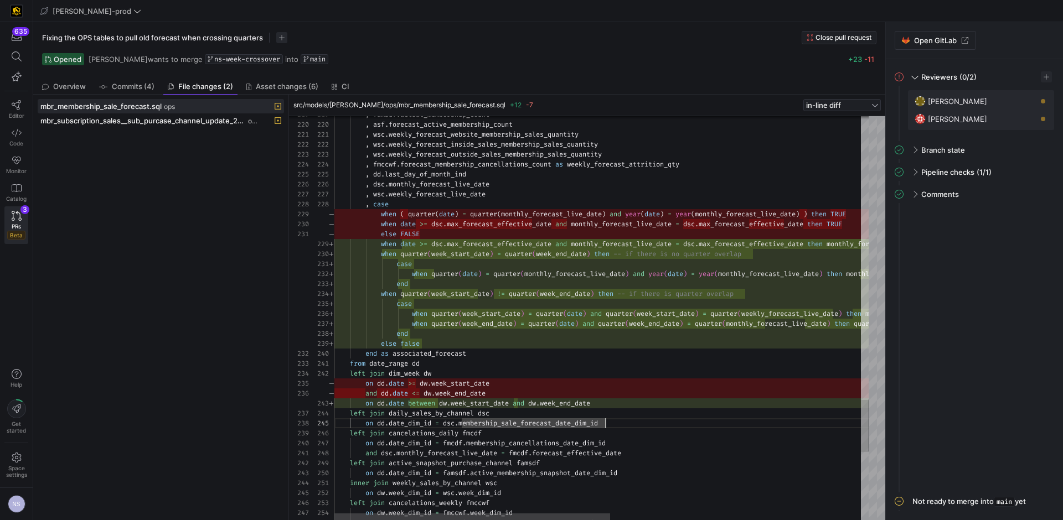
type textarea ", wsc.weekly_forecast_website_membership_sales_quantity , wsc.weekly_forecast_i…"
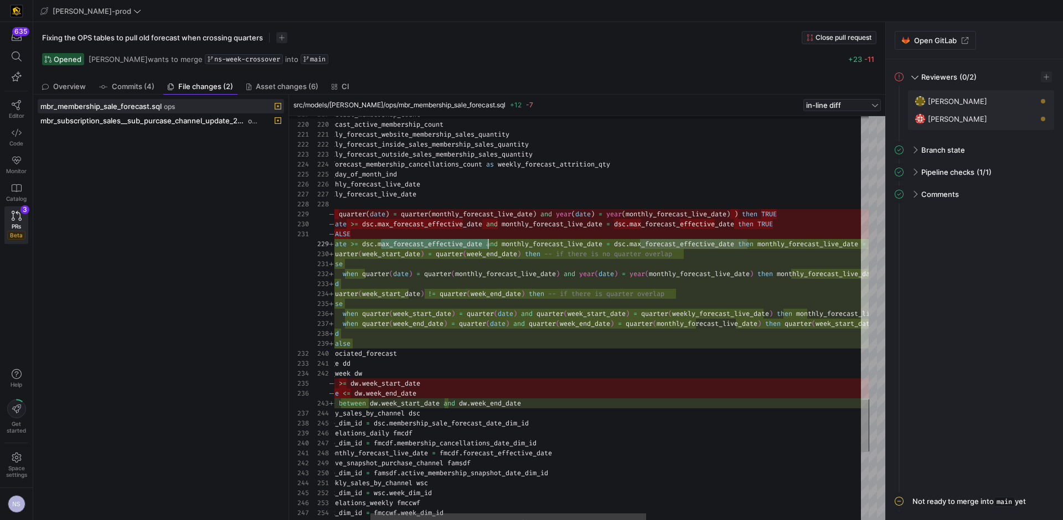
scroll to position [80, 223]
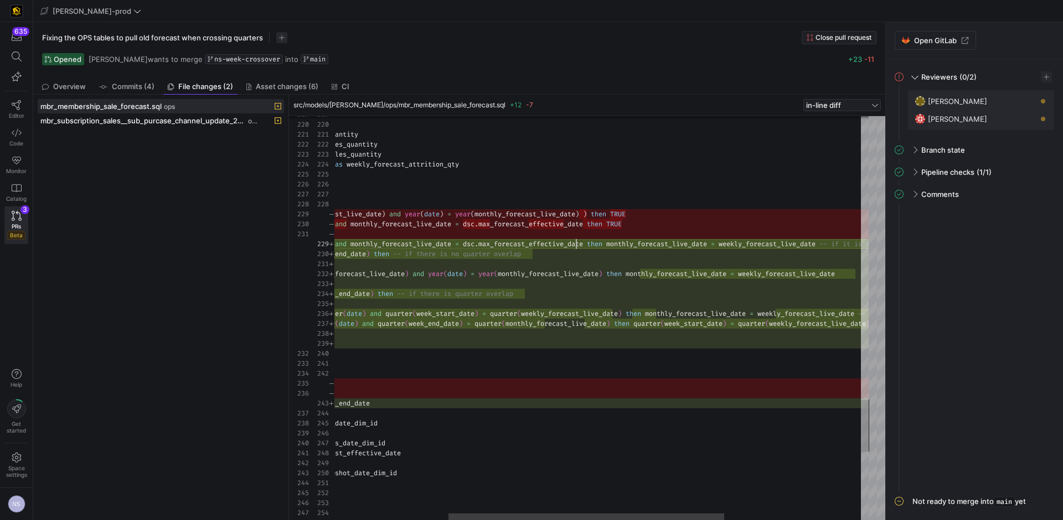
scroll to position [80, 482]
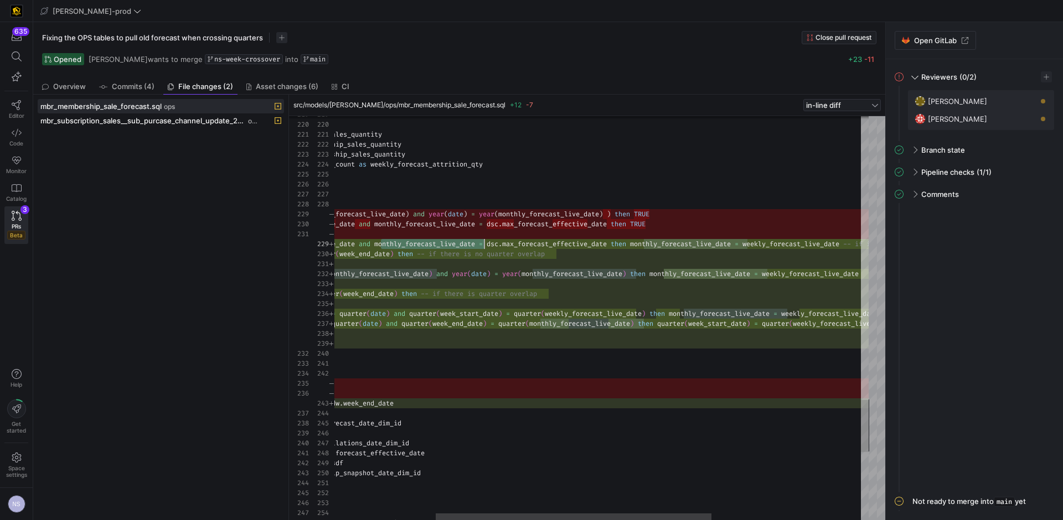
scroll to position [80, 347]
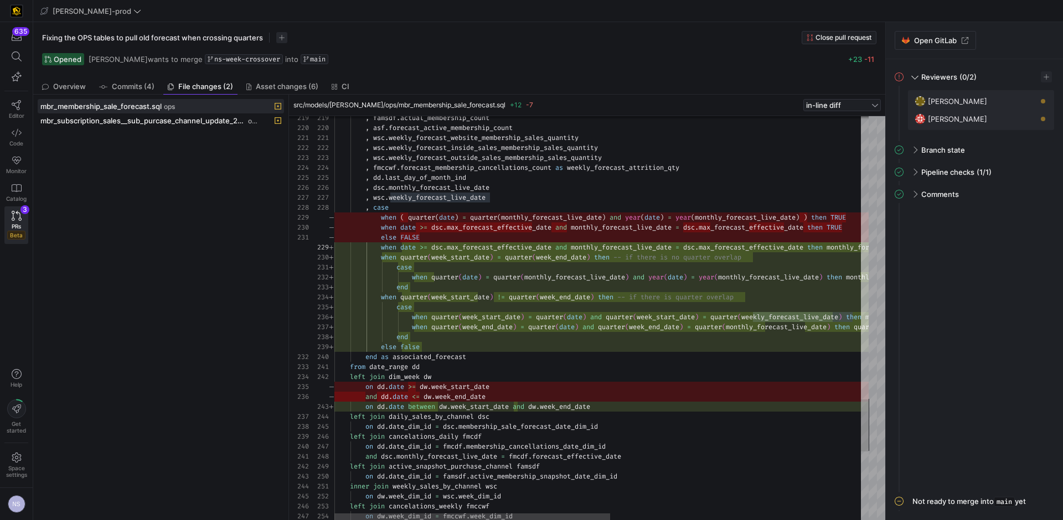
scroll to position [60, 418]
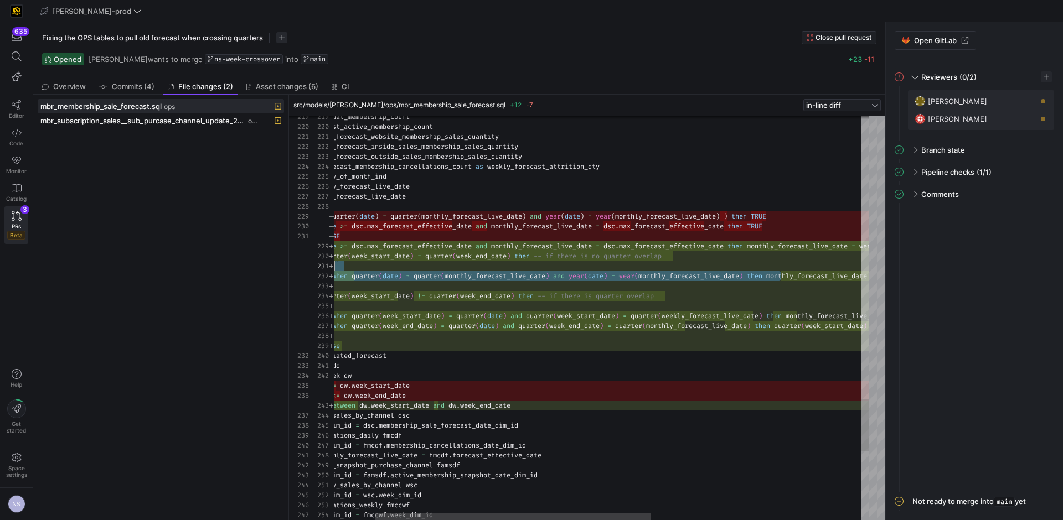
scroll to position [0, 80]
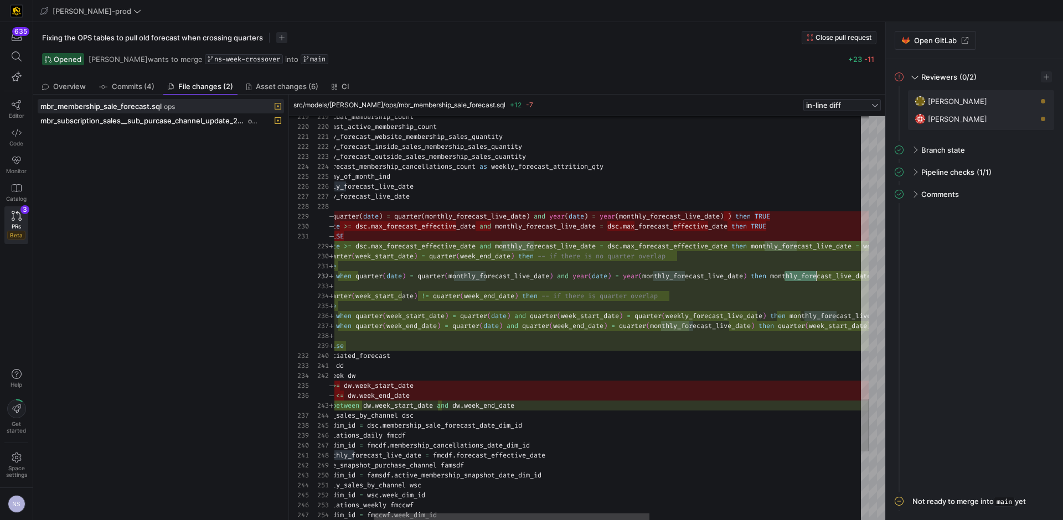
drag, startPoint x: 510, startPoint y: 276, endPoint x: 821, endPoint y: 275, distance: 311.1
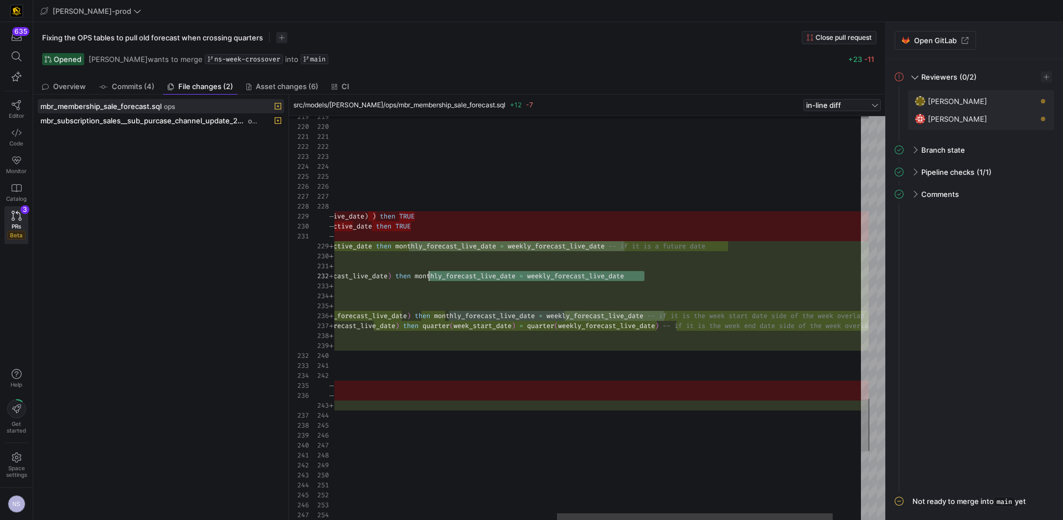
scroll to position [10, 526]
drag, startPoint x: 650, startPoint y: 275, endPoint x: 430, endPoint y: 277, distance: 220.3
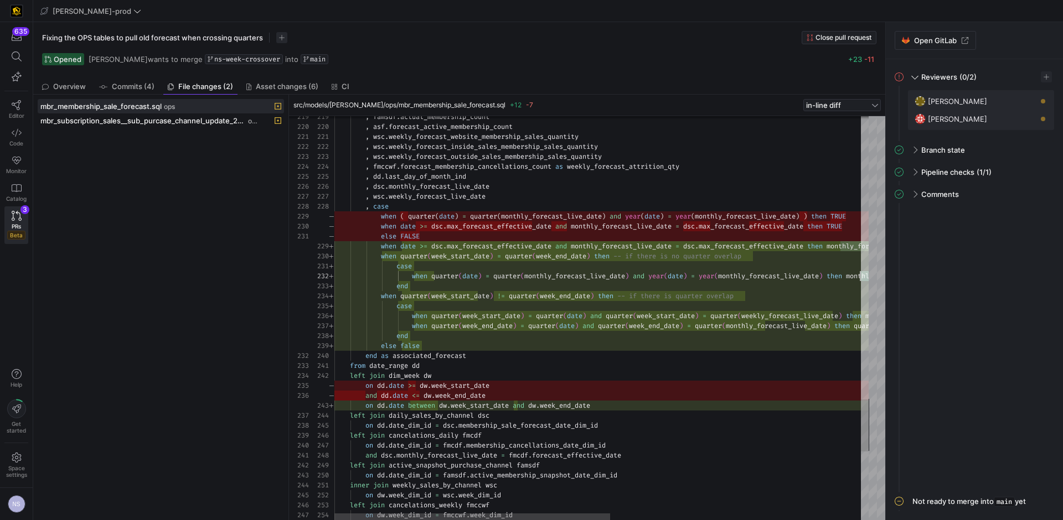
scroll to position [30, 72]
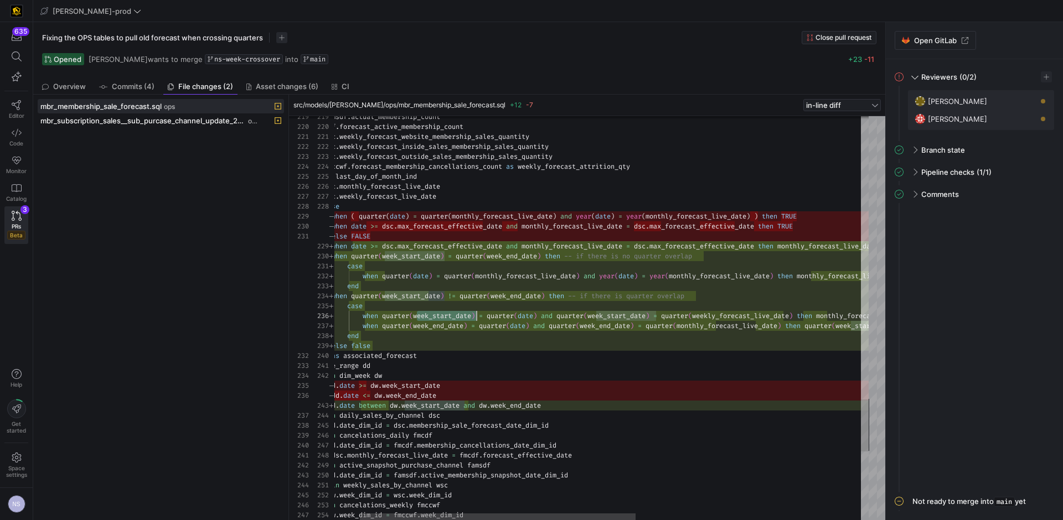
scroll to position [50, 192]
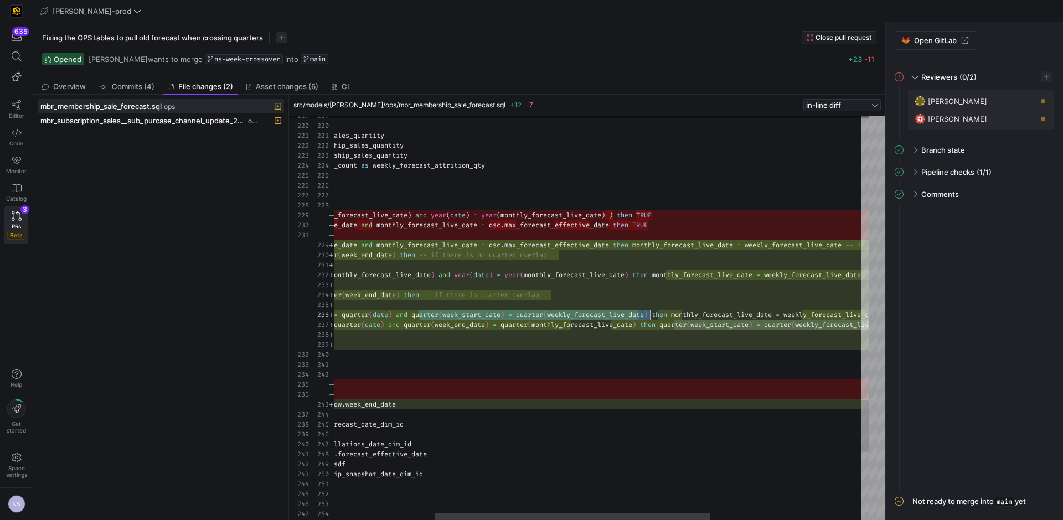
scroll to position [50, 522]
drag, startPoint x: 419, startPoint y: 313, endPoint x: 662, endPoint y: 312, distance: 243.0
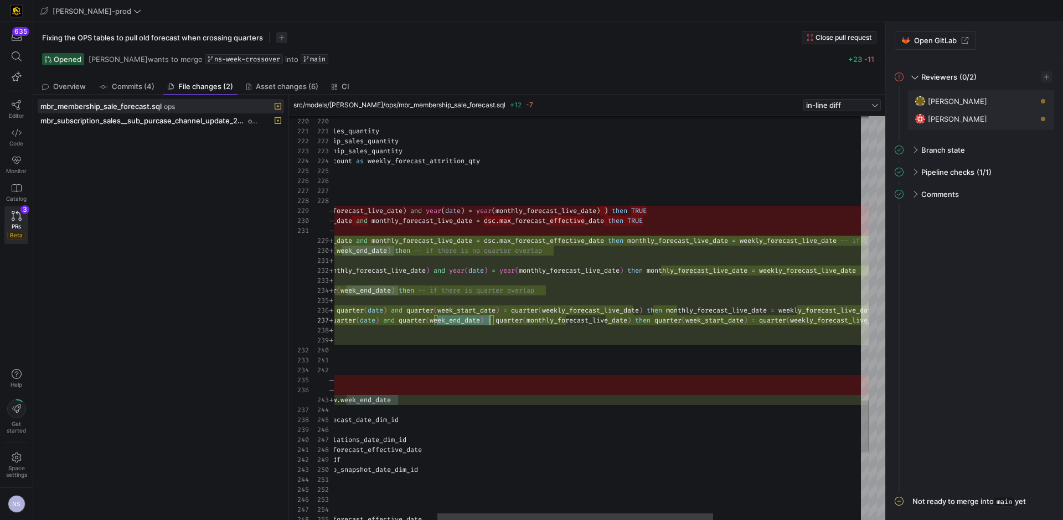
scroll to position [50, 355]
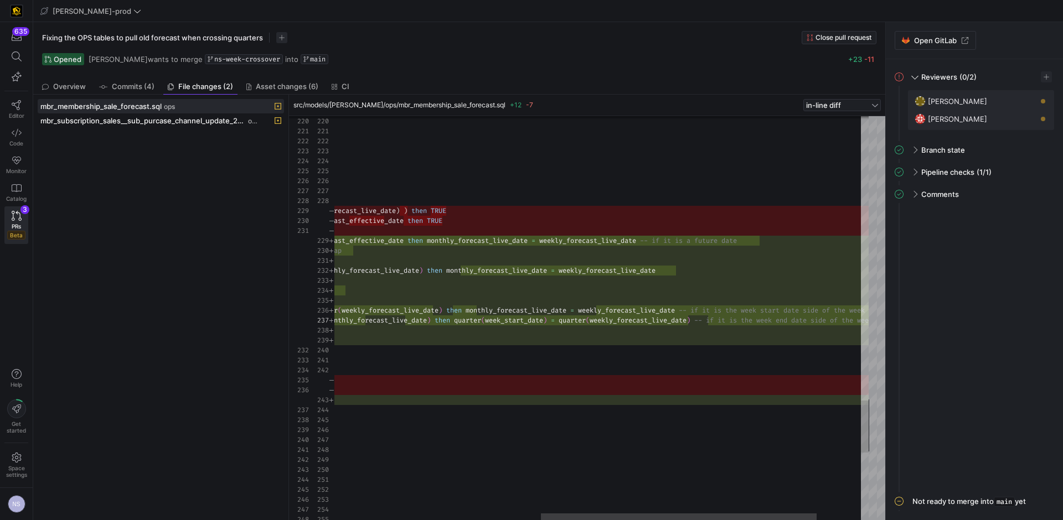
type textarea "when quarter(week_start_date) != quarter(week_end_date) then -- if there is qua…"
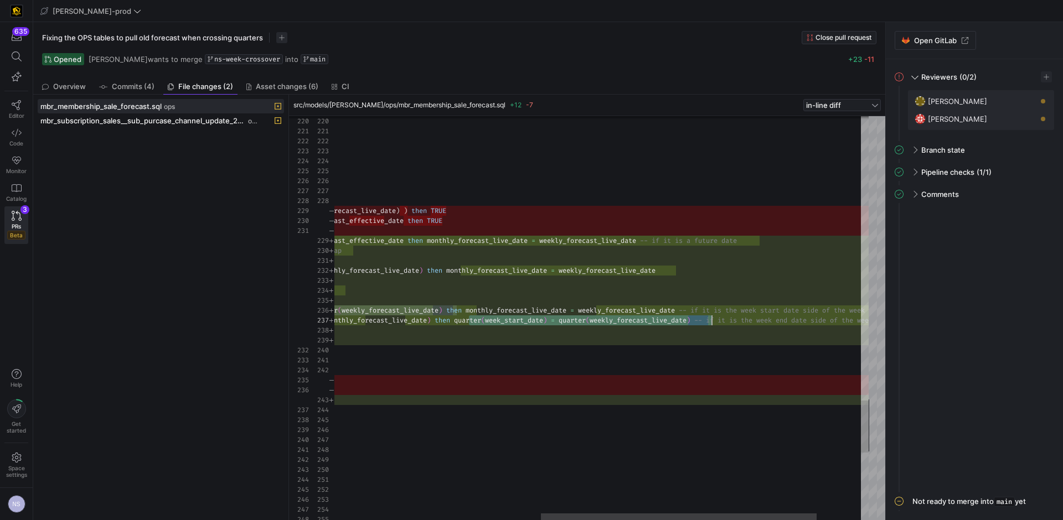
drag, startPoint x: 469, startPoint y: 320, endPoint x: 713, endPoint y: 319, distance: 243.6
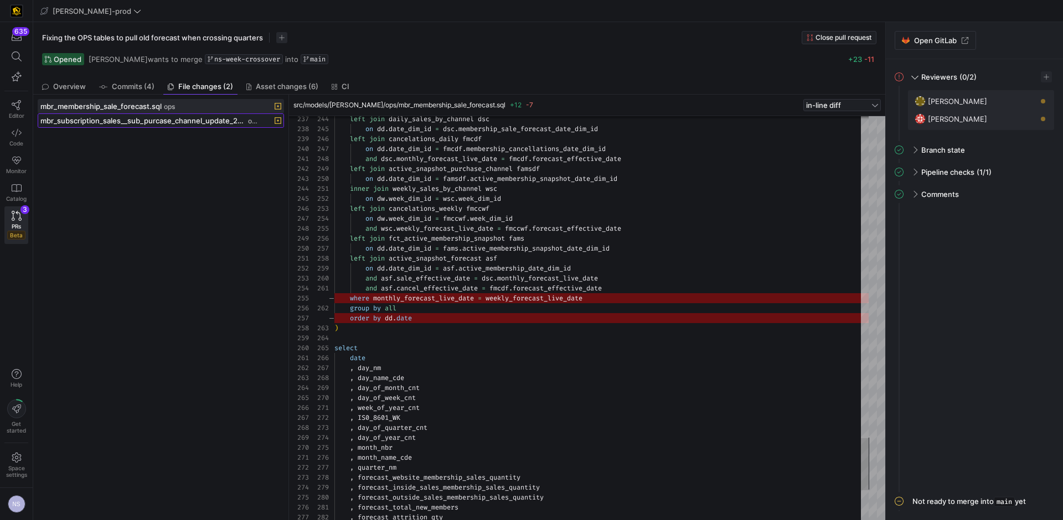
click at [182, 119] on span "mbr_subscription_sales__sub_purcase_channel_update_2024_forecast.sql" at bounding box center [142, 120] width 205 height 9
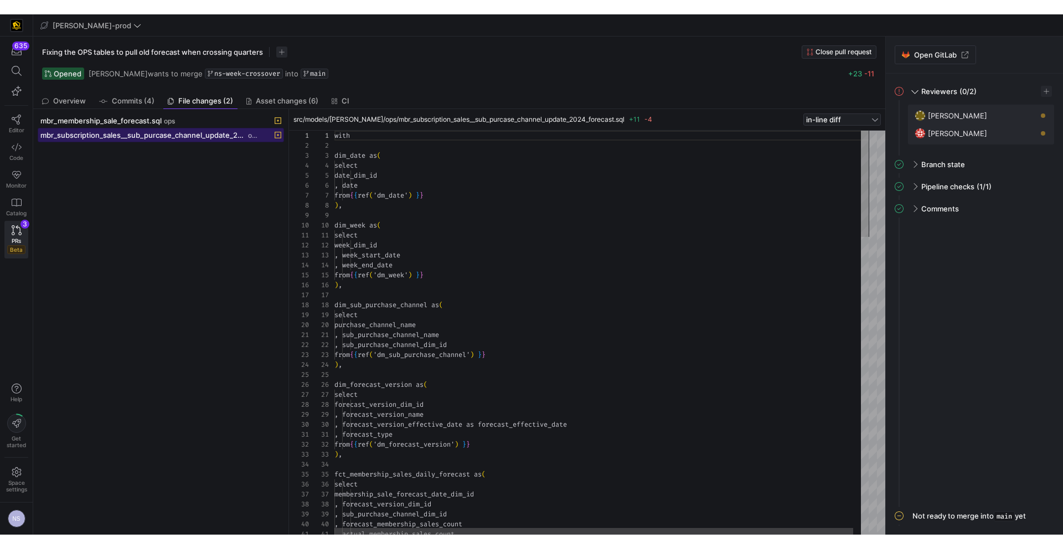
scroll to position [100, 0]
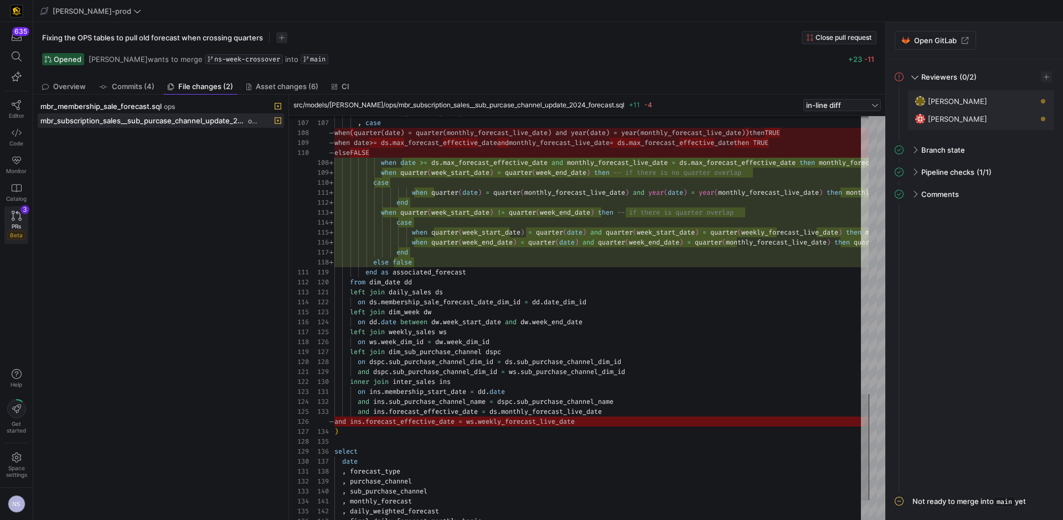
click at [13, 229] on span "PRs" at bounding box center [16, 226] width 9 height 7
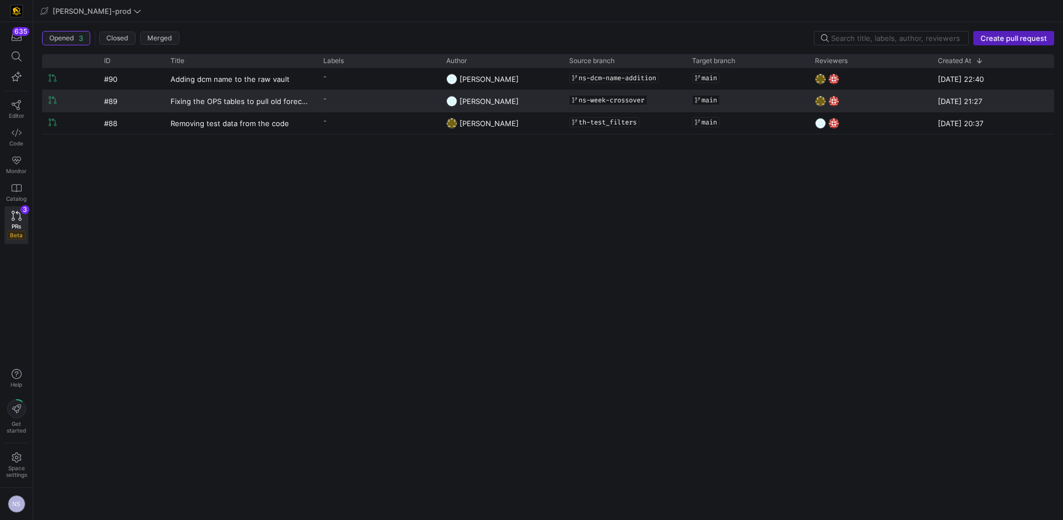
click at [355, 101] on y42-pull-request-list-view-label-cell-renderer "-" at bounding box center [378, 99] width 110 height 16
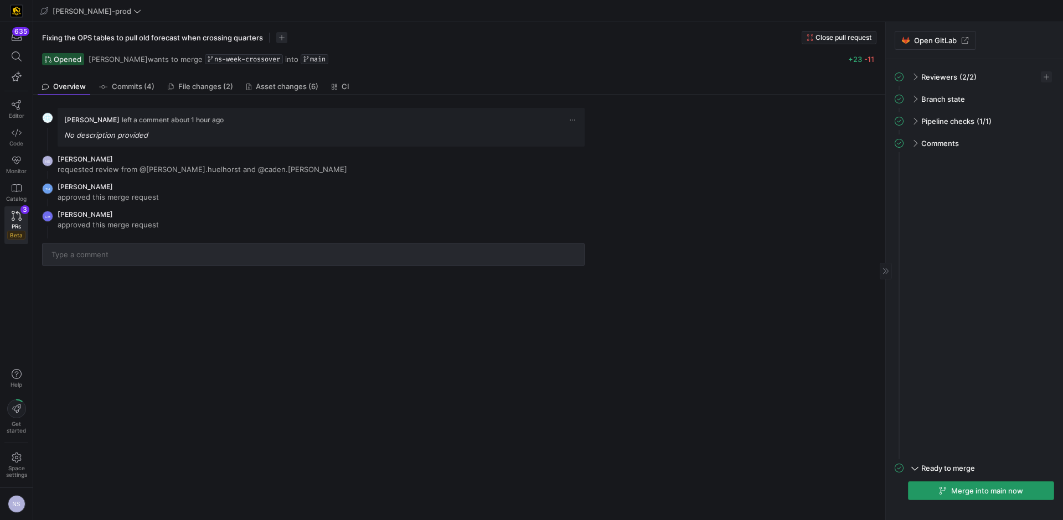
click at [985, 497] on span "button" at bounding box center [980, 491] width 145 height 18
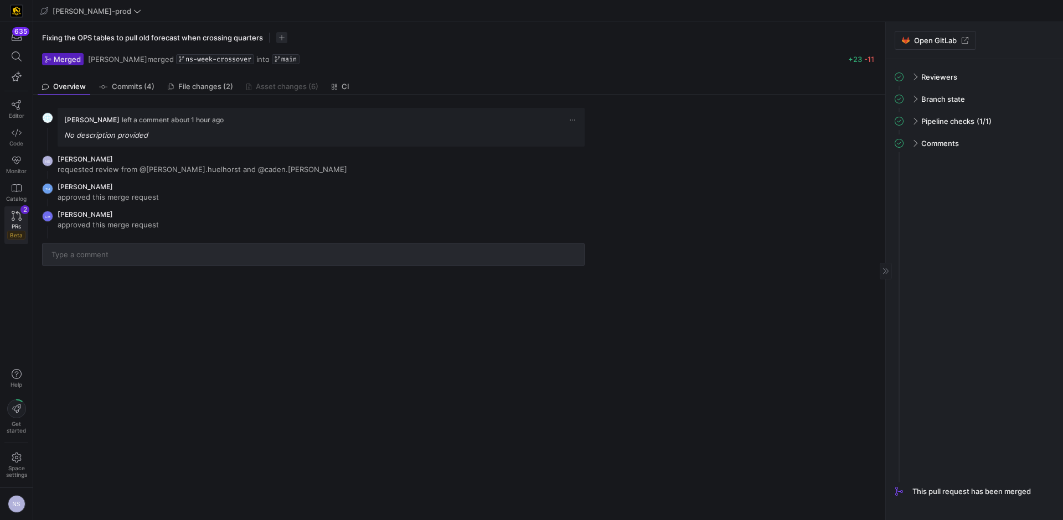
click at [17, 219] on icon at bounding box center [17, 216] width 10 height 10
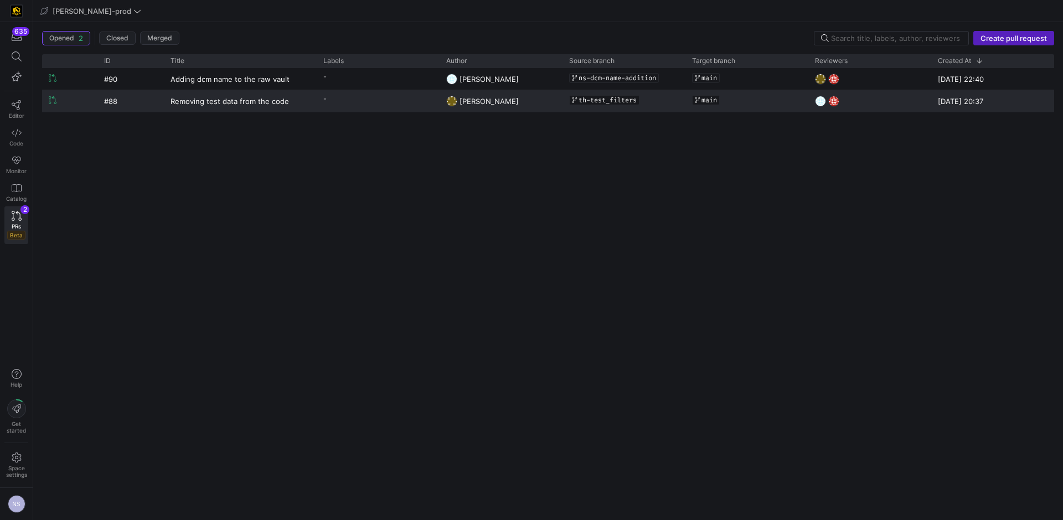
click at [467, 99] on span "Tommy Huelhorst" at bounding box center [488, 101] width 59 height 9
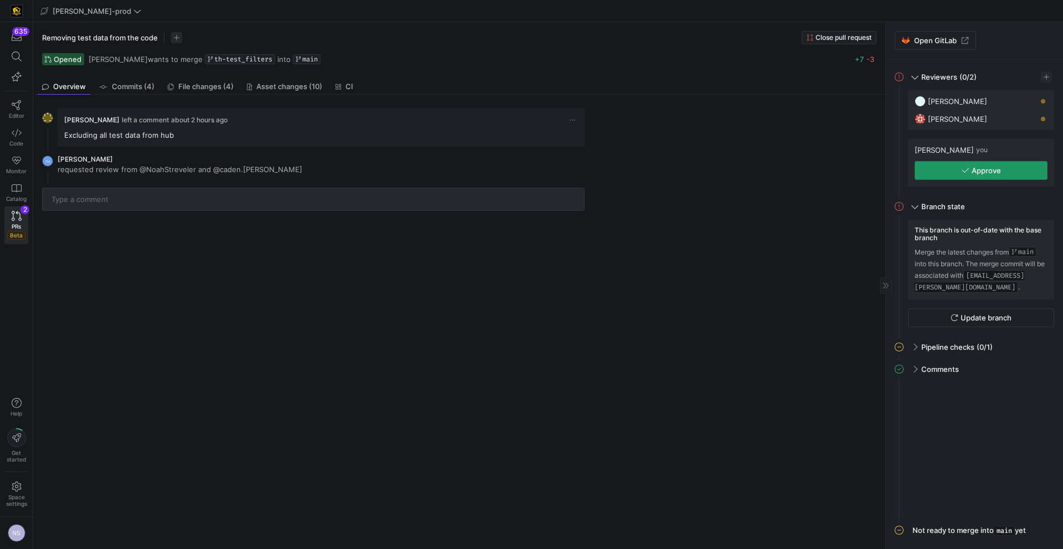
click at [952, 169] on span "button" at bounding box center [981, 171] width 132 height 18
click at [972, 319] on span "Update branch" at bounding box center [985, 317] width 51 height 9
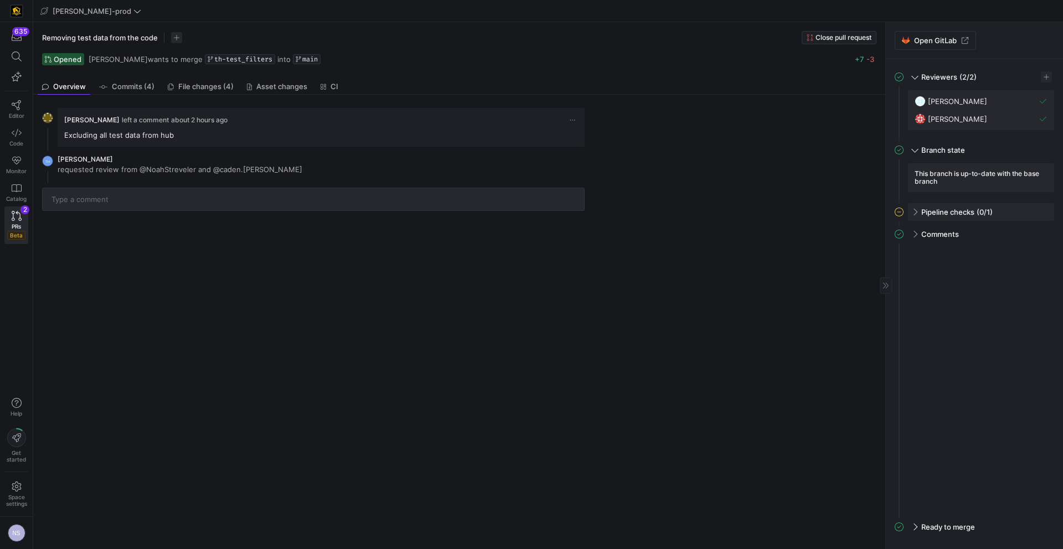
click at [1038, 211] on div "Pipeline checks (0/1)" at bounding box center [981, 212] width 146 height 18
click at [1029, 235] on span "button" at bounding box center [1031, 235] width 11 height 11
click at [996, 247] on span "Open" at bounding box center [991, 250] width 77 height 9
click at [9, 133] on link "Code" at bounding box center [16, 137] width 24 height 28
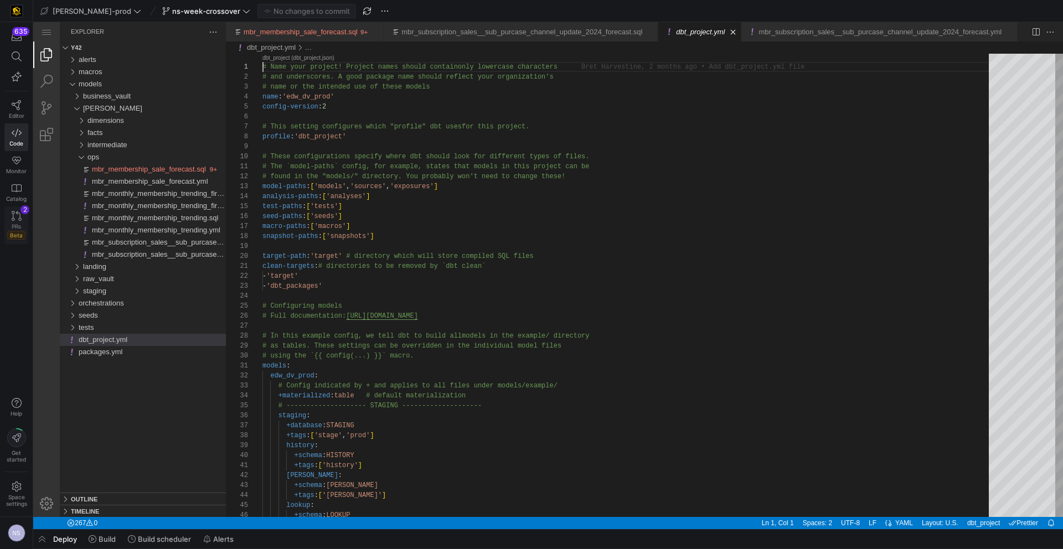
click at [21, 233] on span "Beta" at bounding box center [16, 235] width 18 height 9
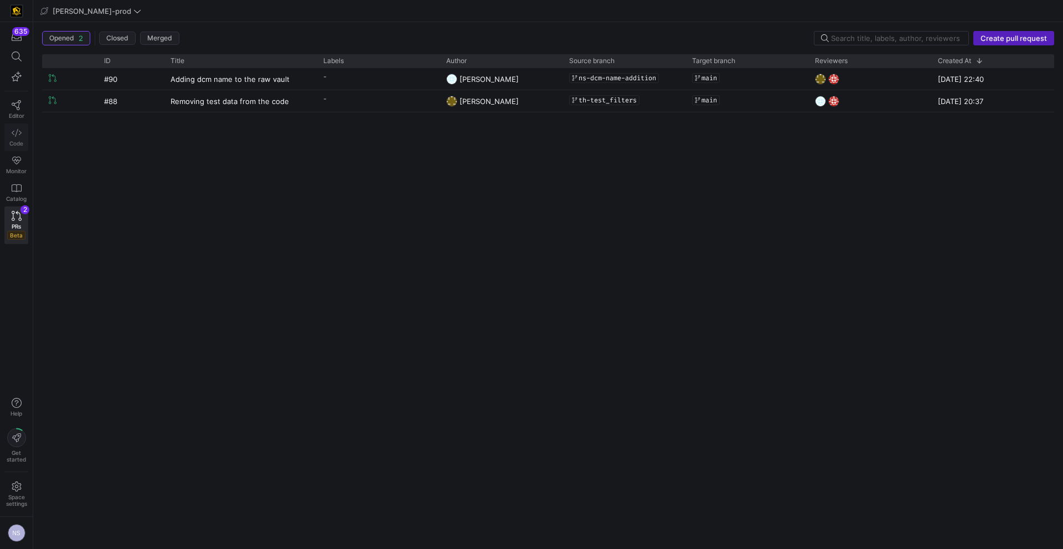
click at [17, 142] on span "Code" at bounding box center [16, 143] width 14 height 7
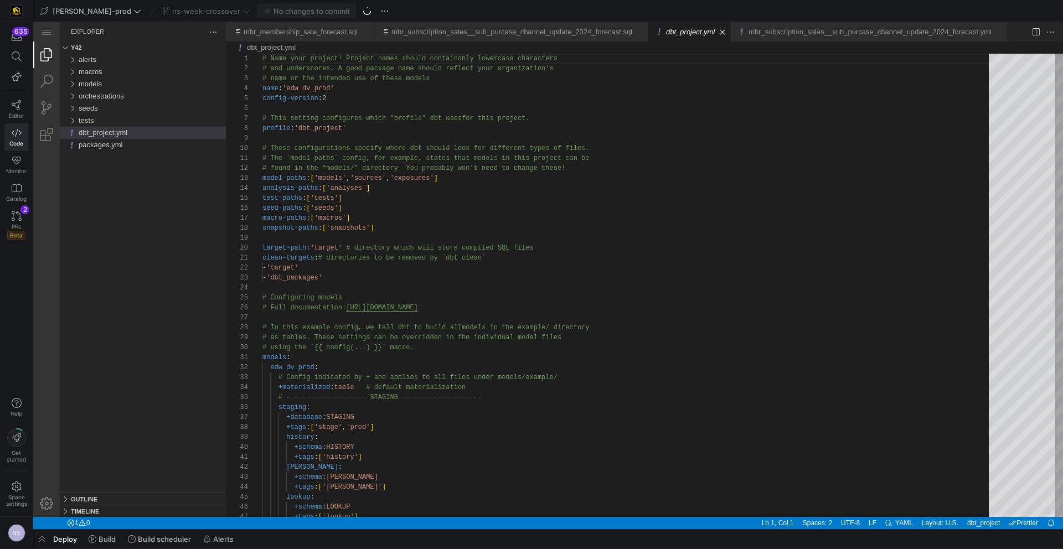
click at [203, 10] on div "ns-week-crossover" at bounding box center [206, 11] width 94 height 14
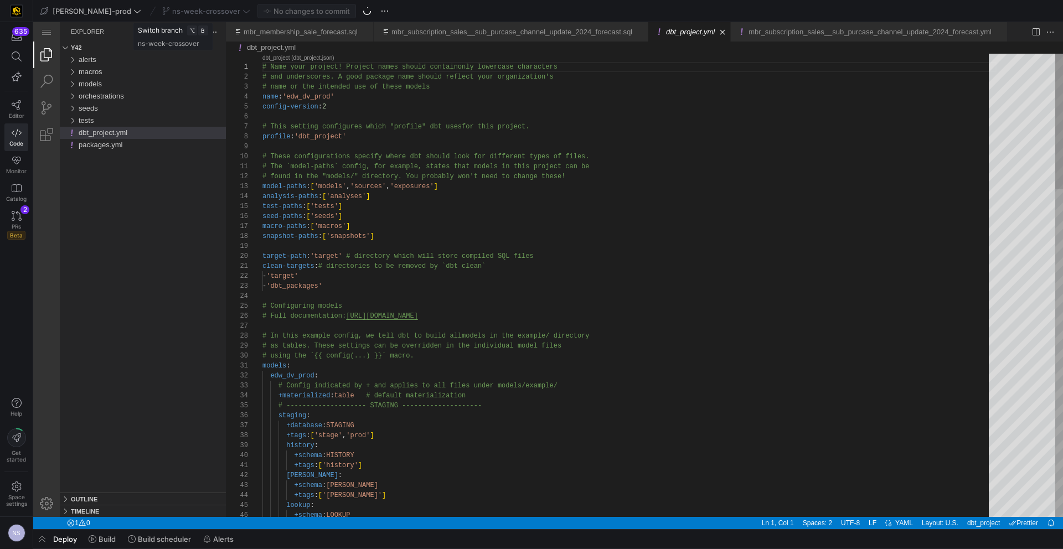
click at [203, 10] on div "ns-week-crossover" at bounding box center [206, 11] width 94 height 14
click at [201, 11] on div "ns-week-crossover" at bounding box center [206, 11] width 94 height 14
click at [205, 6] on span at bounding box center [206, 10] width 92 height 13
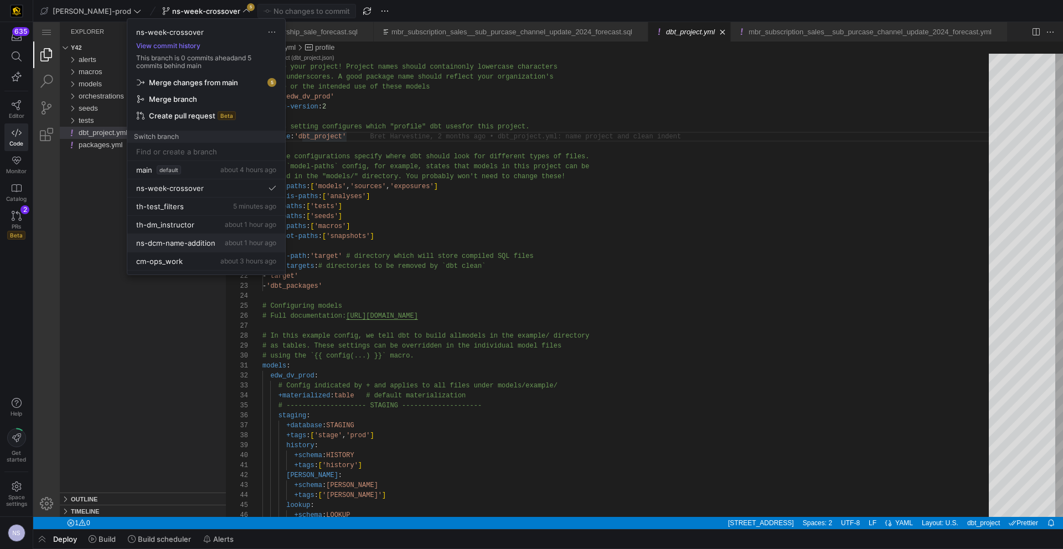
click at [231, 242] on span "about 1 hour ago" at bounding box center [250, 243] width 51 height 8
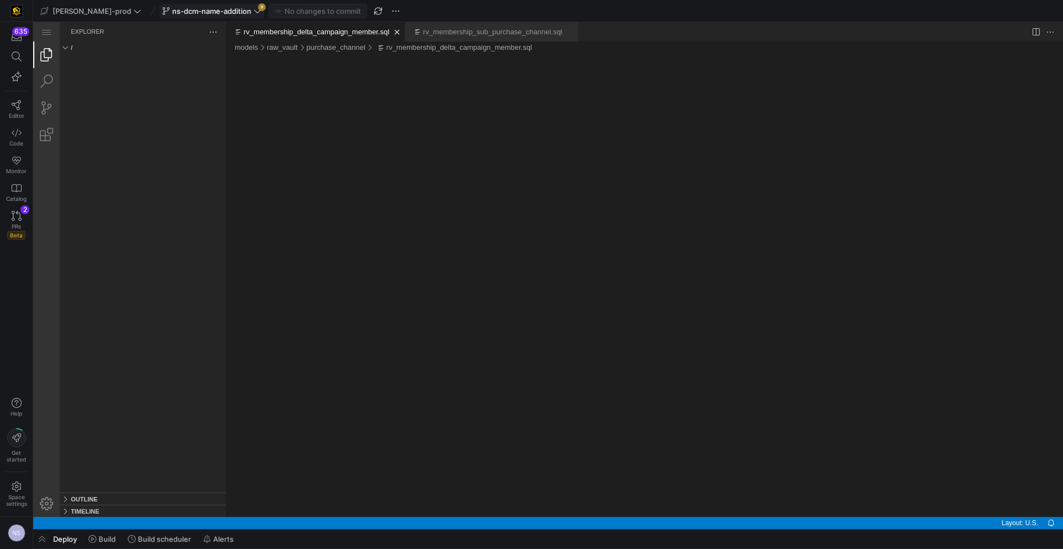
click at [210, 9] on span "ns-dcm-name-addition" at bounding box center [211, 11] width 79 height 9
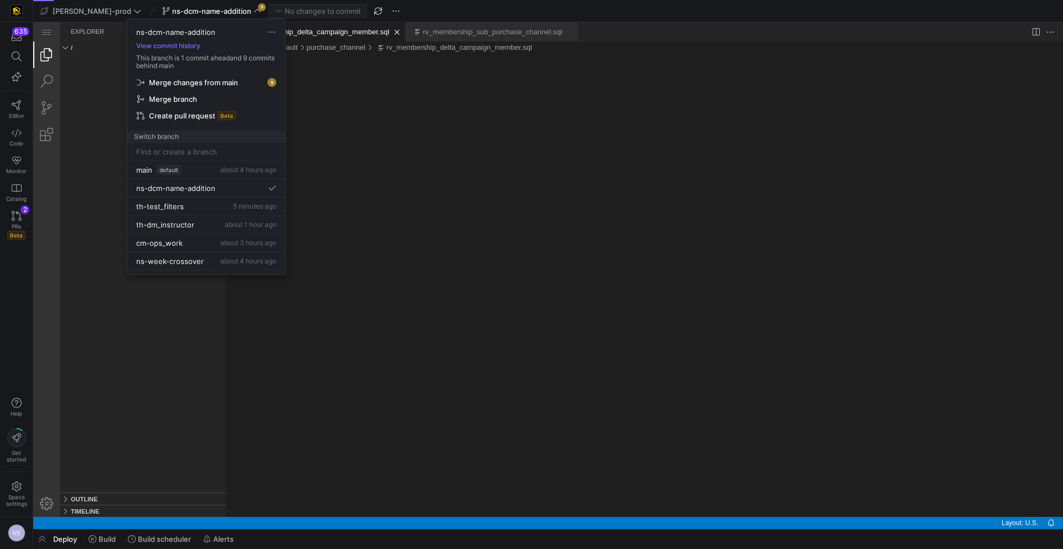
click at [229, 79] on span "Merge changes from main" at bounding box center [193, 82] width 89 height 9
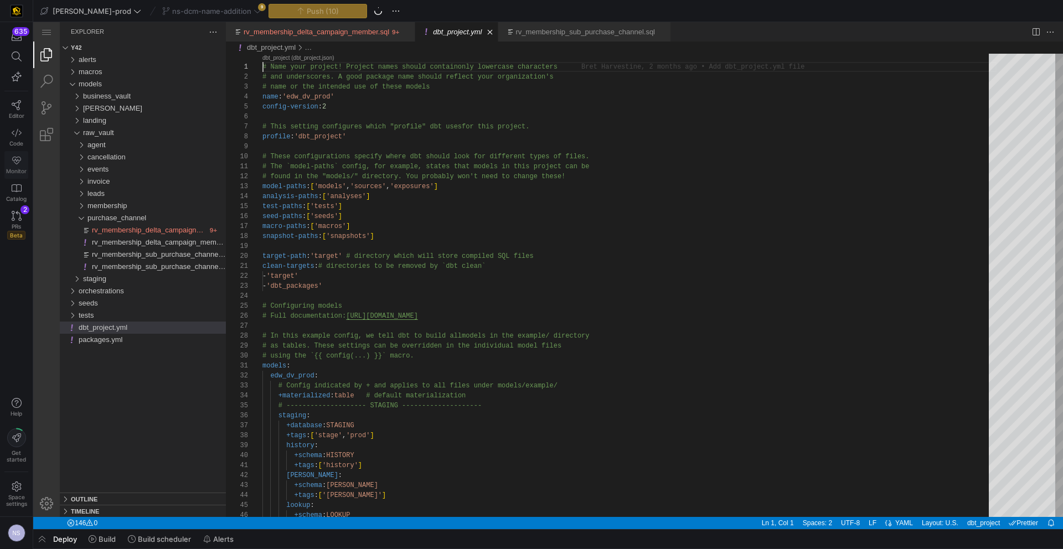
click at [19, 160] on icon at bounding box center [16, 161] width 9 height 8
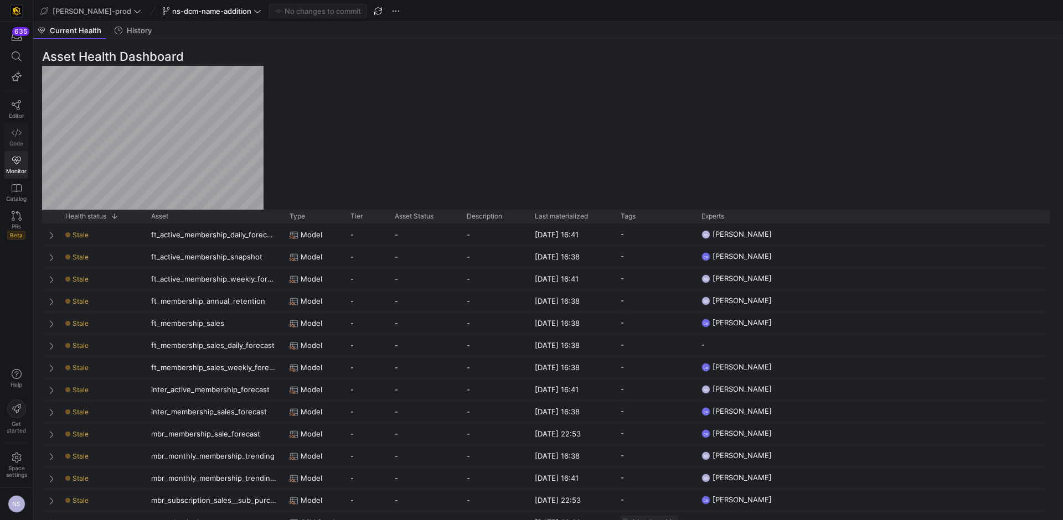
click at [12, 131] on icon at bounding box center [17, 133] width 10 height 10
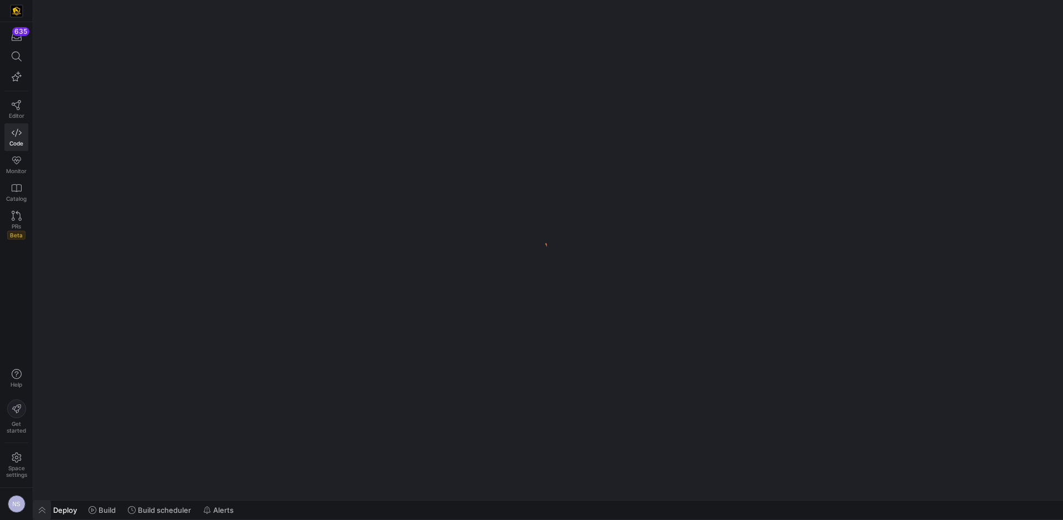
click at [47, 513] on span "button" at bounding box center [42, 510] width 18 height 19
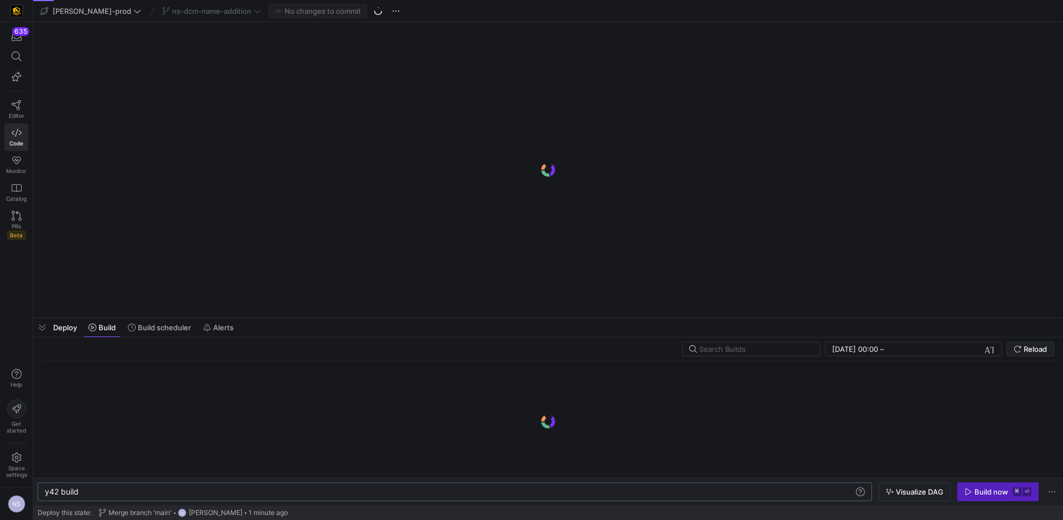
scroll to position [0, 33]
click at [144, 485] on div "y42 build y42 build" at bounding box center [455, 492] width 834 height 19
click at [111, 493] on div "y42 build" at bounding box center [449, 492] width 809 height 9
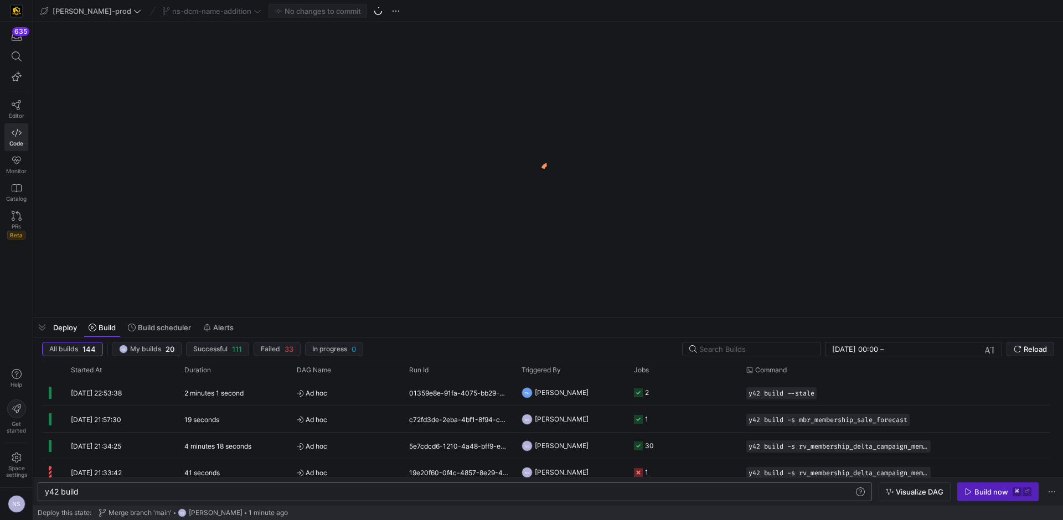
click at [167, 493] on div "y42 build" at bounding box center [449, 492] width 809 height 9
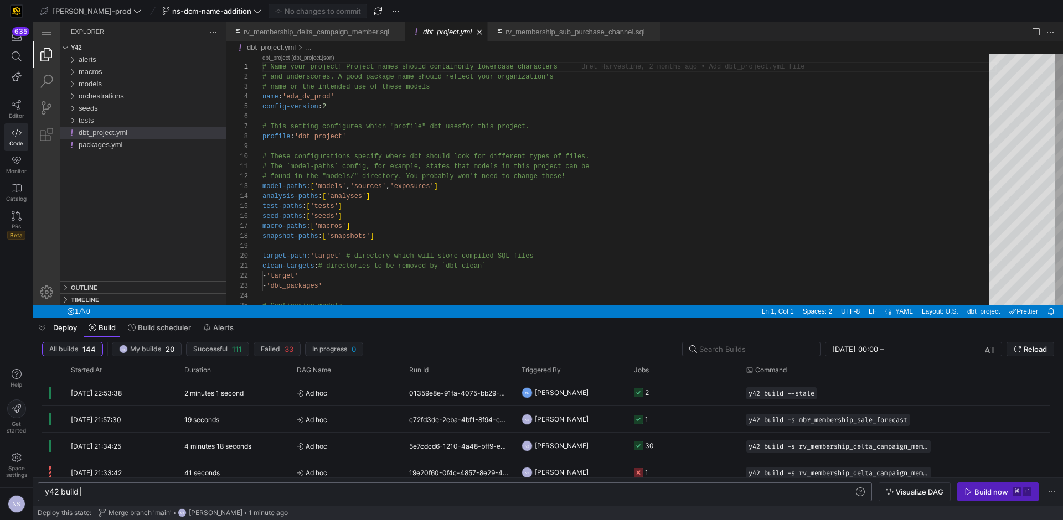
click at [157, 494] on div "y42 build" at bounding box center [449, 492] width 809 height 9
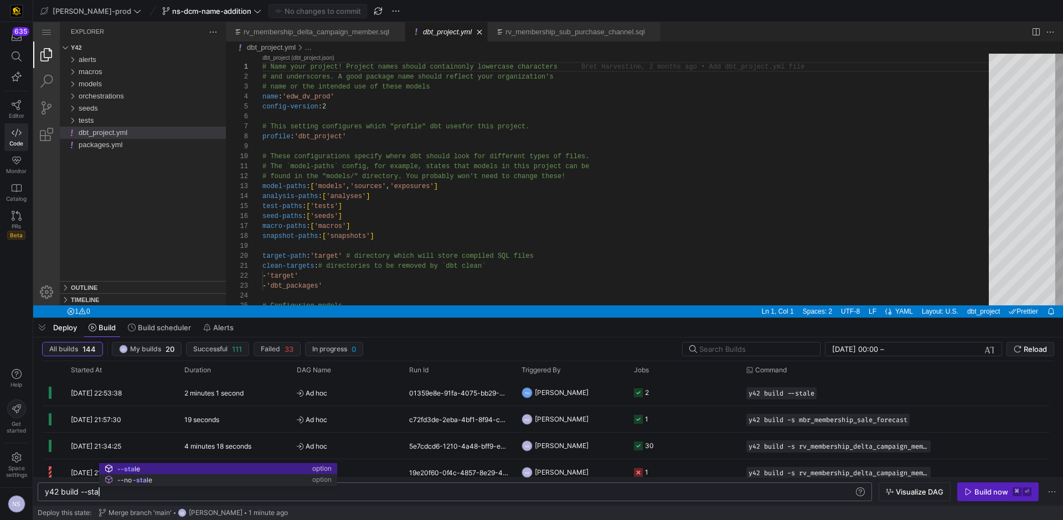
scroll to position [0, 60]
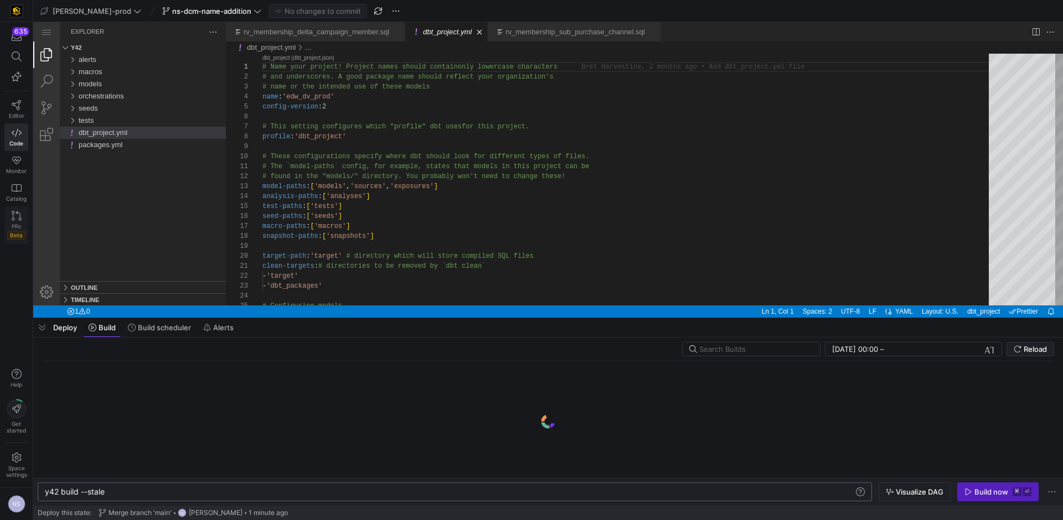
type textarea "y42 build --stale"
click at [9, 209] on link "PRs Beta" at bounding box center [16, 225] width 24 height 38
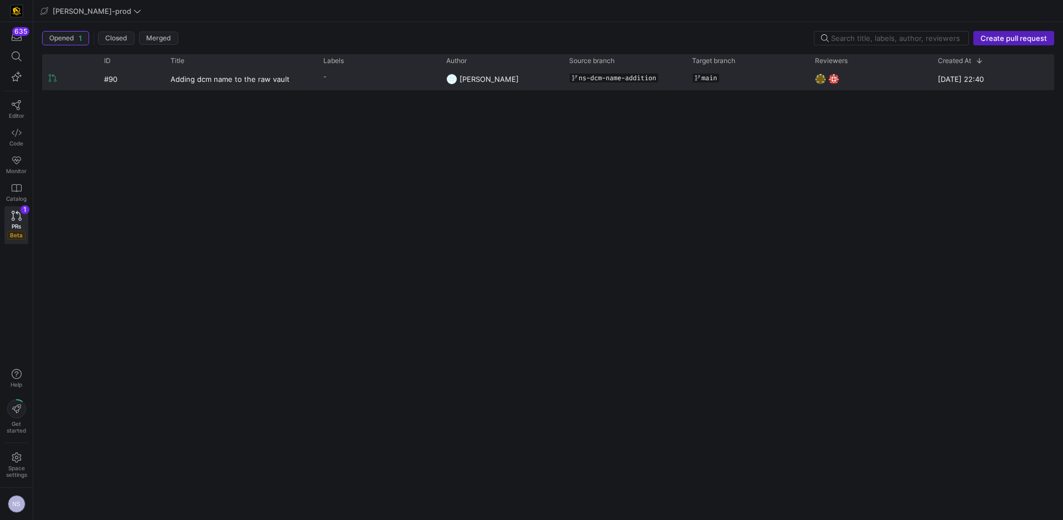
click at [465, 75] on span "[PERSON_NAME]" at bounding box center [488, 79] width 59 height 9
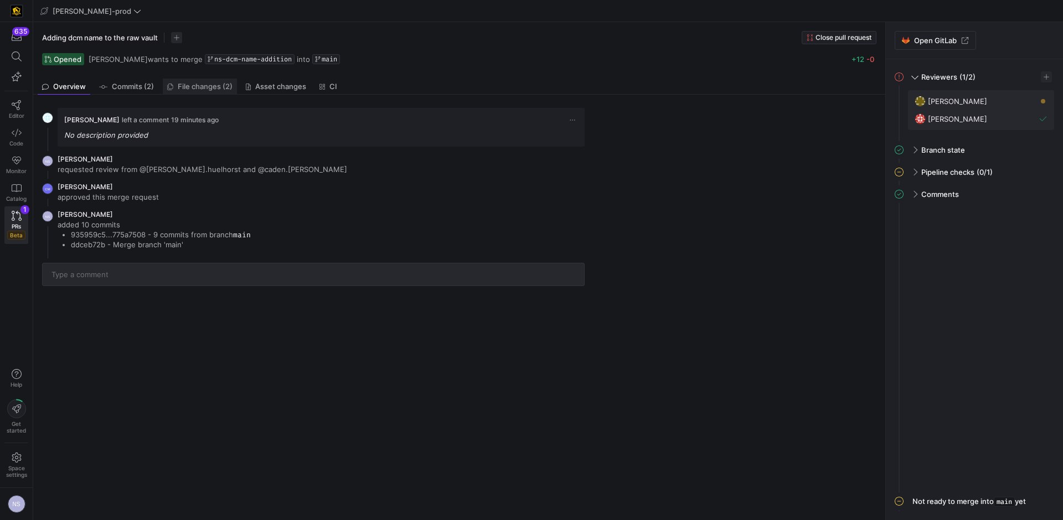
click at [218, 87] on span "File changes (2)" at bounding box center [205, 86] width 55 height 7
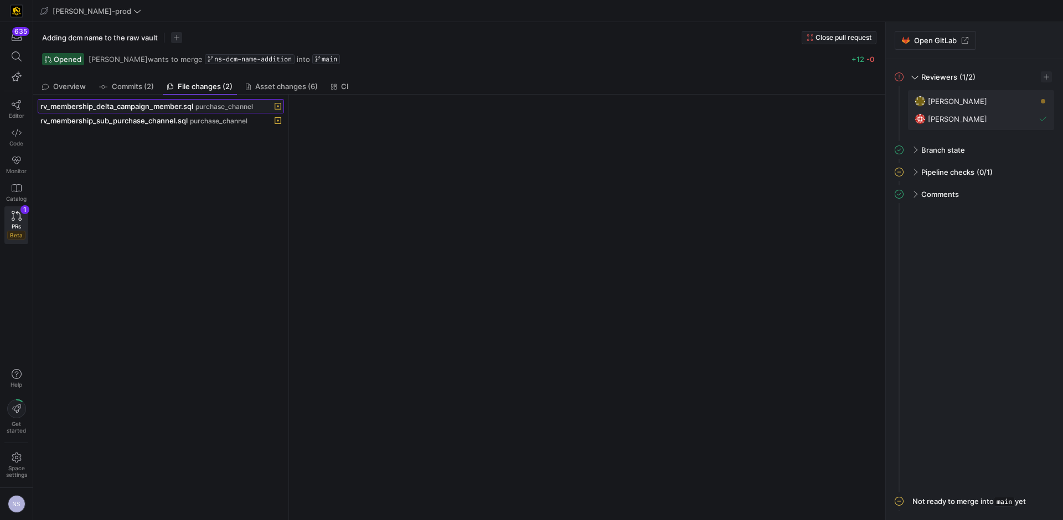
click at [185, 106] on span "rv_membership_delta_campaign_member.sql" at bounding box center [116, 106] width 153 height 9
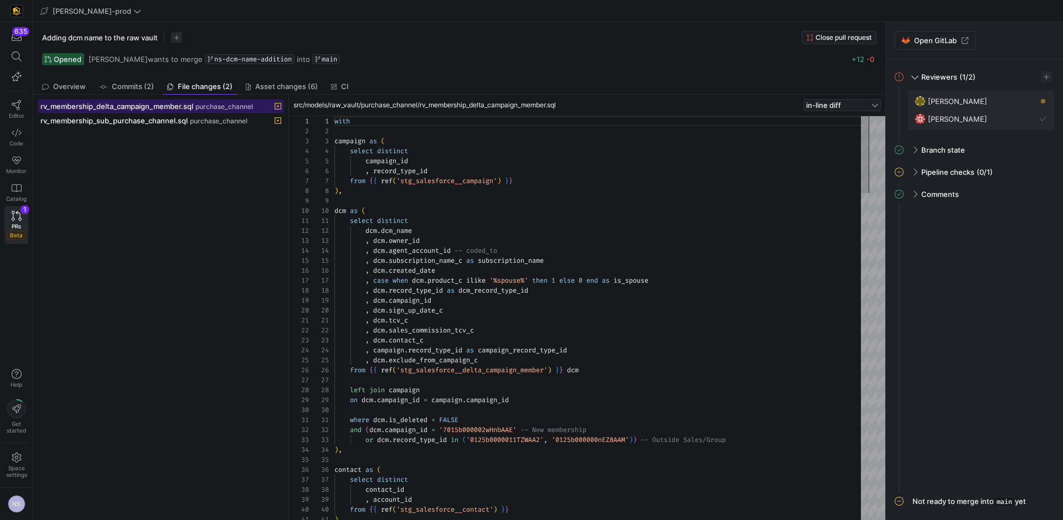
scroll to position [100, 0]
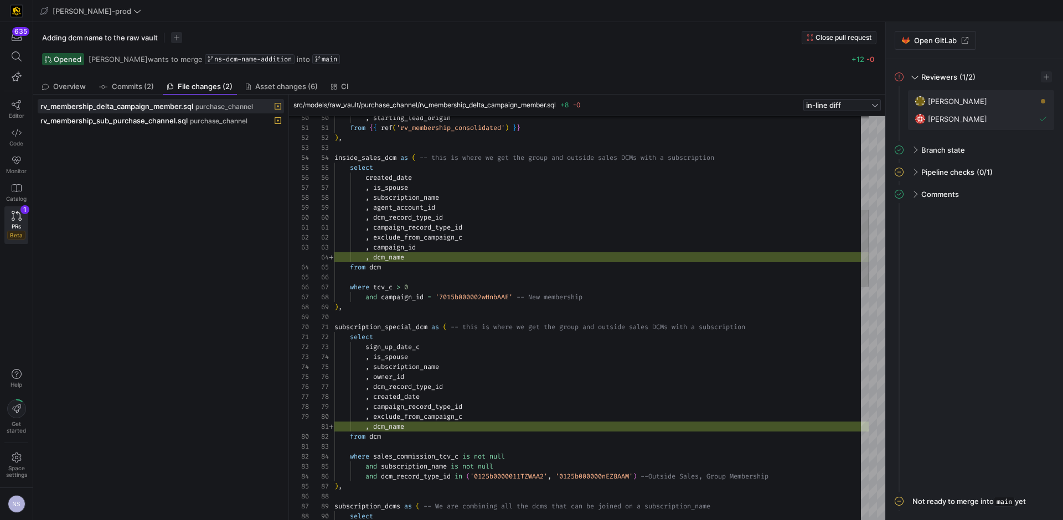
type textarea ", campaign_record_type_id , exclude_from_campaign_c , campaign_id , dcm_name fr…"
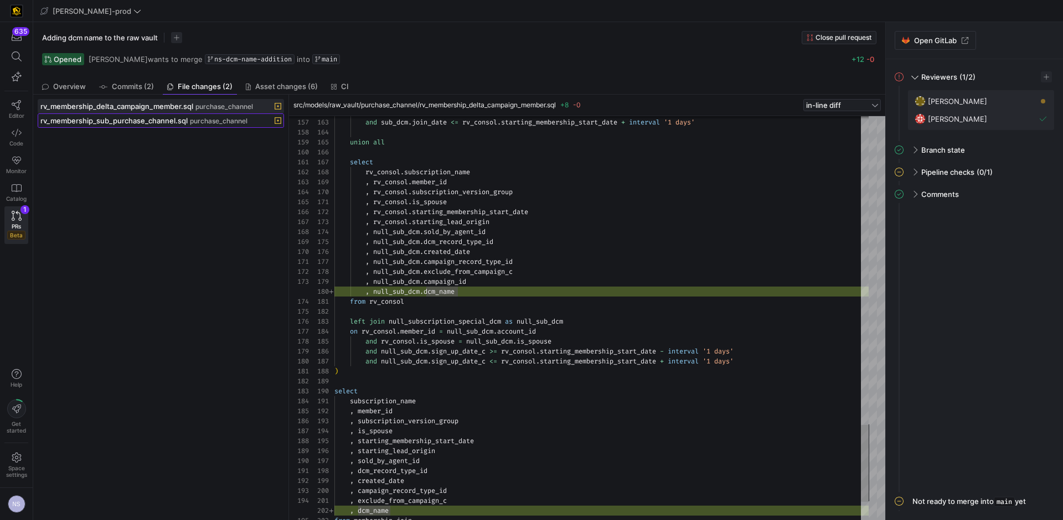
click at [215, 118] on span "purchase_channel" at bounding box center [219, 121] width 58 height 8
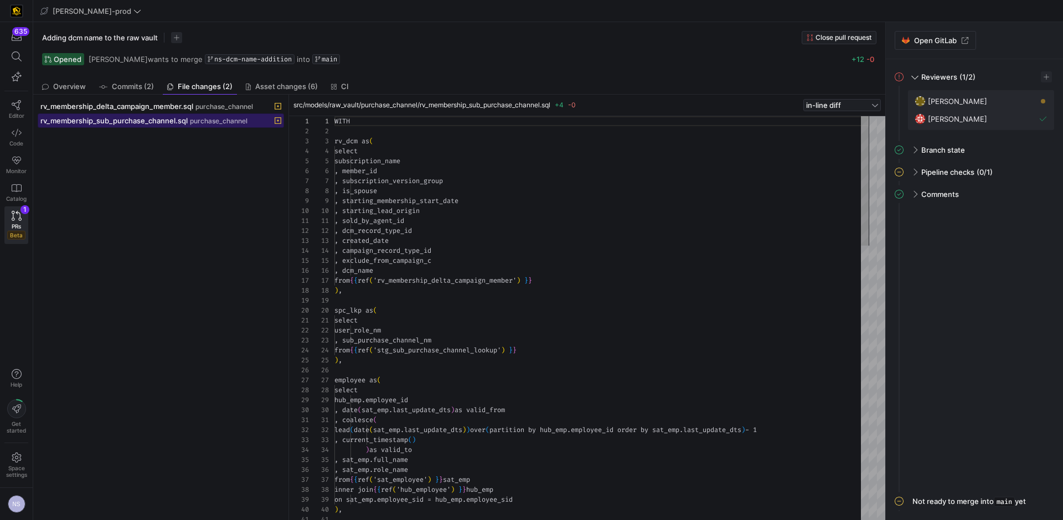
scroll to position [100, 0]
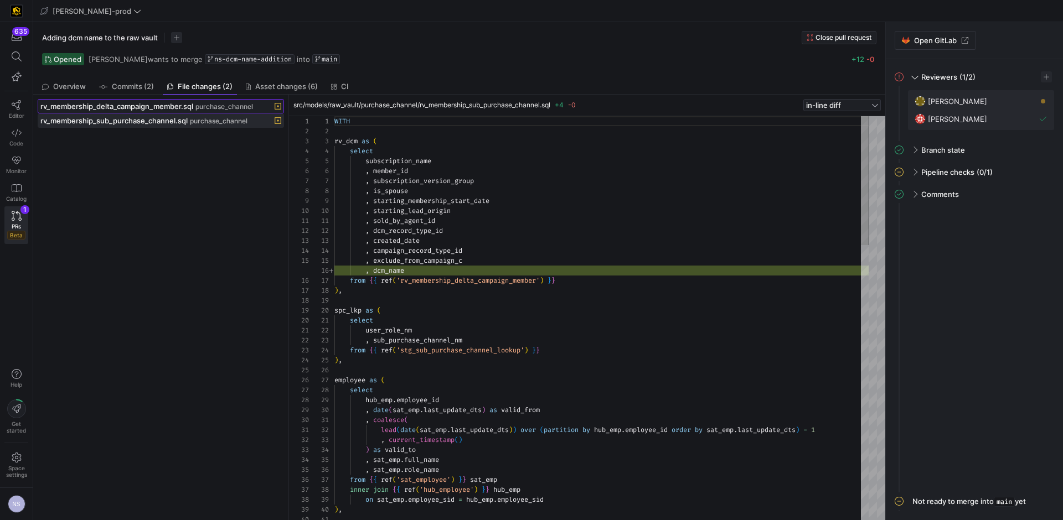
click at [200, 103] on span "purchase_channel" at bounding box center [224, 107] width 58 height 8
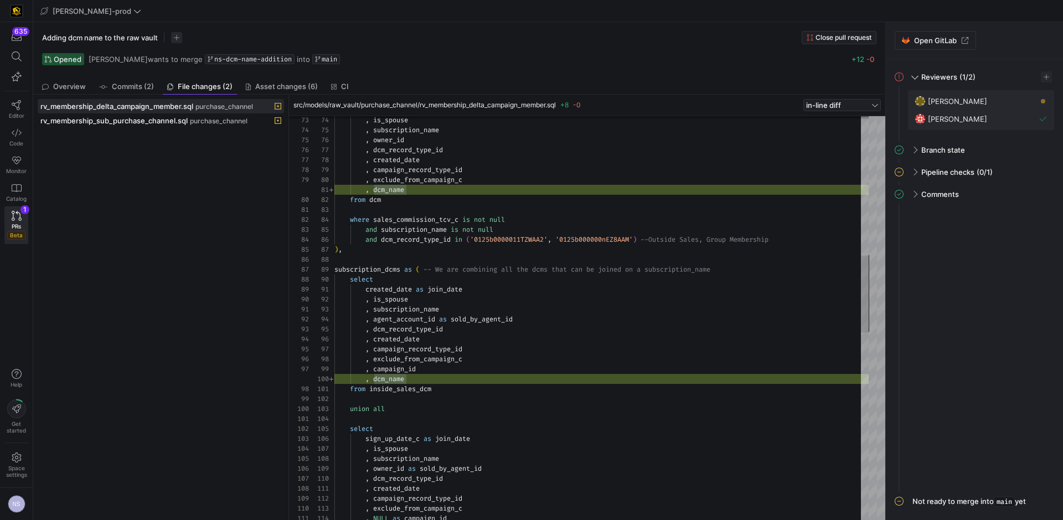
type textarea "created_date as join_date , is_spouse , subscription_name , agent_account_id as…"
click at [536, 296] on div ", is_spouse , subscription_name , owner_id , dcm_record_type_id , created_date …" at bounding box center [601, 444] width 534 height 2112
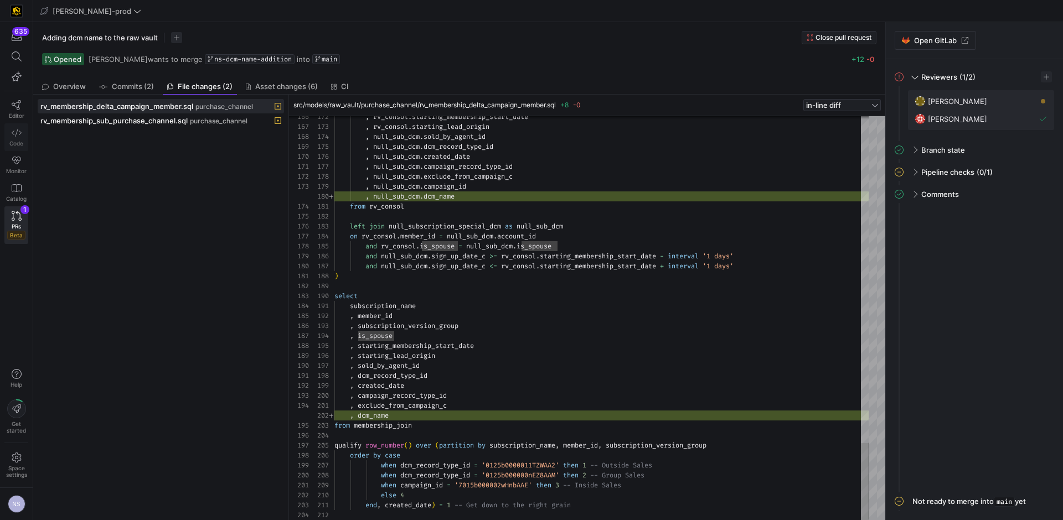
click at [14, 137] on icon at bounding box center [17, 133] width 10 height 10
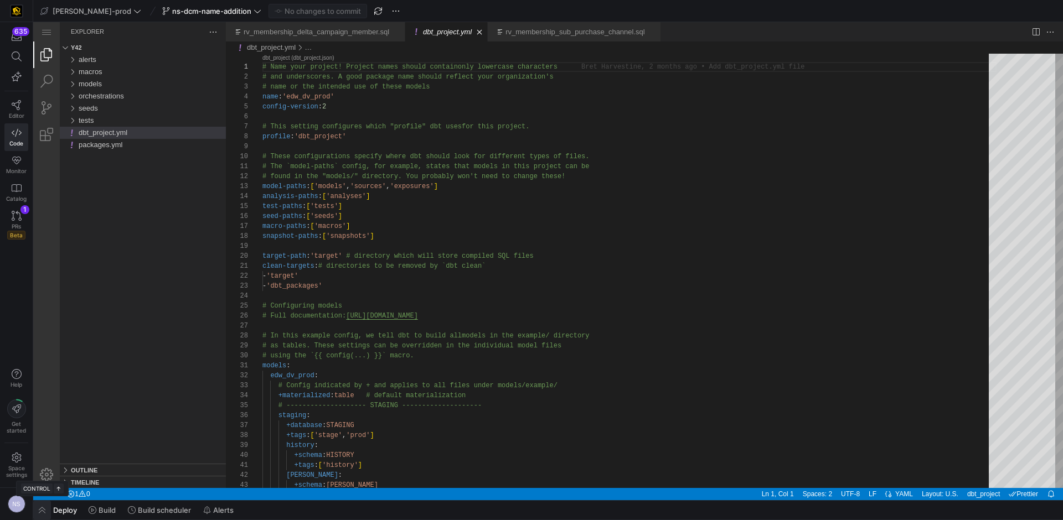
click at [46, 504] on span "button" at bounding box center [42, 510] width 18 height 19
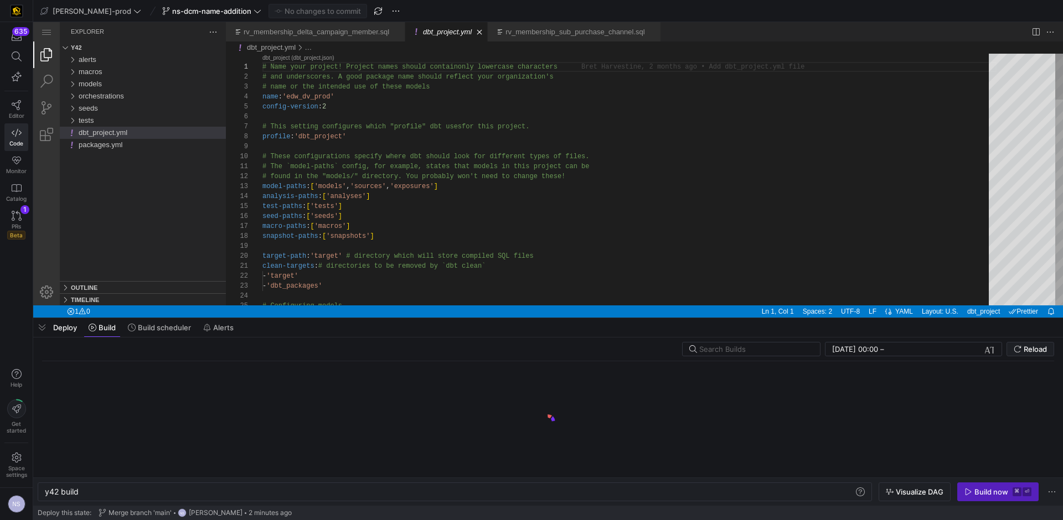
scroll to position [0, 33]
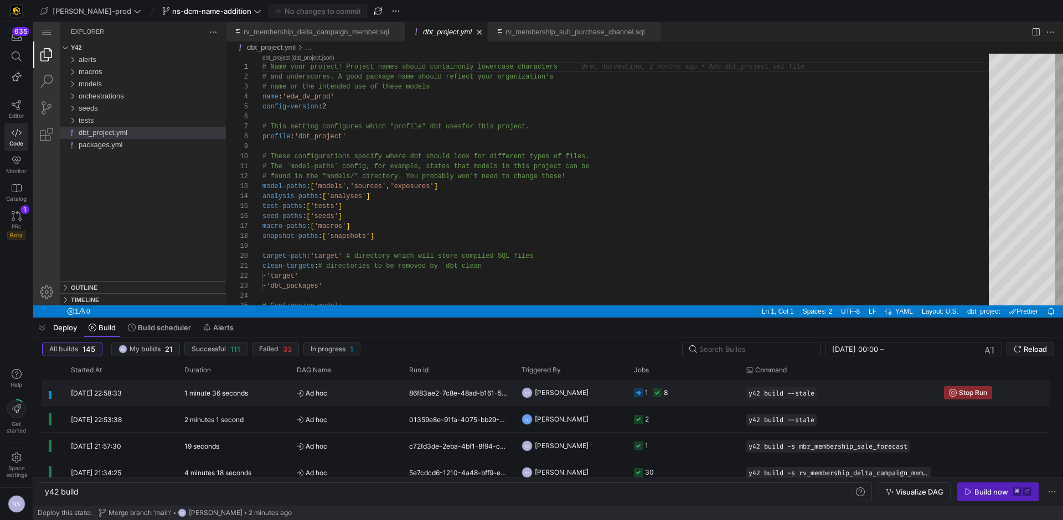
click at [691, 395] on y42-job-status-cell-renderer "1 8" at bounding box center [683, 392] width 99 height 25
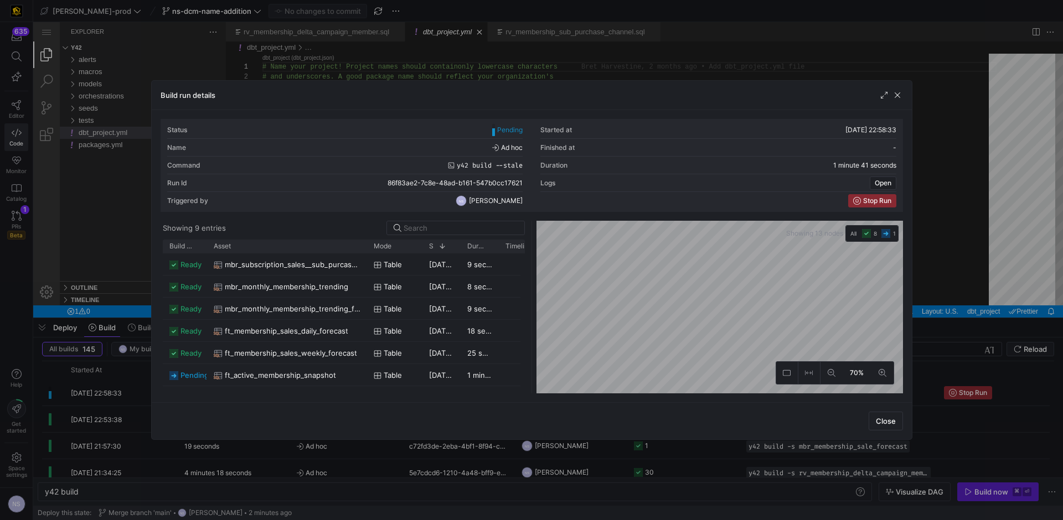
drag, startPoint x: 245, startPoint y: 248, endPoint x: 366, endPoint y: 255, distance: 121.4
click at [366, 255] on div "Build status Asset Mode 1" at bounding box center [344, 317] width 362 height 154
click at [757, 447] on div at bounding box center [531, 260] width 1063 height 520
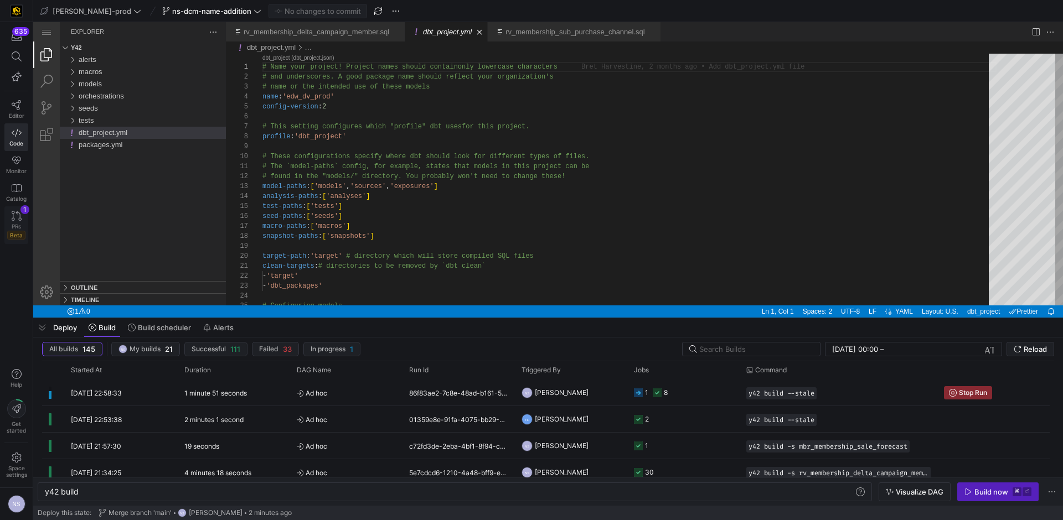
click at [22, 220] on link "PRs Beta 1" at bounding box center [16, 225] width 24 height 38
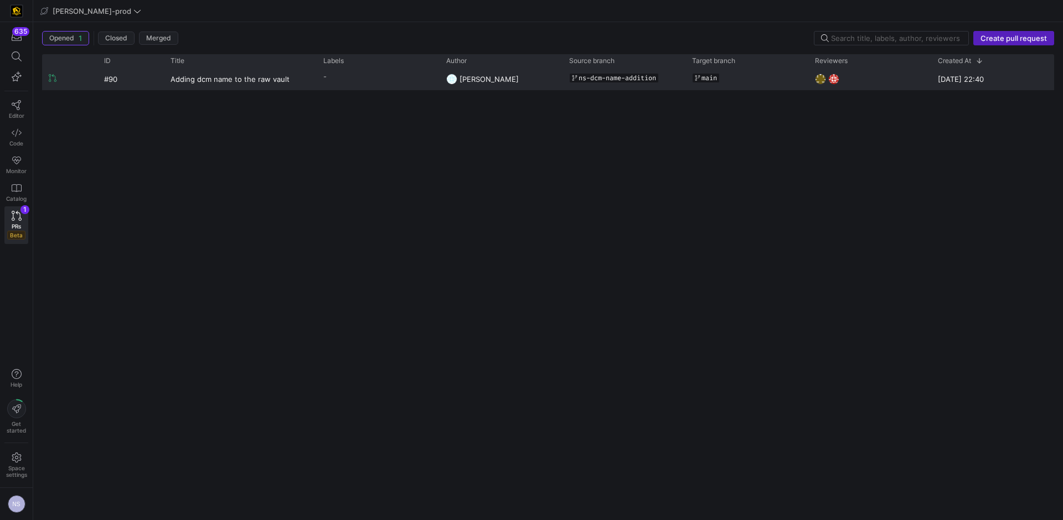
click at [770, 79] on div "main" at bounding box center [747, 78] width 110 height 19
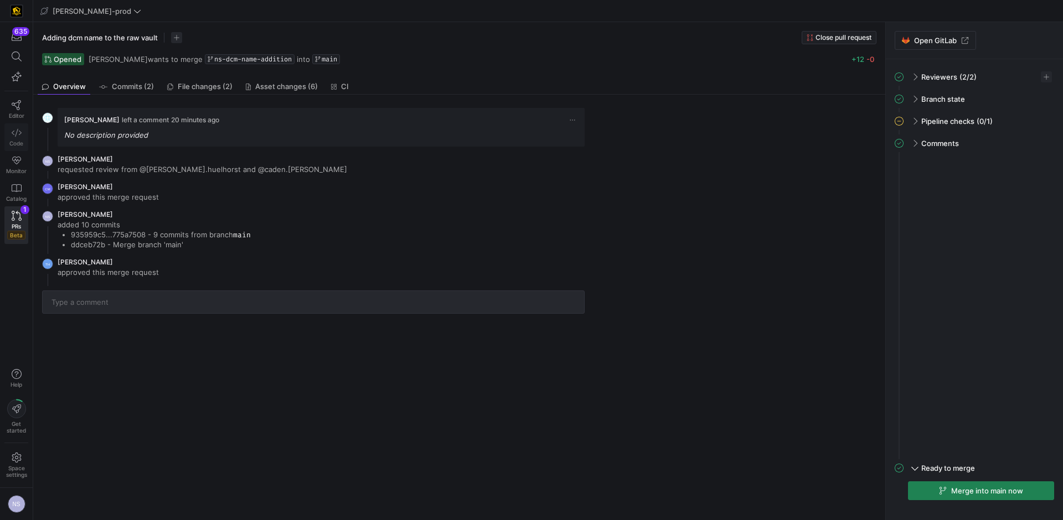
click at [18, 132] on icon at bounding box center [17, 133] width 10 height 10
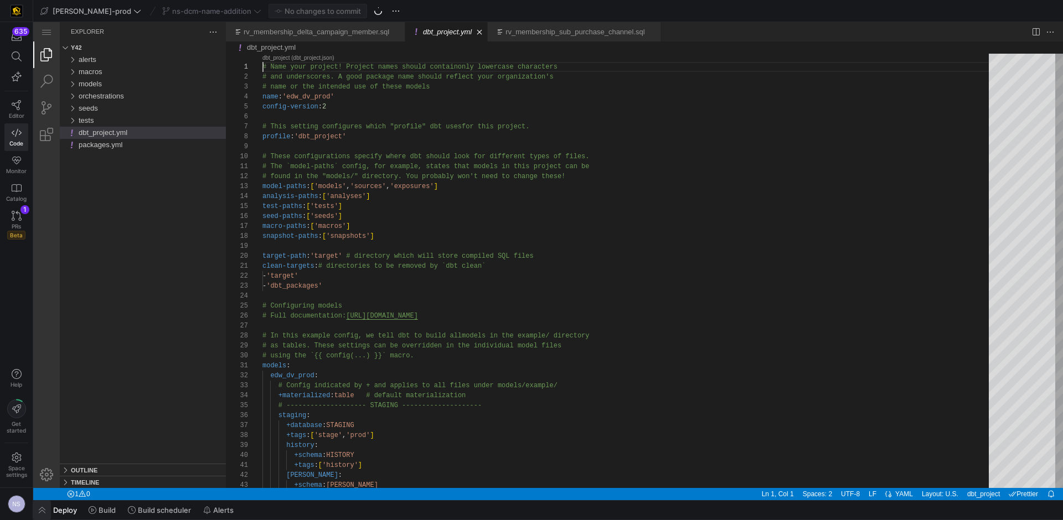
click at [38, 518] on span "button" at bounding box center [42, 510] width 18 height 19
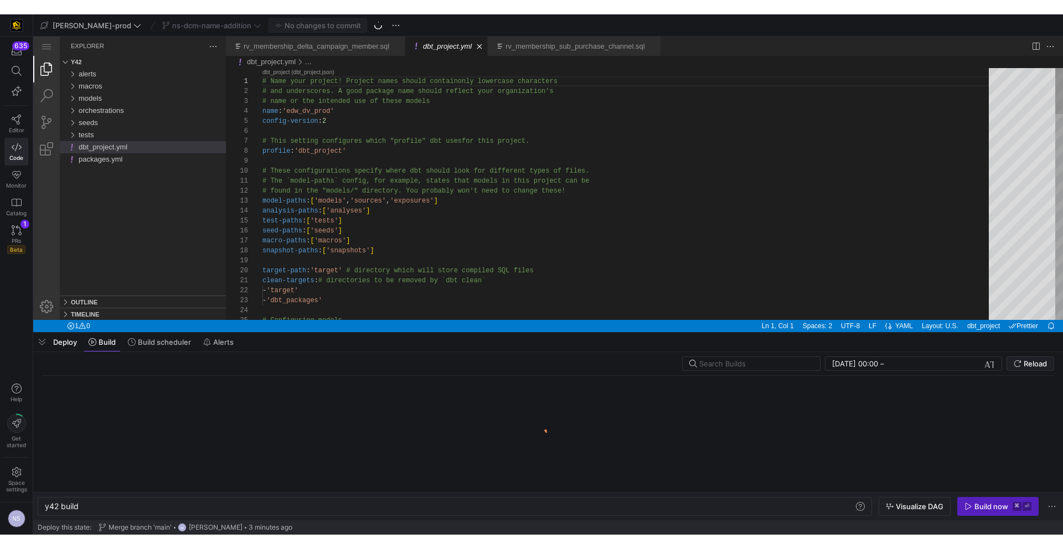
scroll to position [0, 33]
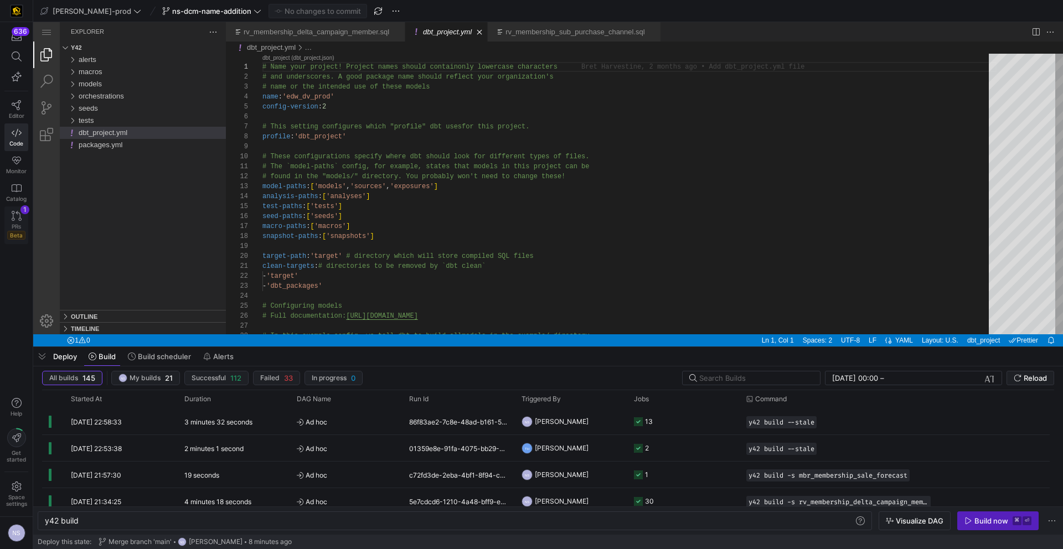
click at [20, 209] on div "1" at bounding box center [24, 209] width 9 height 9
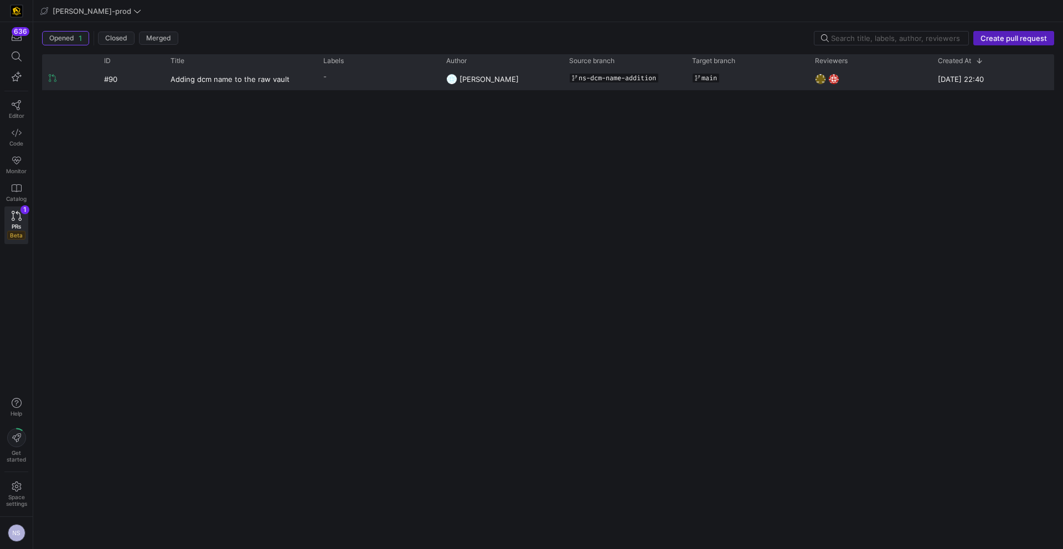
click at [590, 79] on span "ns-dcm-name-addition" at bounding box center [616, 78] width 77 height 8
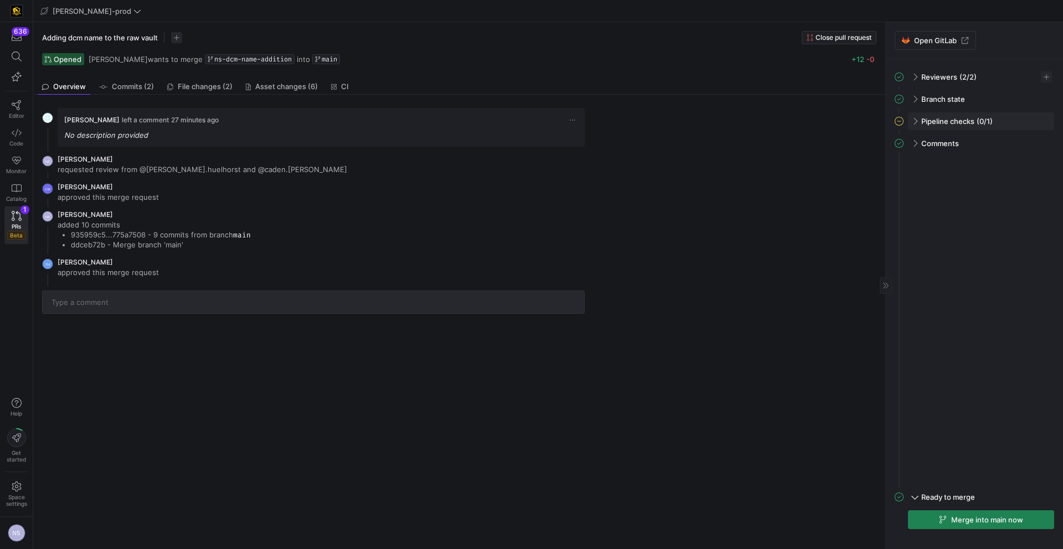
click at [980, 122] on span "(0/1)" at bounding box center [984, 121] width 16 height 9
click at [1046, 143] on div at bounding box center [1040, 144] width 13 height 11
click at [1041, 145] on span "button" at bounding box center [1039, 144] width 11 height 11
click at [1015, 162] on span "Open" at bounding box center [999, 159] width 77 height 9
click at [953, 520] on span "button" at bounding box center [980, 520] width 145 height 18
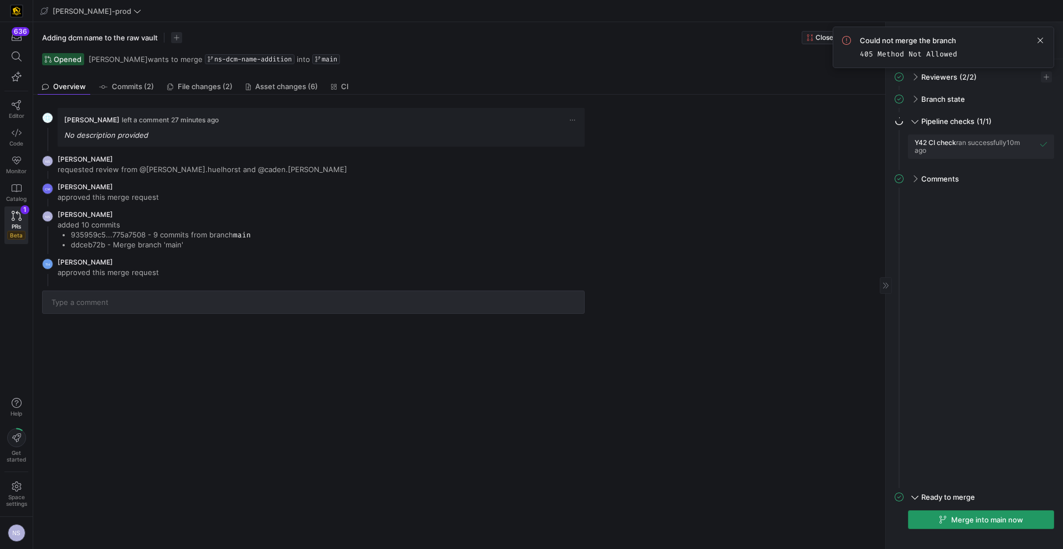
click at [941, 520] on icon "button" at bounding box center [942, 520] width 7 height 8
click at [1039, 145] on span "button" at bounding box center [1039, 144] width 11 height 11
click at [996, 156] on span "Open" at bounding box center [999, 159] width 77 height 9
click at [1035, 88] on span at bounding box center [1040, 86] width 13 height 13
click at [1047, 37] on div "Could not merge the branch 405 Method Not Allowed" at bounding box center [943, 48] width 221 height 42
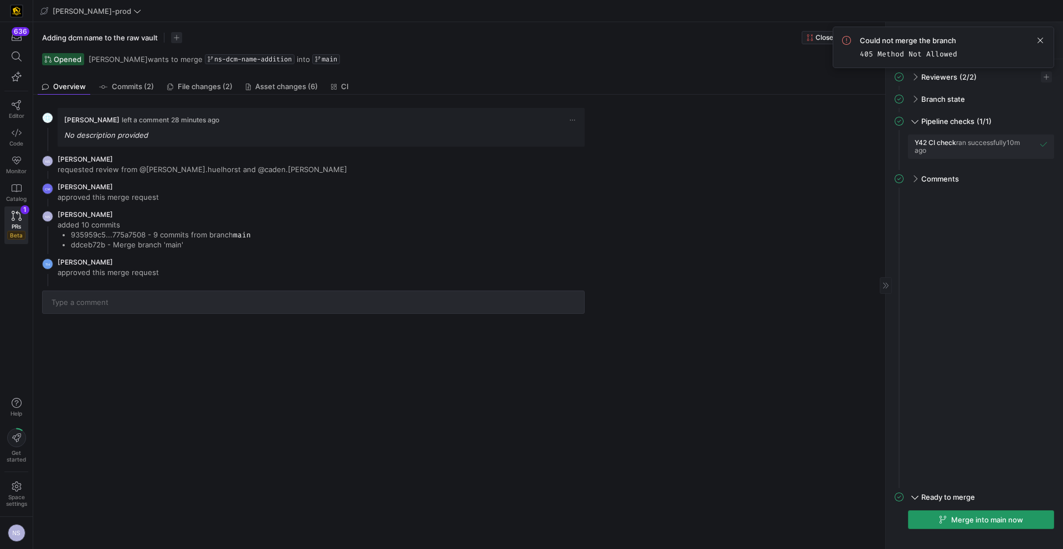
click at [971, 519] on span "Merge into main now" at bounding box center [987, 519] width 72 height 9
click at [19, 135] on icon at bounding box center [17, 133] width 10 height 8
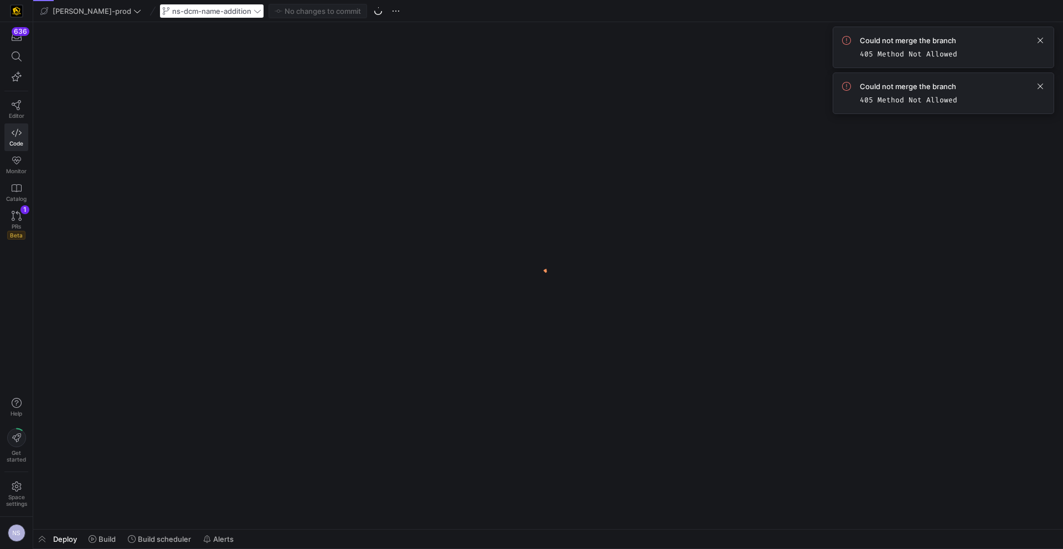
click at [172, 9] on div "ns-dcm-name-addition" at bounding box center [211, 11] width 105 height 14
drag, startPoint x: 229, startPoint y: 12, endPoint x: 221, endPoint y: 11, distance: 7.8
click at [228, 12] on div "ns-dcm-name-addition" at bounding box center [211, 11] width 105 height 14
click at [220, 11] on div "ns-dcm-name-addition" at bounding box center [211, 11] width 105 height 14
drag, startPoint x: 216, startPoint y: 13, endPoint x: 224, endPoint y: 11, distance: 8.2
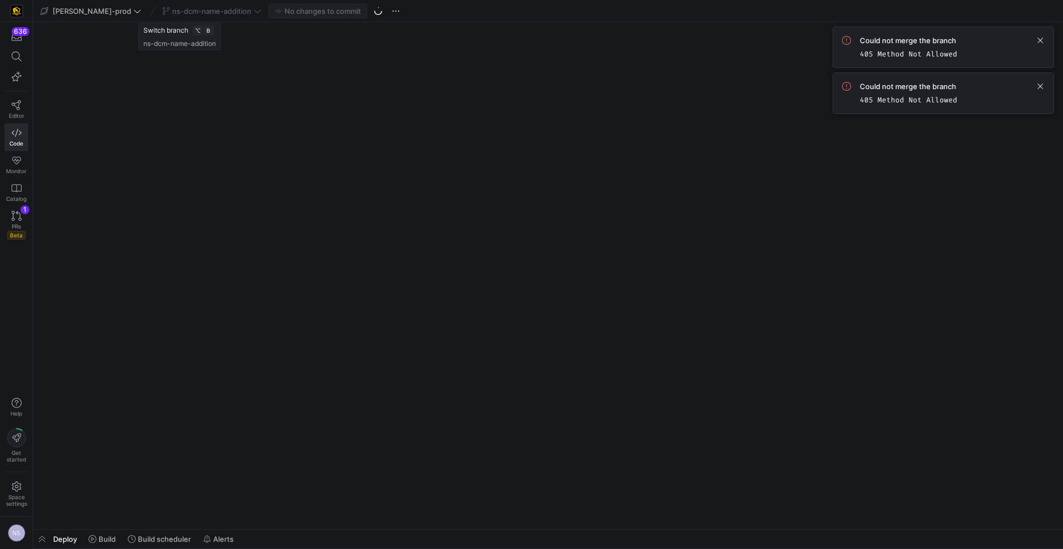
click at [216, 13] on div "ns-dcm-name-addition" at bounding box center [211, 11] width 105 height 14
click at [220, 13] on div "ns-dcm-name-addition" at bounding box center [211, 11] width 105 height 14
click at [225, 12] on div "ns-dcm-name-addition" at bounding box center [211, 11] width 105 height 14
click at [223, 12] on div "ns-dcm-name-addition" at bounding box center [211, 11] width 105 height 14
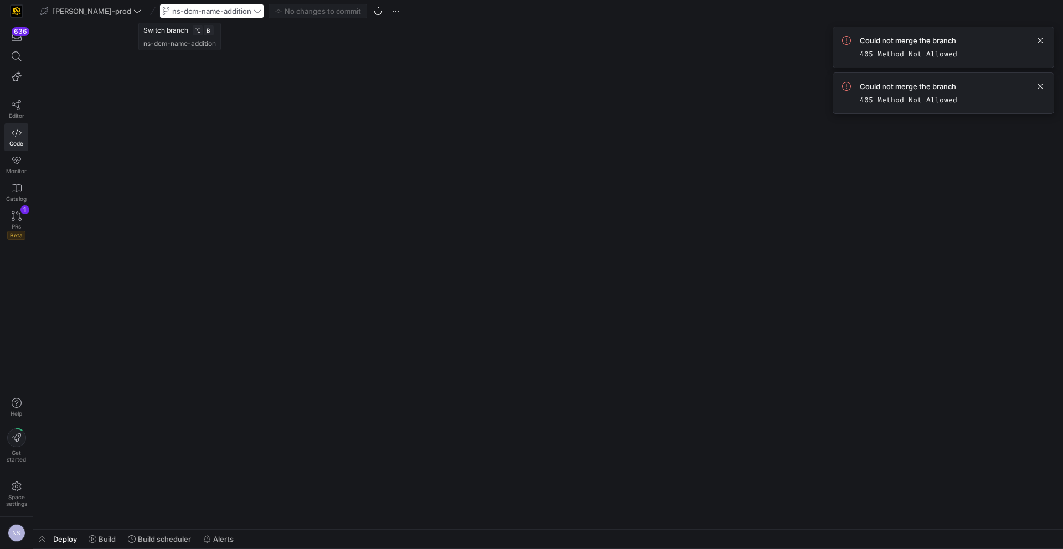
click at [224, 12] on div "ns-dcm-name-addition" at bounding box center [211, 11] width 105 height 14
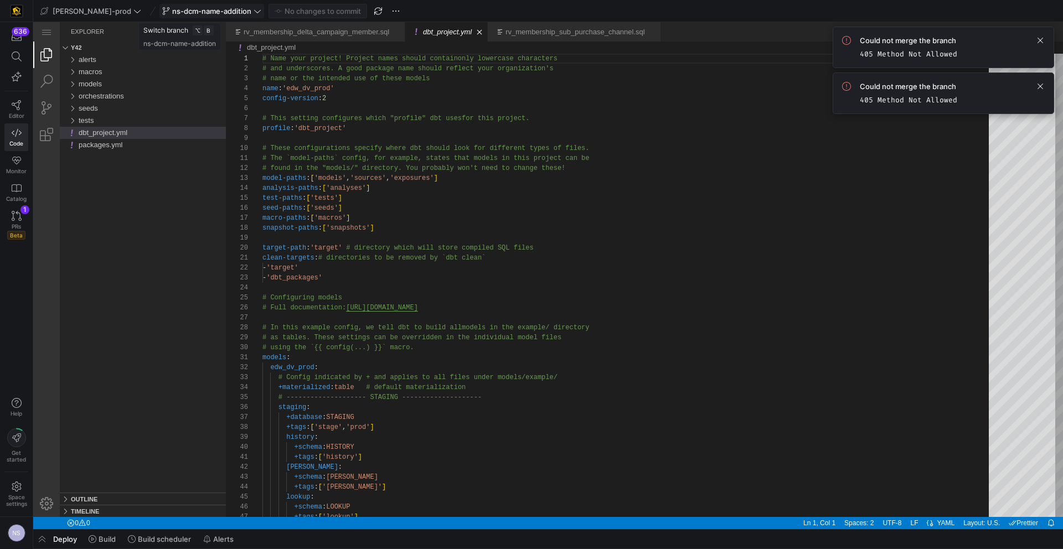
click at [219, 12] on span "ns-dcm-name-addition" at bounding box center [211, 11] width 79 height 9
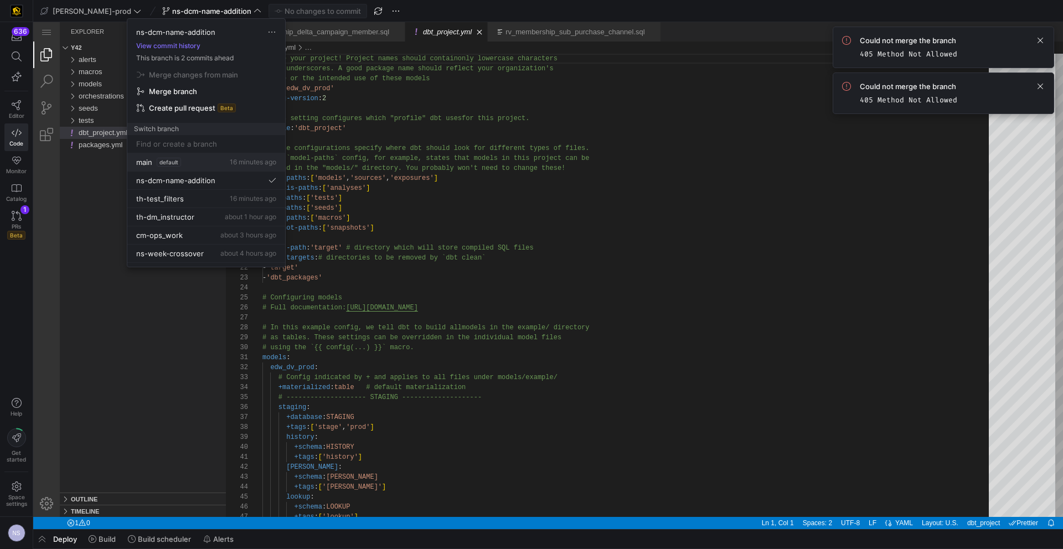
click at [167, 158] on span "default" at bounding box center [169, 162] width 24 height 9
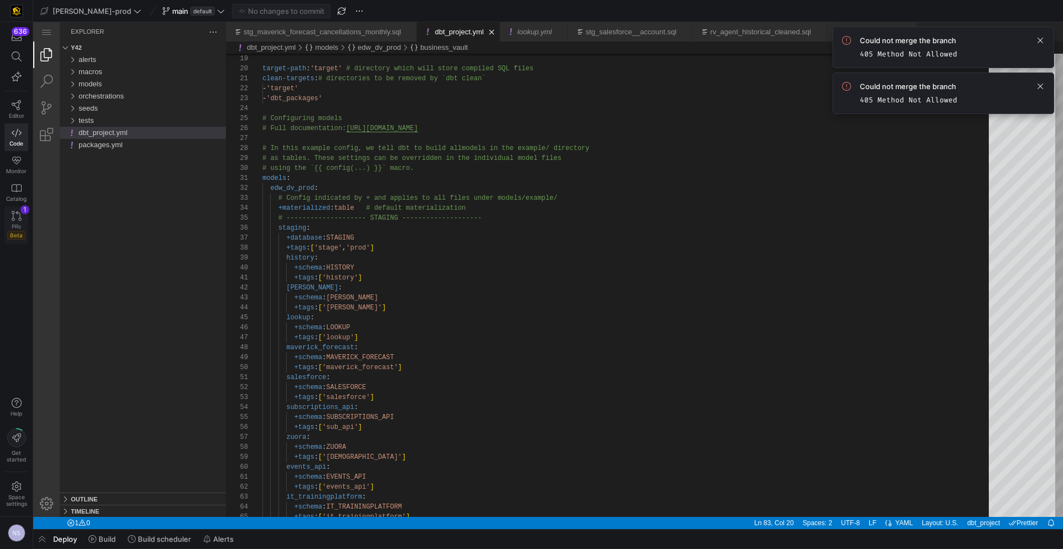
click at [13, 229] on span "PRs" at bounding box center [16, 226] width 9 height 7
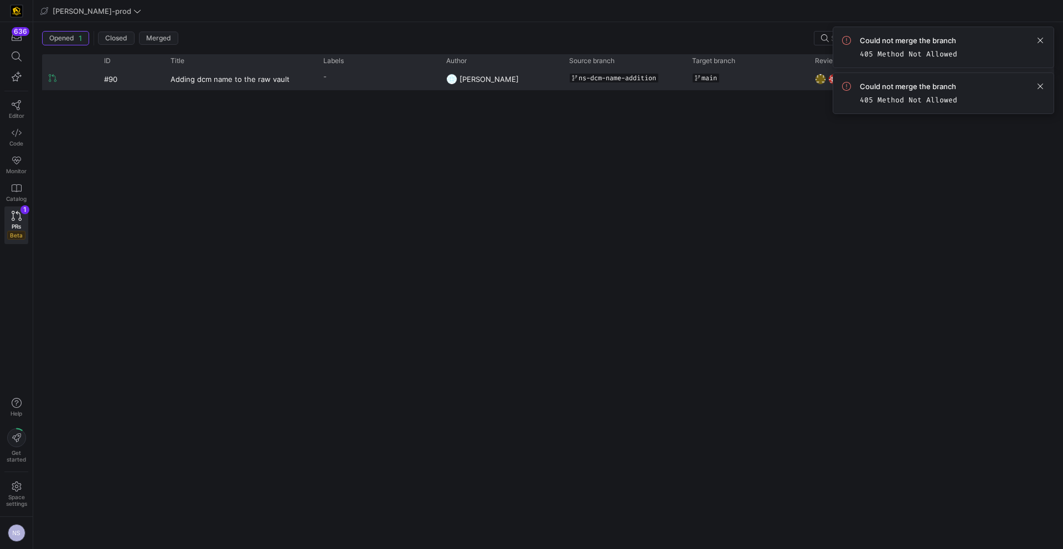
click at [696, 84] on div "main" at bounding box center [747, 78] width 110 height 19
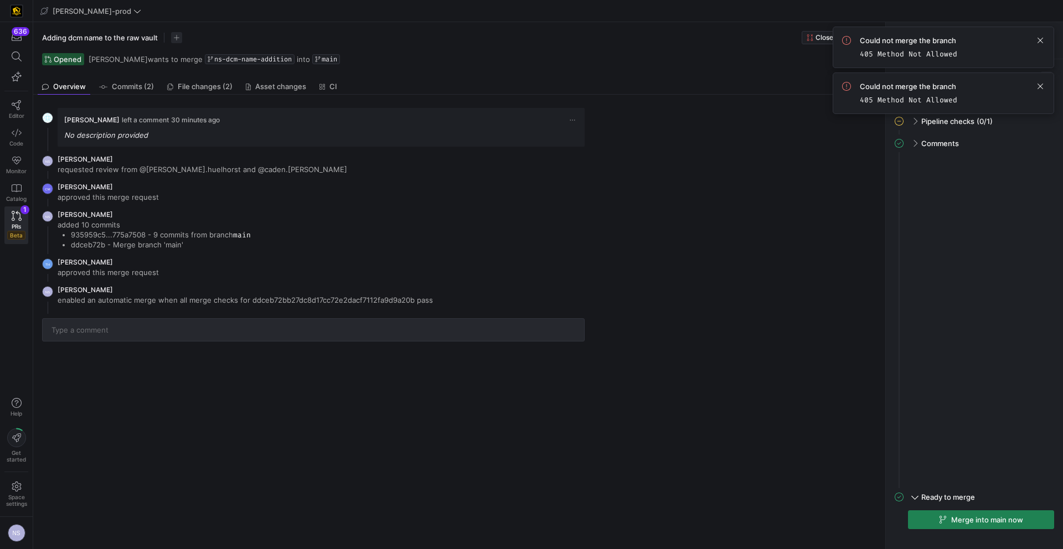
click at [1035, 39] on span at bounding box center [1040, 40] width 13 height 13
click at [1046, 39] on span at bounding box center [1040, 40] width 13 height 13
click at [1034, 121] on div "Pipeline checks (0/1)" at bounding box center [981, 121] width 146 height 18
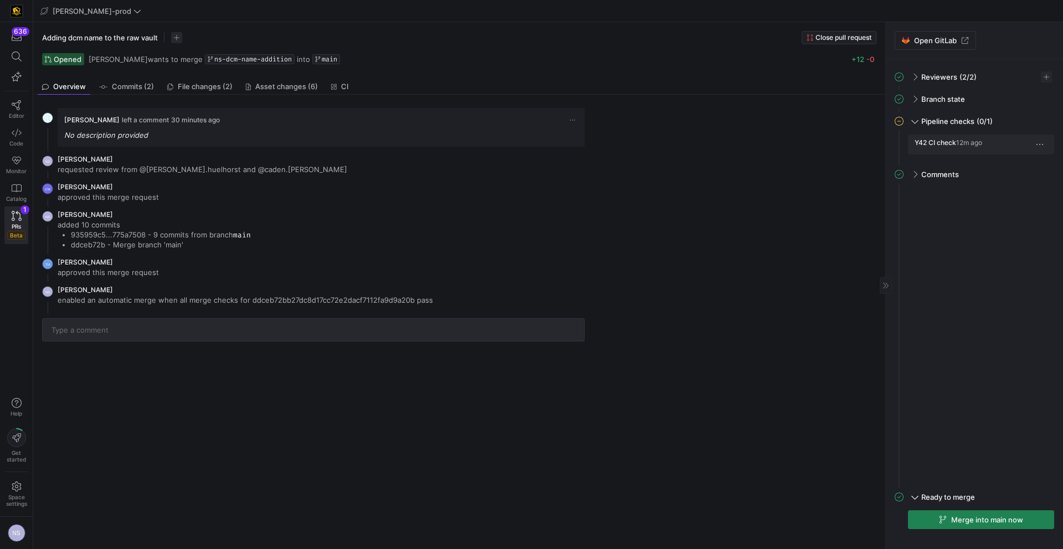
click at [1042, 150] on div "Y42 CI check 12m ago" at bounding box center [981, 145] width 146 height 20
click at [1040, 144] on span "button" at bounding box center [1039, 144] width 11 height 11
click at [999, 157] on span "Open" at bounding box center [999, 159] width 77 height 9
click at [16, 138] on link "Code" at bounding box center [16, 137] width 24 height 28
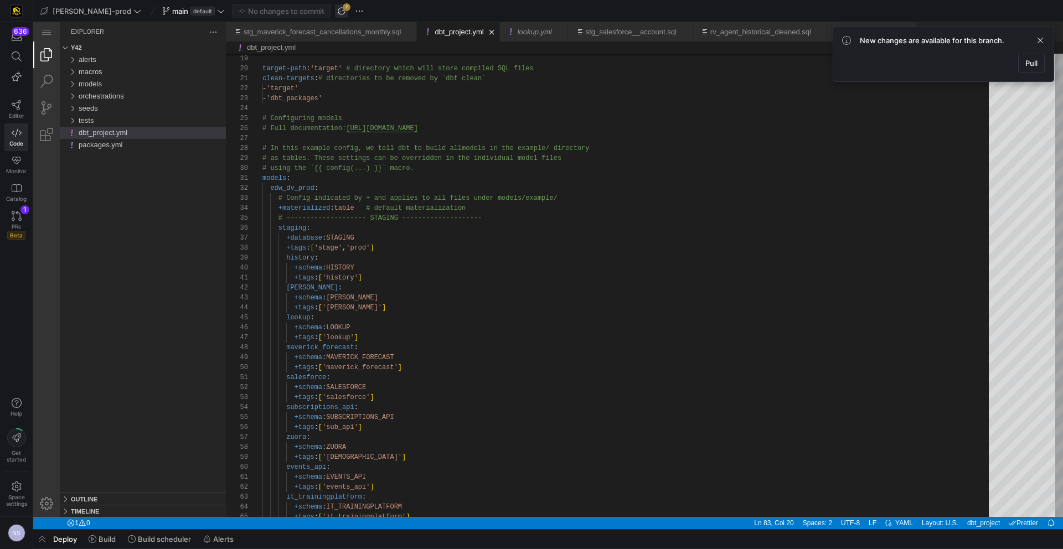
click at [335, 12] on span "button" at bounding box center [341, 10] width 13 height 13
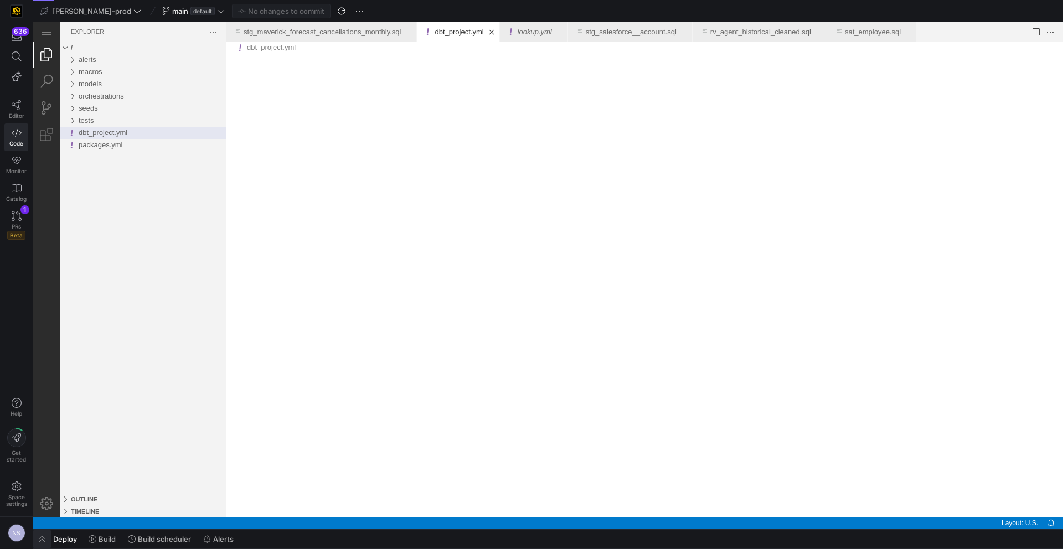
click at [43, 520] on span "button" at bounding box center [42, 539] width 18 height 19
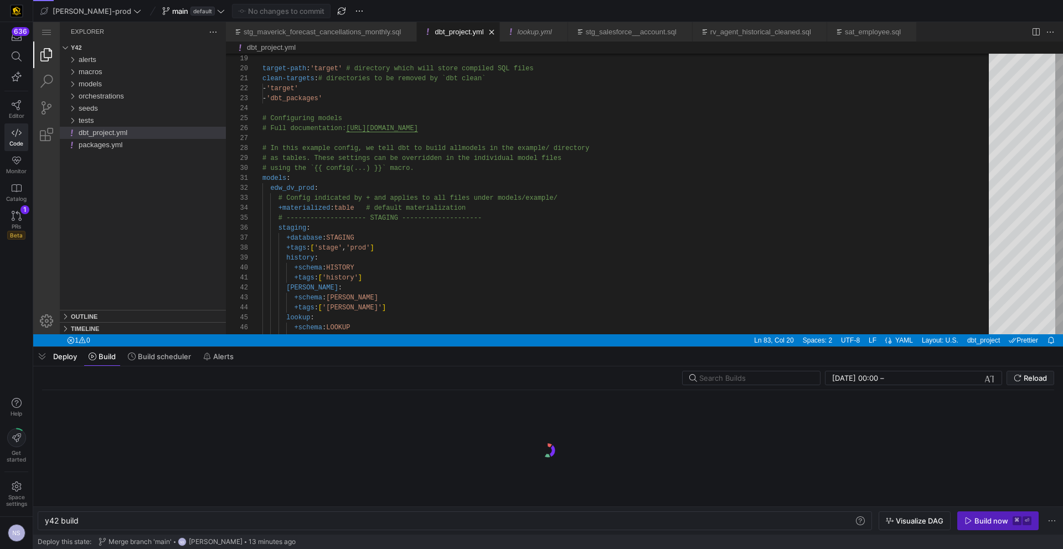
scroll to position [0, 33]
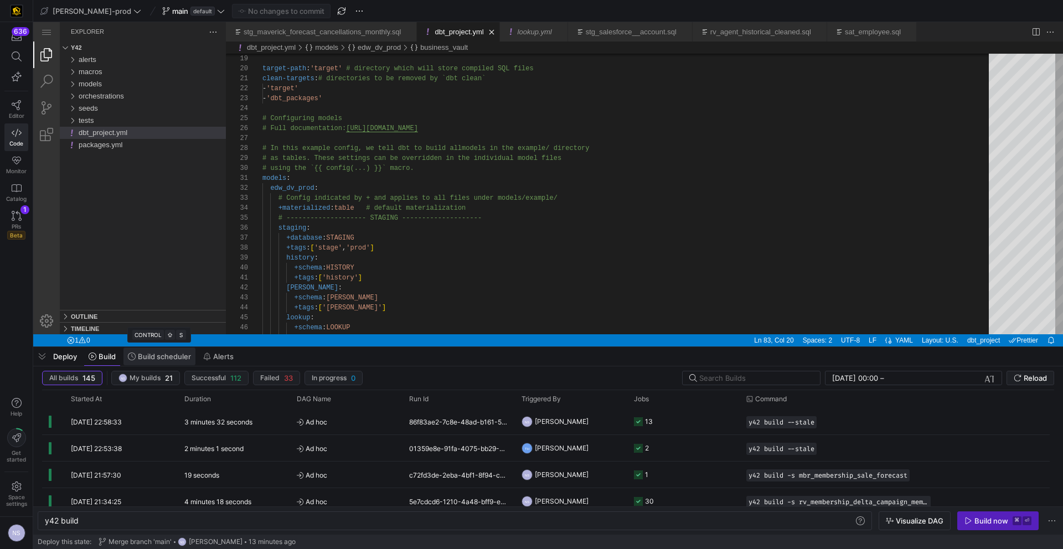
click at [169, 361] on span at bounding box center [159, 357] width 72 height 18
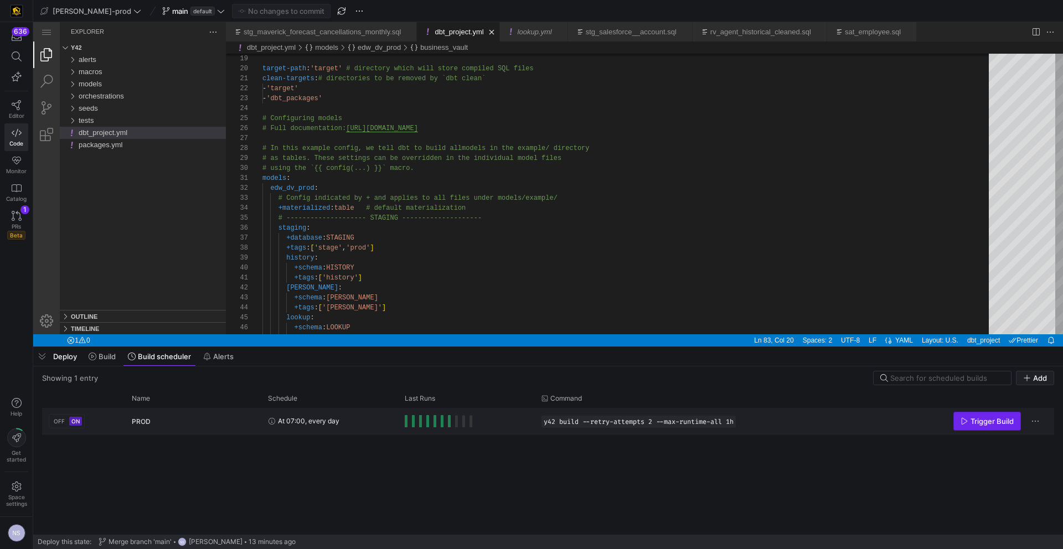
click at [978, 420] on span "Trigger Build" at bounding box center [991, 421] width 43 height 9
